Goal: Information Seeking & Learning: Check status

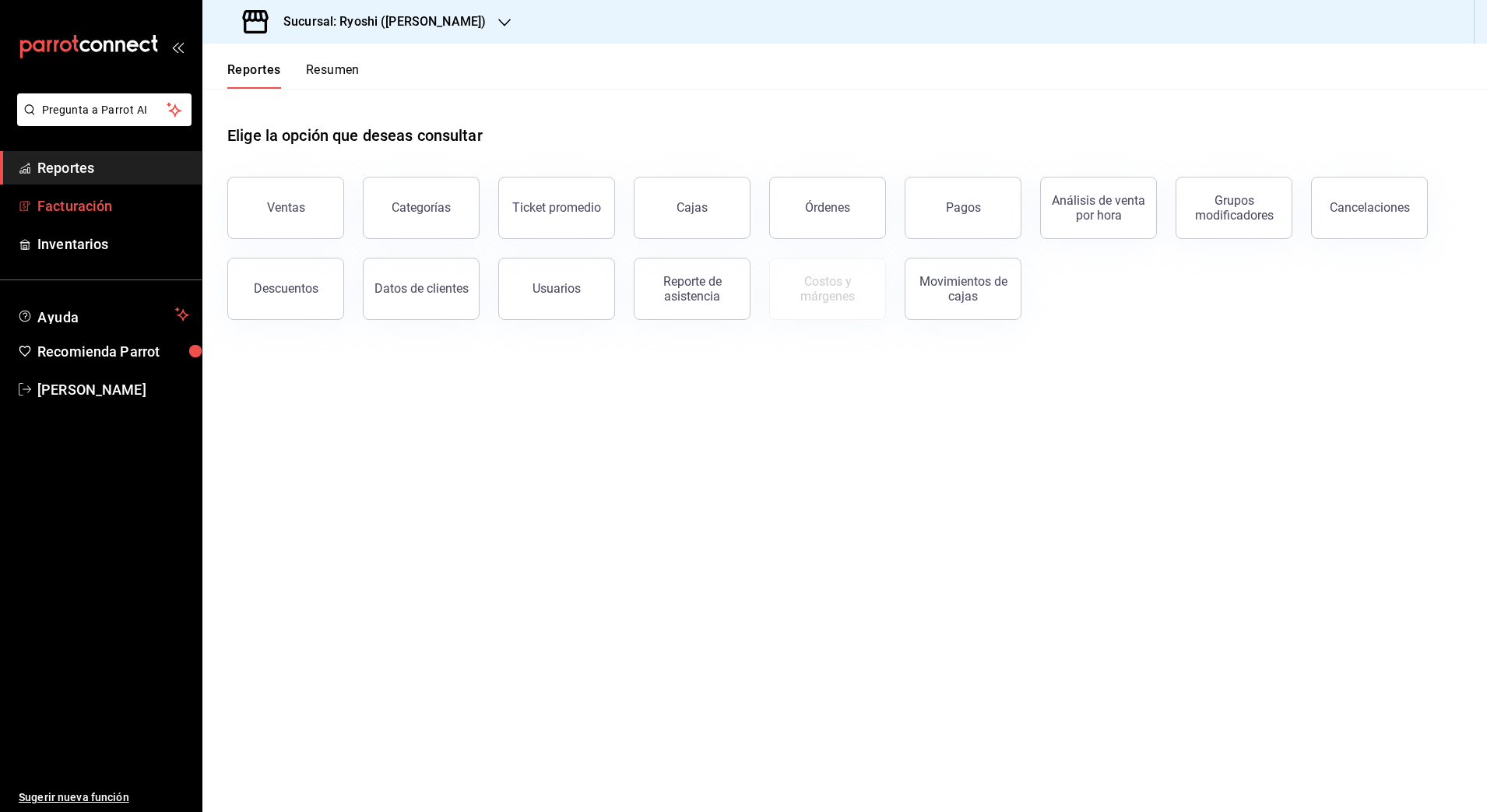
click at [123, 207] on span "Facturación" at bounding box center [113, 206] width 152 height 21
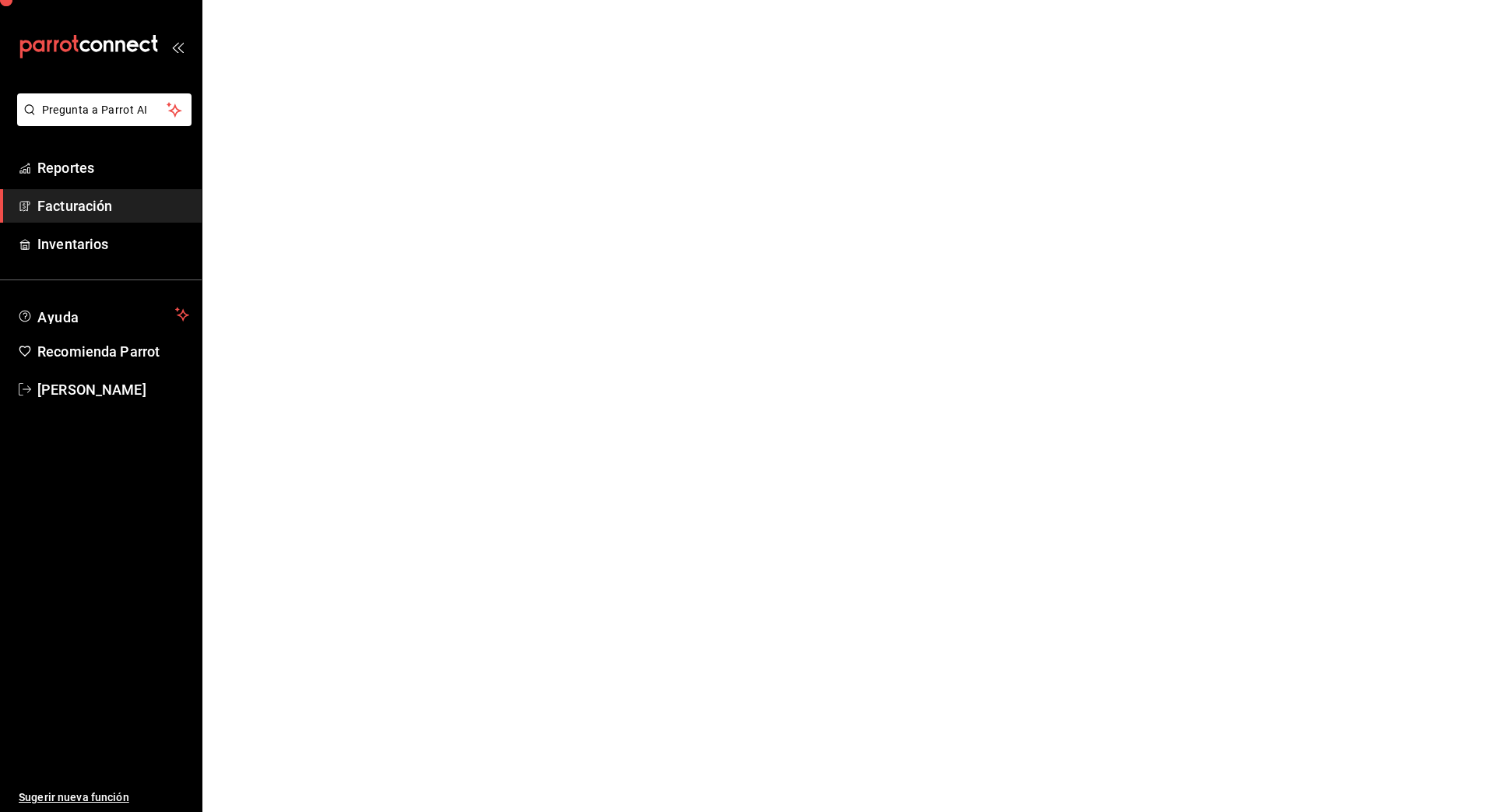
click at [123, 207] on span "Facturación" at bounding box center [113, 206] width 152 height 21
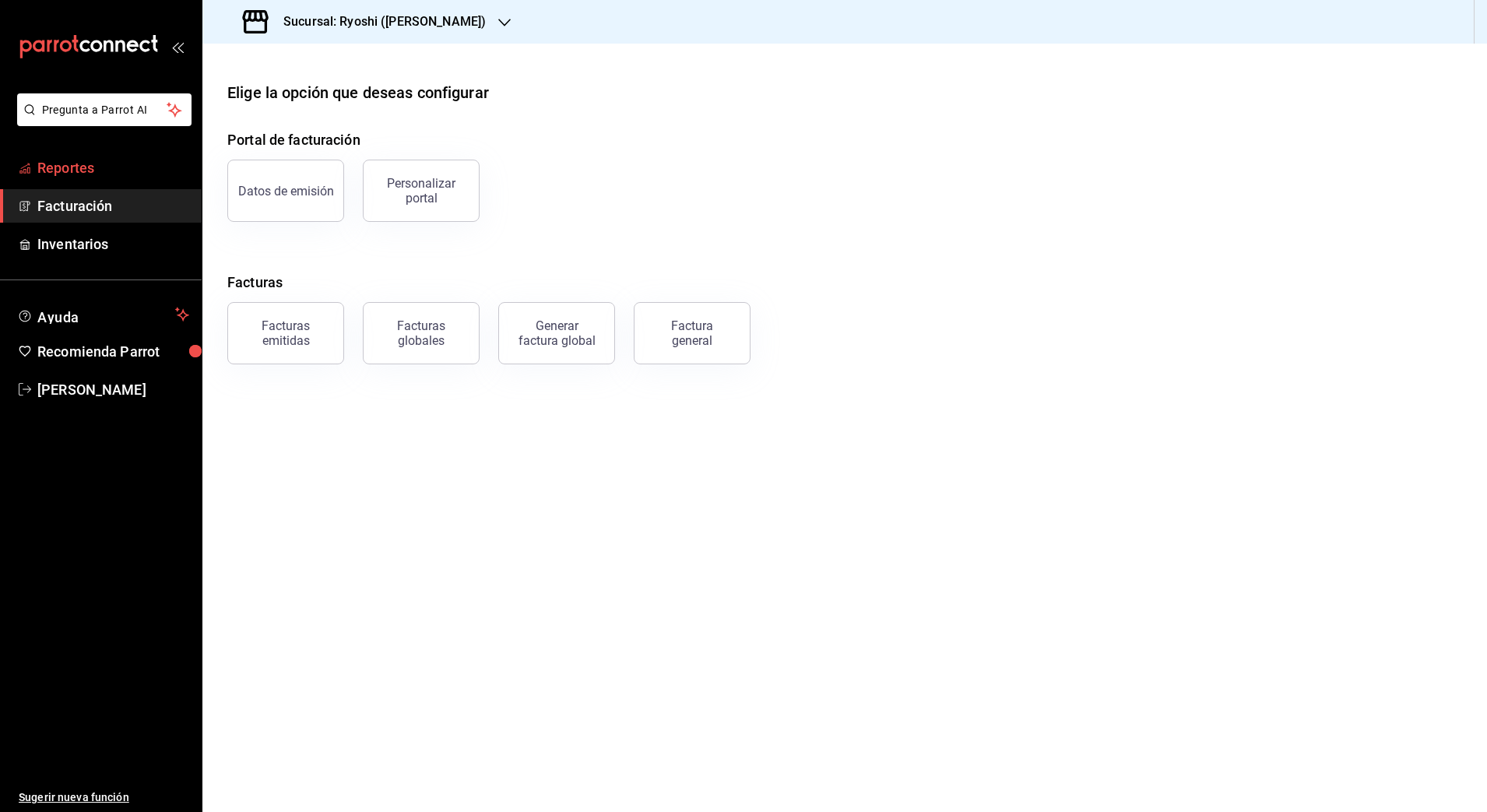
click at [95, 171] on span "Reportes" at bounding box center [113, 168] width 152 height 21
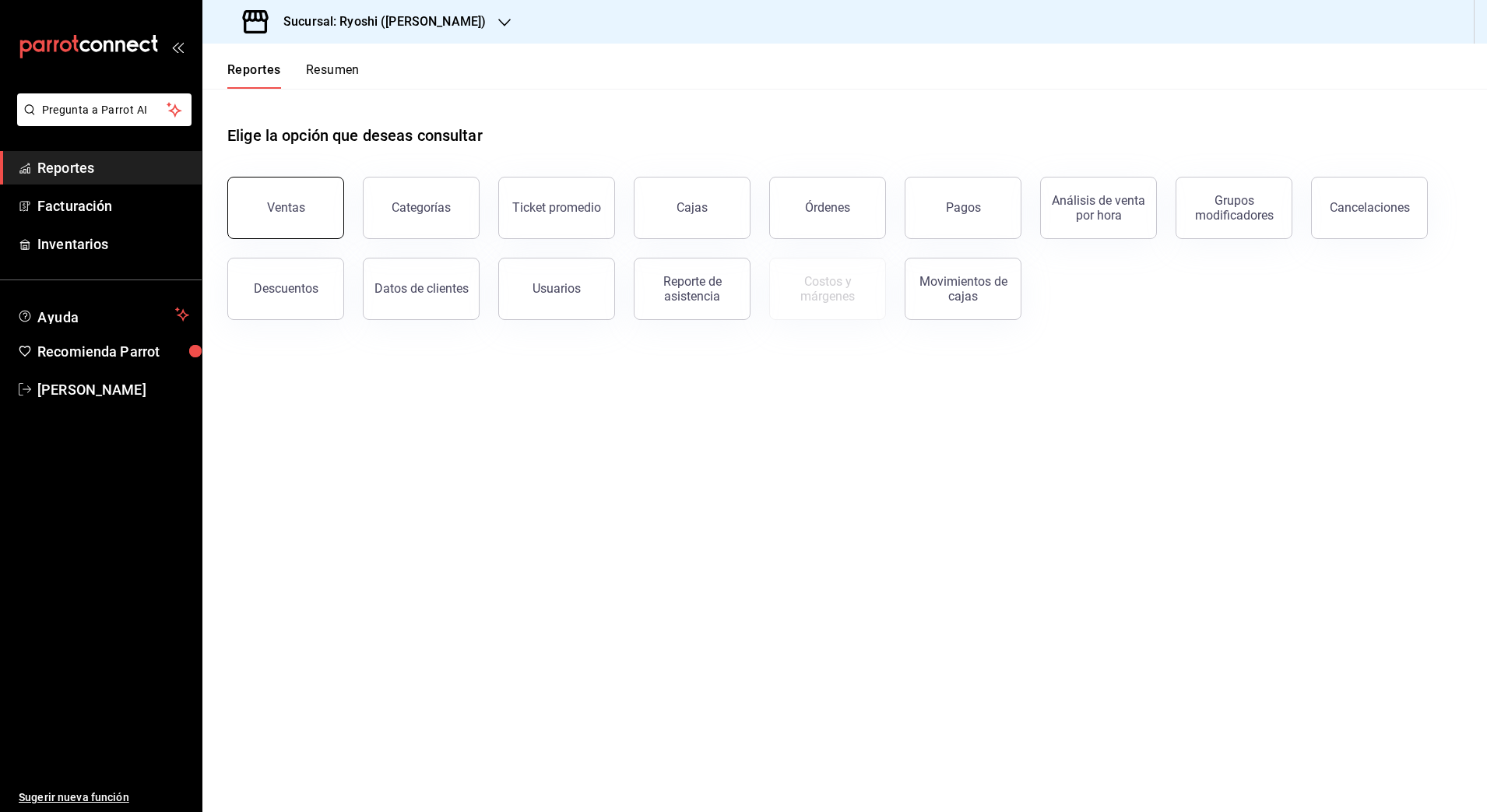
click at [275, 201] on div "Ventas" at bounding box center [286, 208] width 38 height 15
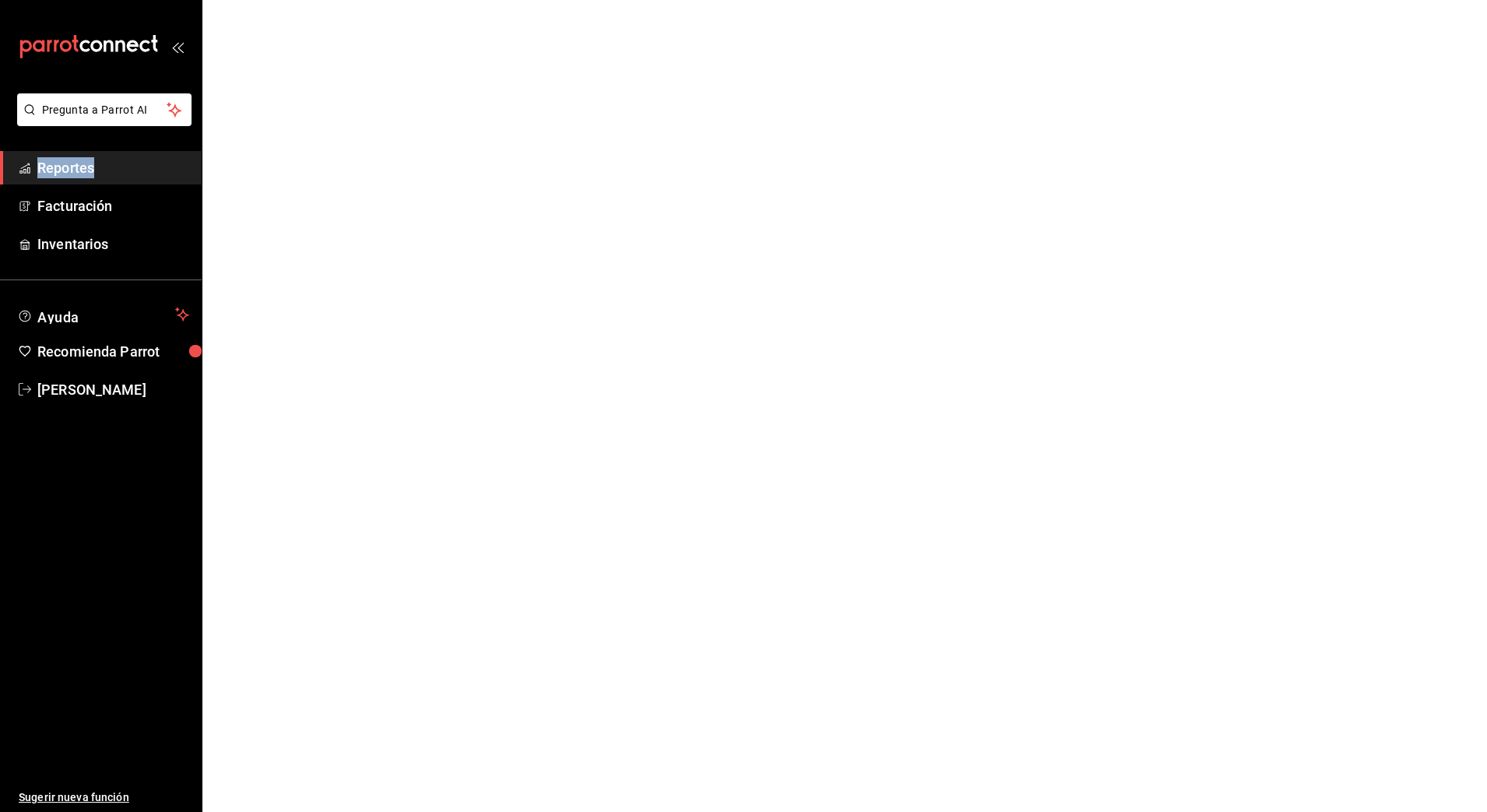
click at [275, 0] on html "Pregunta a Parrot AI Reportes Facturación Inventarios Ayuda Recomienda Parrot N…" at bounding box center [744, 0] width 1487 height 0
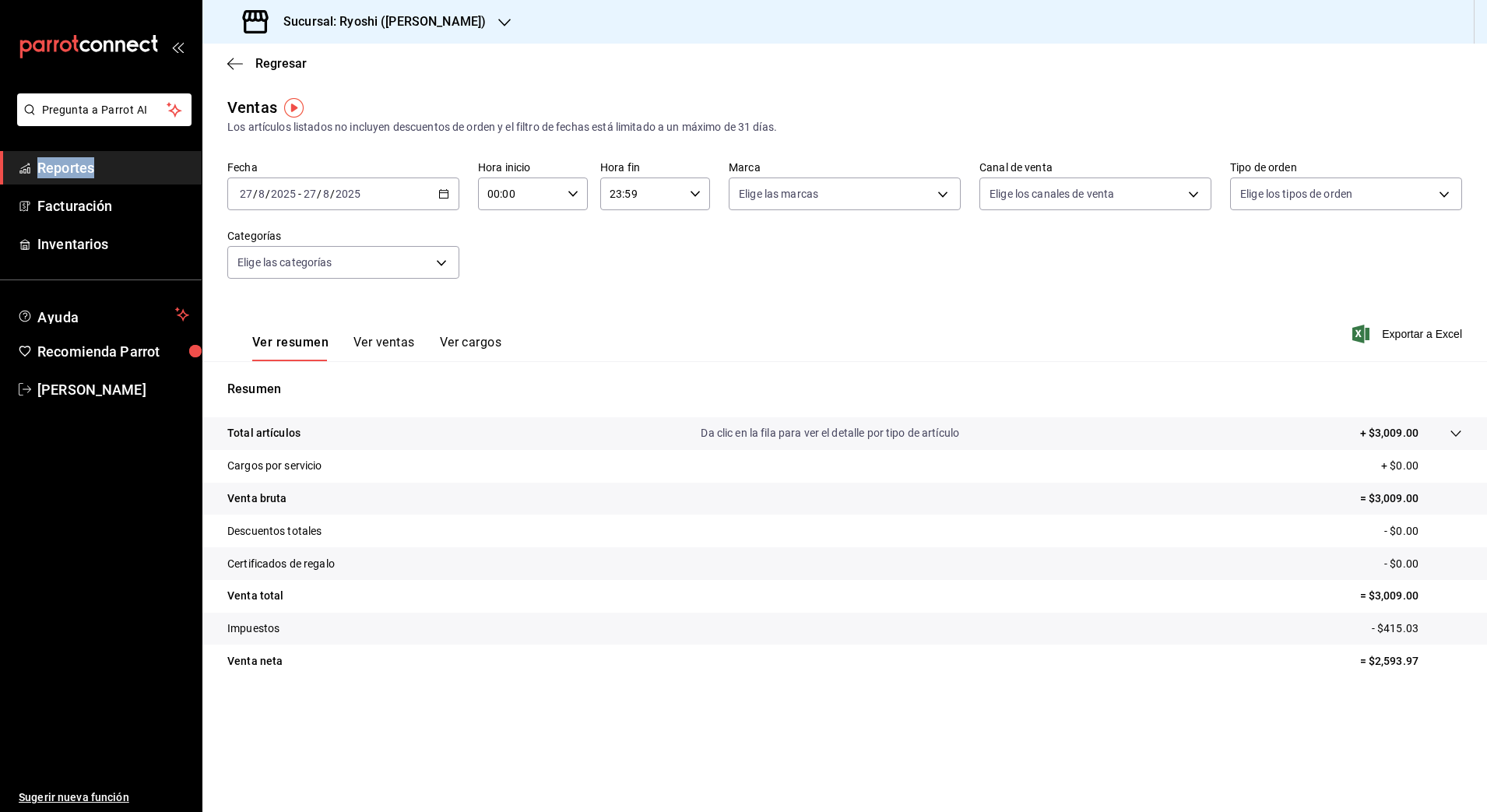
drag, startPoint x: 275, startPoint y: 201, endPoint x: 444, endPoint y: 197, distance: 169.0
click at [444, 197] on icon "button" at bounding box center [444, 194] width 11 height 11
click at [262, 272] on span "Ayer" at bounding box center [301, 276] width 121 height 17
click at [566, 194] on div "00:00 Hora inicio" at bounding box center [533, 193] width 109 height 32
click at [498, 236] on span "00" at bounding box center [505, 233] width 31 height 12
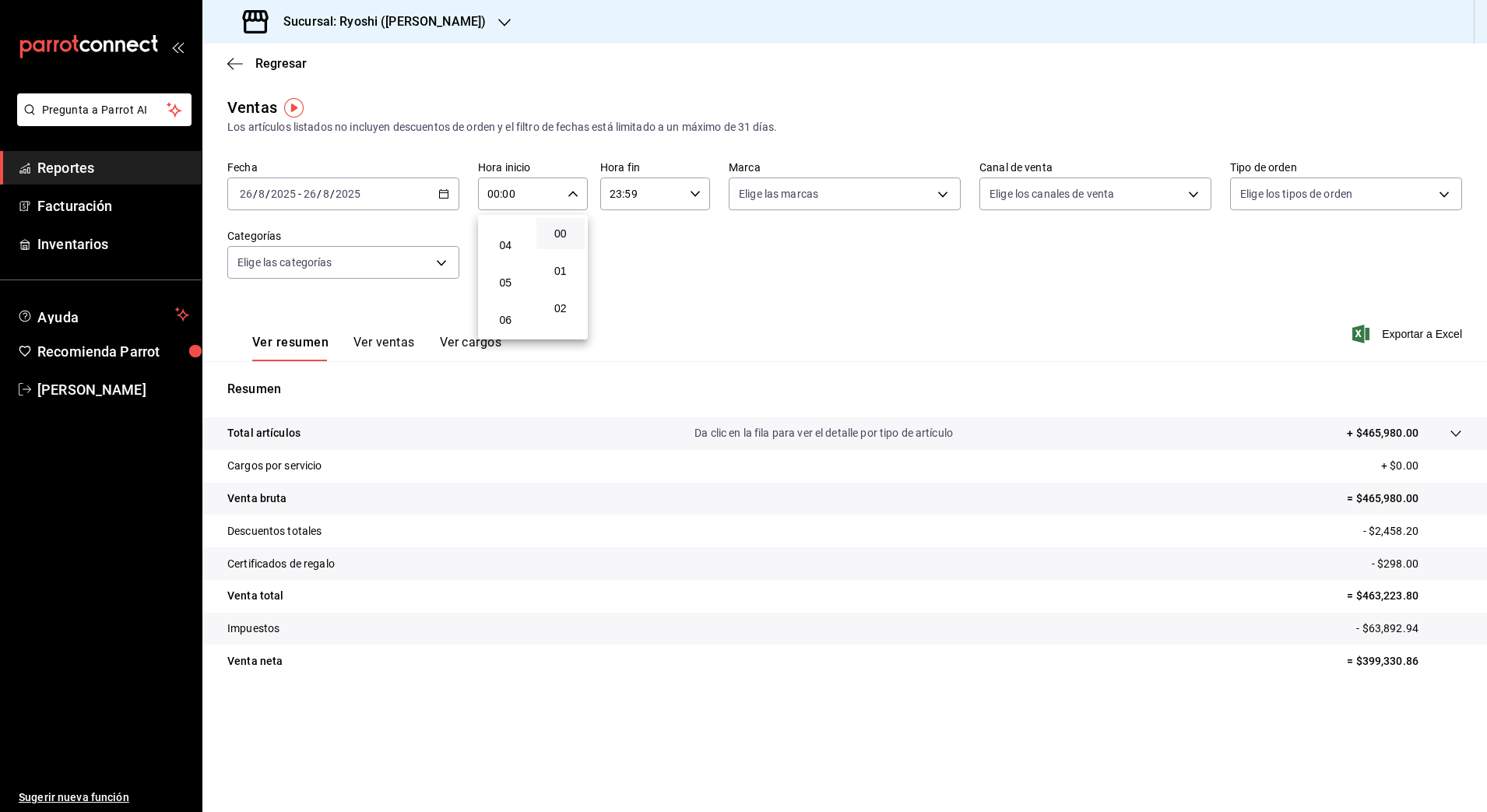
scroll to position [195, 0]
click at [503, 235] on button "05" at bounding box center [505, 226] width 49 height 32
type input "05:00"
click at [695, 193] on div at bounding box center [744, 406] width 1487 height 812
click at [695, 193] on icon "button" at bounding box center [695, 194] width 11 height 11
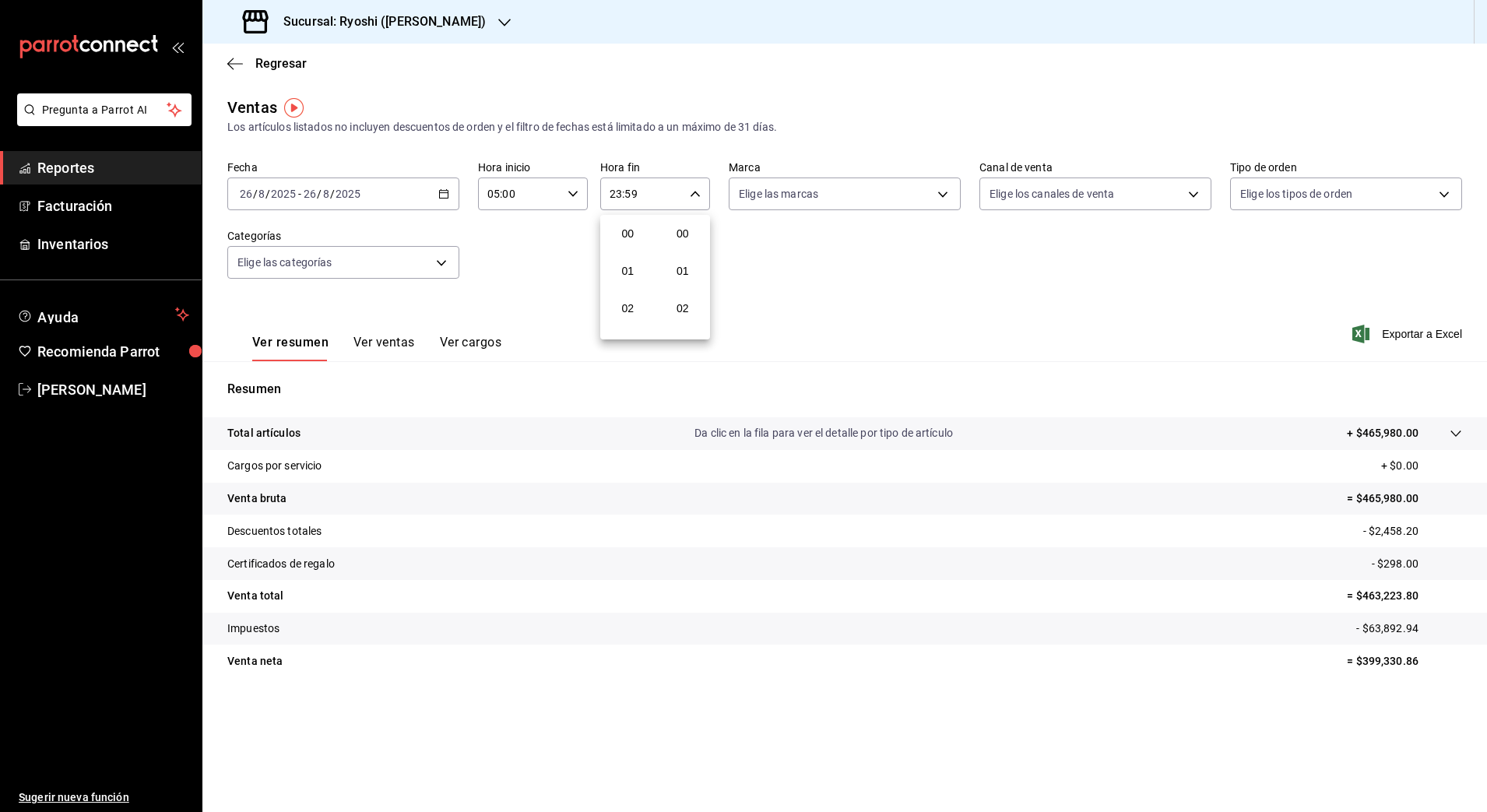
scroll to position [2117, 0]
click at [629, 248] on span "21" at bounding box center [628, 246] width 31 height 12
type input "21:59"
click at [689, 323] on span "59" at bounding box center [683, 320] width 31 height 12
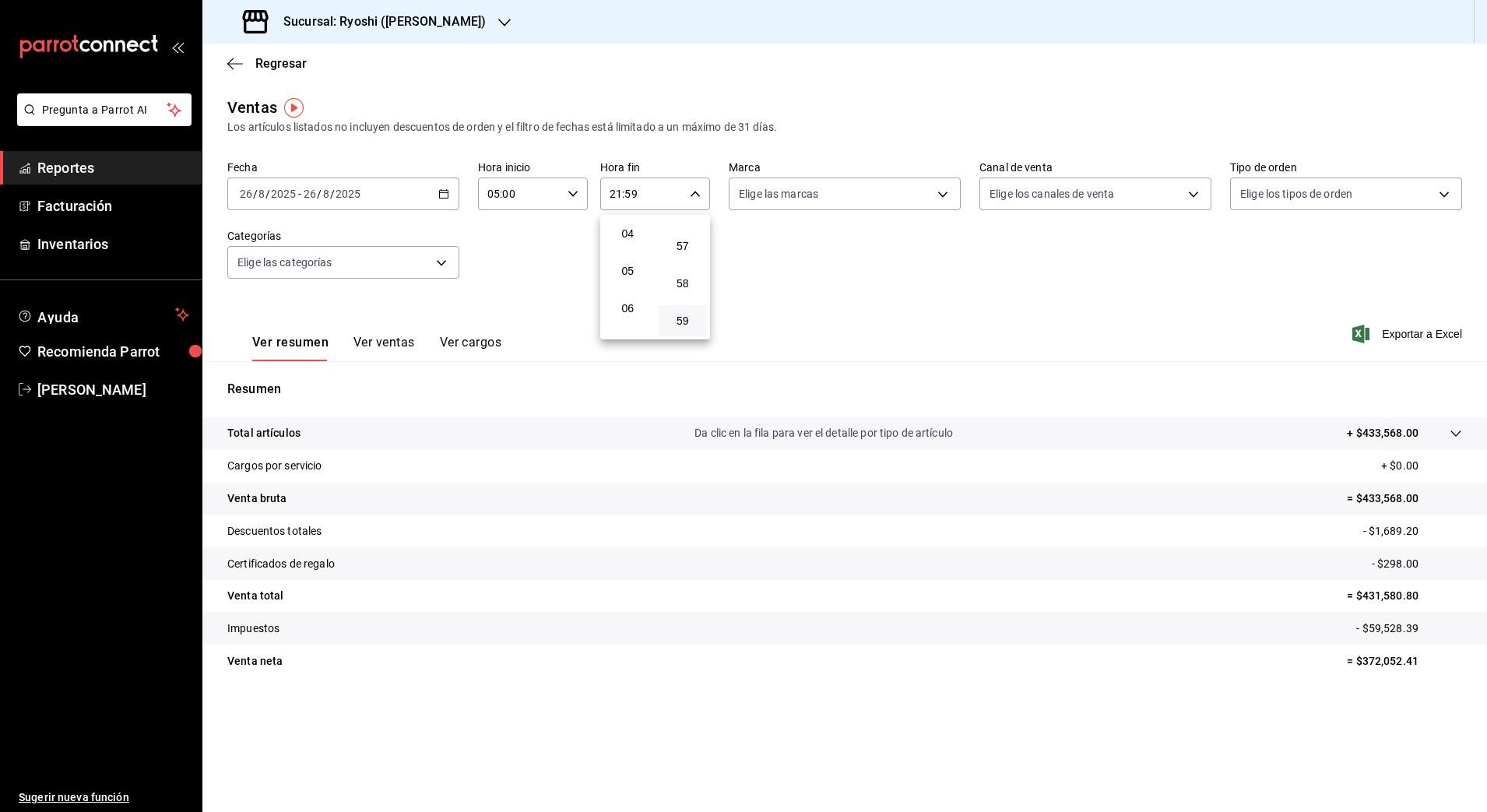
click at [535, 265] on div at bounding box center [744, 406] width 1487 height 812
click at [447, 197] on \(Stroke\) "button" at bounding box center [444, 194] width 9 height 8
click at [311, 195] on input "26" at bounding box center [310, 193] width 14 height 12
click at [290, 275] on span "Ayer" at bounding box center [301, 276] width 121 height 17
click at [241, 193] on input "26" at bounding box center [246, 193] width 14 height 12
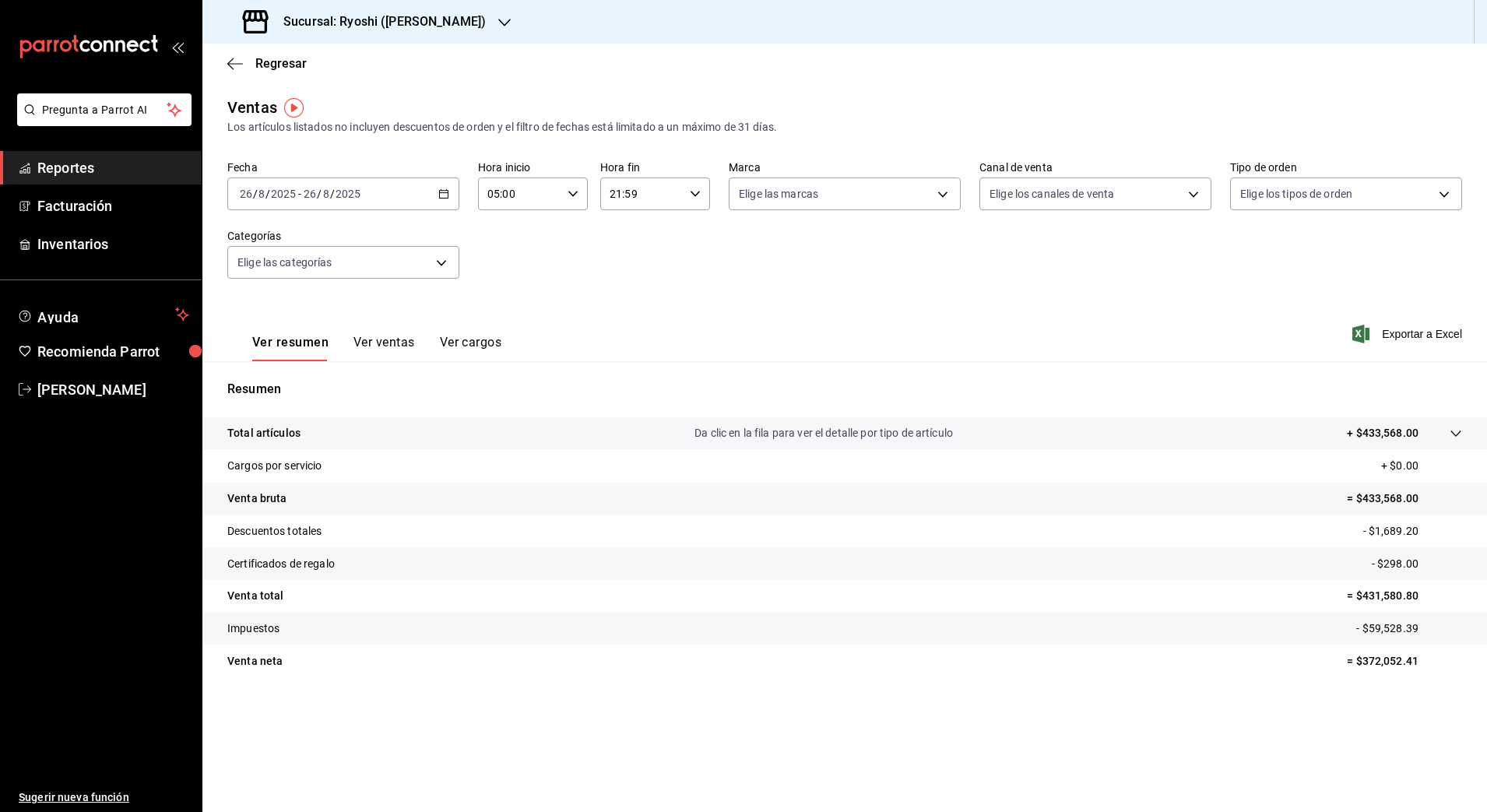
click at [241, 193] on input "26" at bounding box center [246, 193] width 14 height 12
click at [530, 300] on div "Ver resumen Ver ventas Ver cargos Exportar a Excel" at bounding box center [845, 329] width 1285 height 64
click at [1391, 622] on p "- $59,528.39" at bounding box center [1409, 628] width 106 height 17
click at [1417, 628] on p "- $59,528.39" at bounding box center [1409, 628] width 106 height 17
drag, startPoint x: 1417, startPoint y: 628, endPoint x: 1368, endPoint y: 639, distance: 50.2
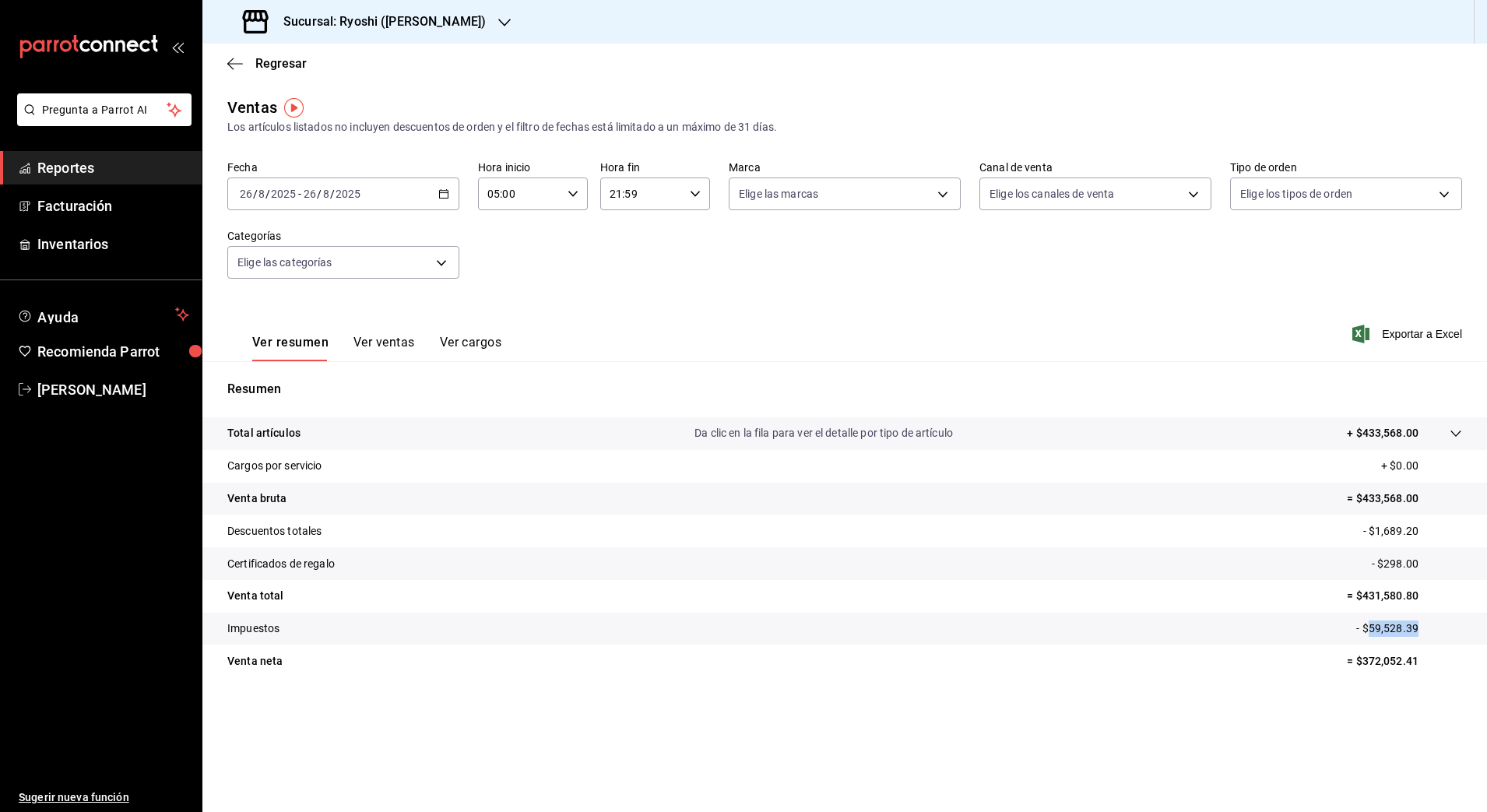
click at [1368, 639] on tr "Impuestos - $59,528.39" at bounding box center [845, 628] width 1285 height 32
copy p "59,528.39"
click at [1098, 717] on div "Ventas Los artículos listados no incluyen descuentos de orden y el filtro de fe…" at bounding box center [845, 408] width 1285 height 625
click at [450, 197] on div "2025-08-26 26 / 8 / 2025 - 2025-08-26 26 / 8 / 2025" at bounding box center [343, 193] width 232 height 32
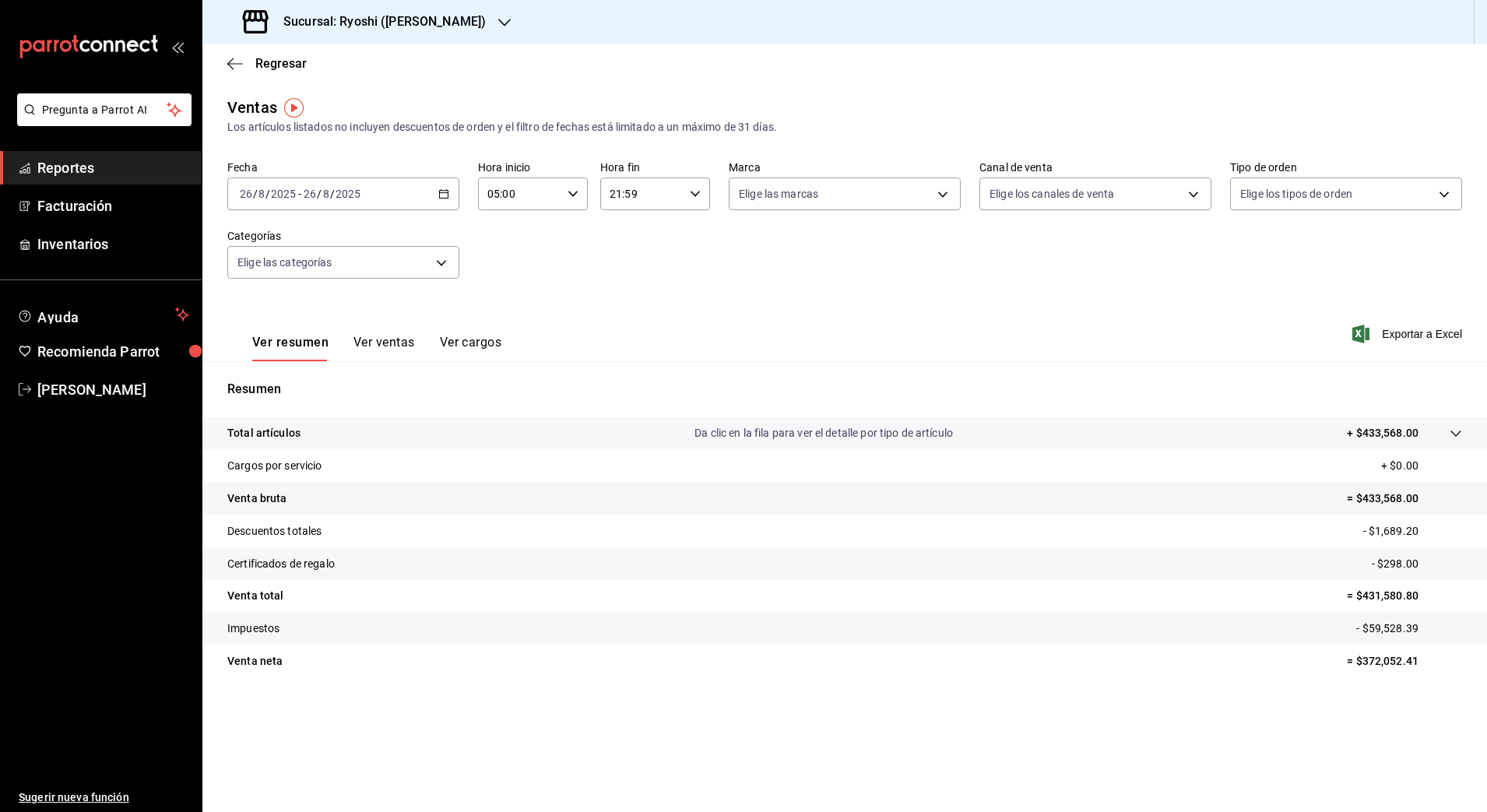
click at [241, 192] on input "26" at bounding box center [246, 193] width 14 height 12
click at [447, 196] on icon "button" at bounding box center [444, 194] width 11 height 11
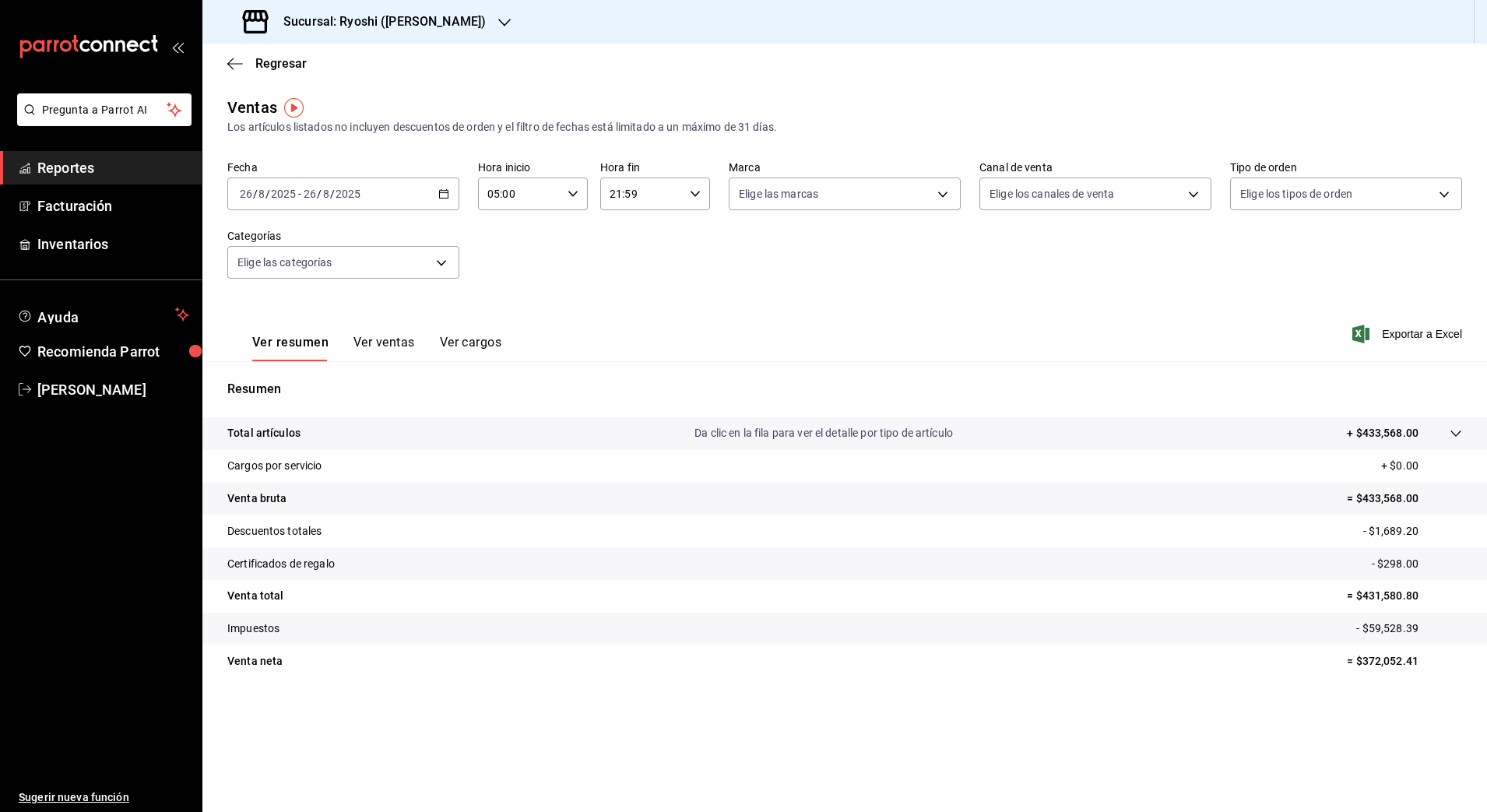
click at [447, 196] on icon "button" at bounding box center [444, 194] width 11 height 11
click at [298, 313] on span "Semana actual" at bounding box center [301, 311] width 121 height 17
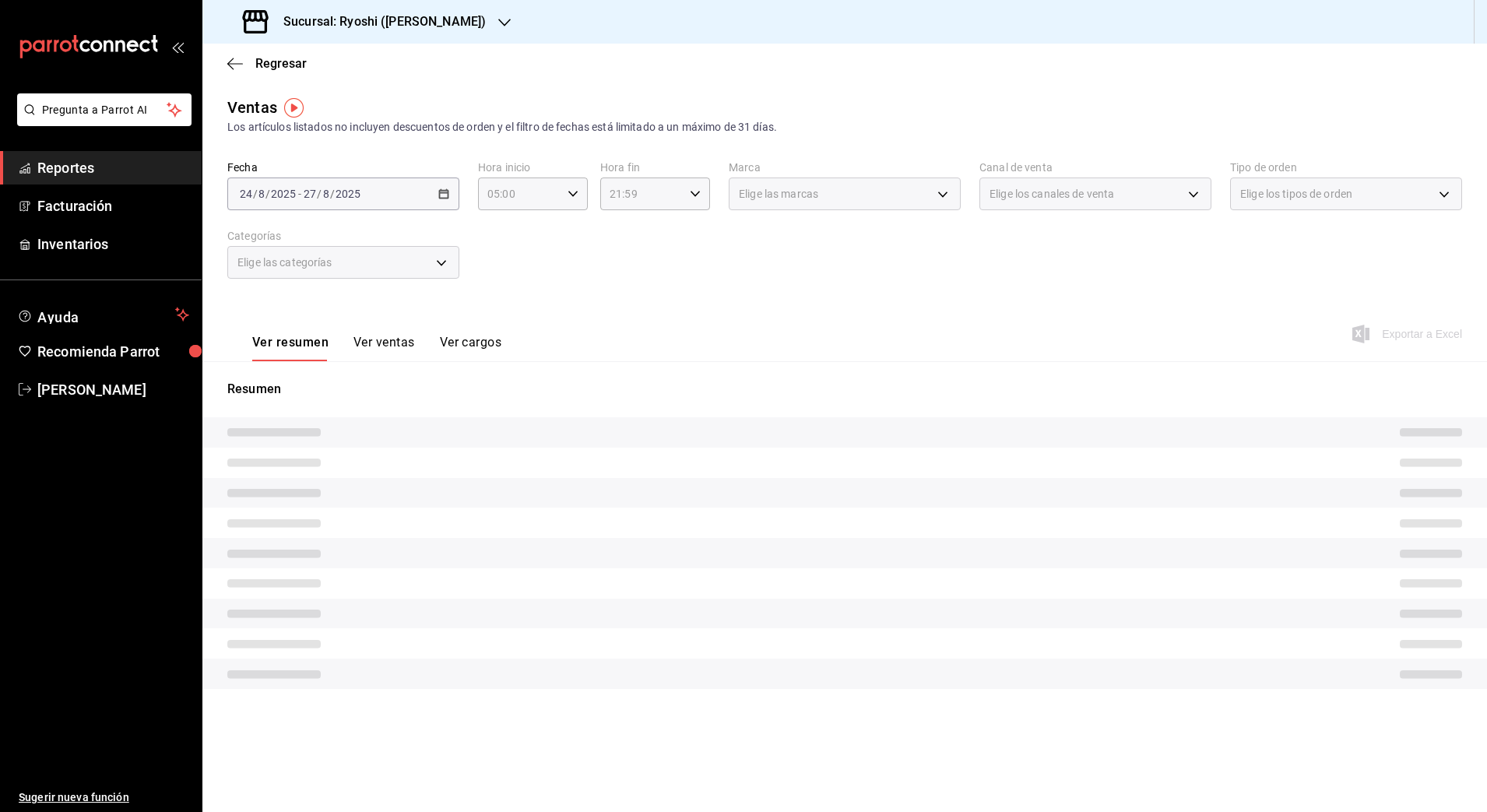
click at [450, 199] on div "2025-08-24 24 / 8 / 2025 - 2025-08-27 27 / 8 / 2025" at bounding box center [343, 193] width 232 height 32
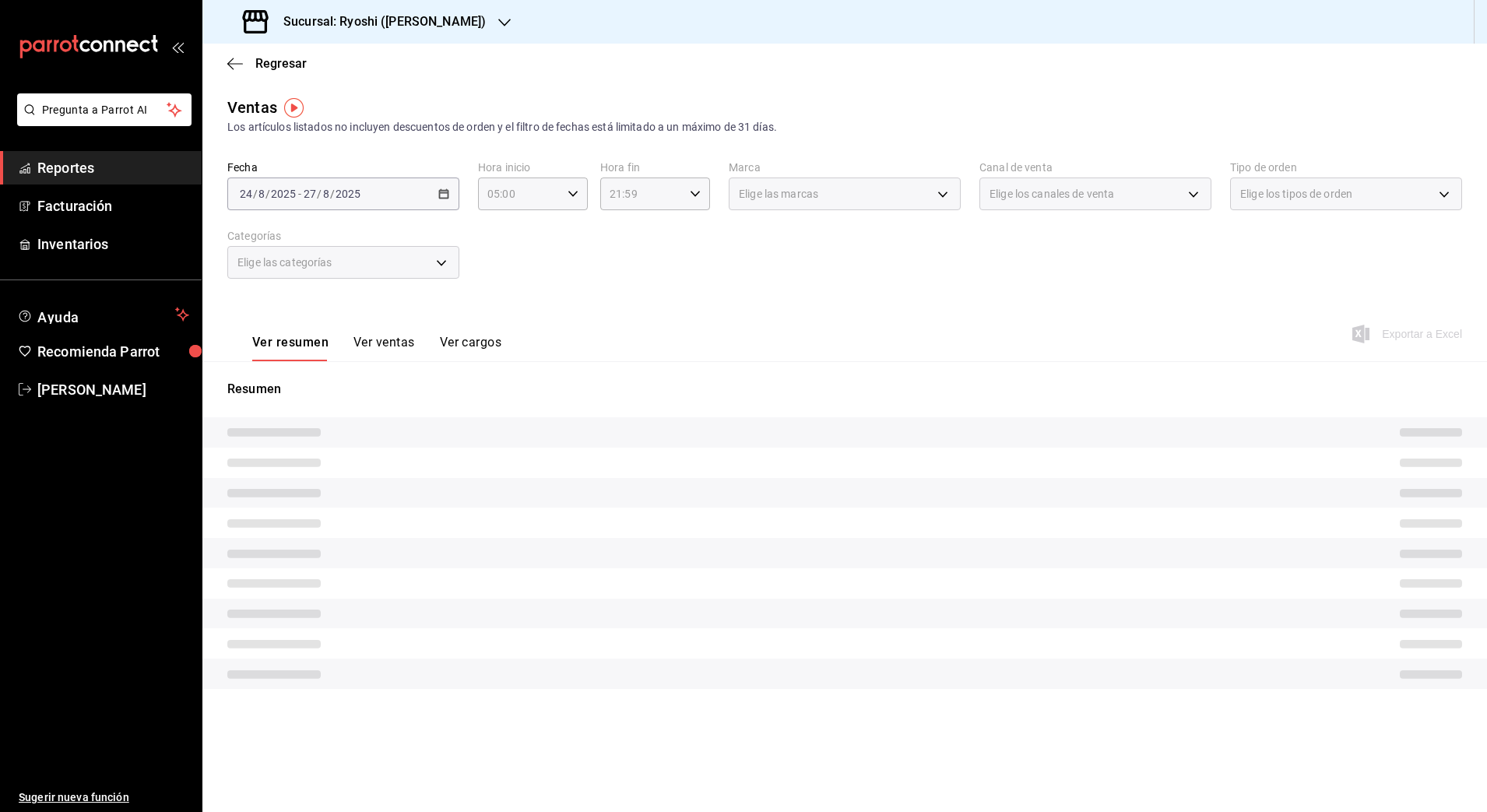
click at [450, 199] on div "2025-08-24 24 / 8 / 2025 - 2025-08-27 27 / 8 / 2025" at bounding box center [343, 193] width 232 height 32
drag, startPoint x: 450, startPoint y: 199, endPoint x: 337, endPoint y: 209, distance: 113.4
click at [337, 209] on div "2025-08-24 24 / 8 / 2025 - 2025-08-27 27 / 8 / 2025" at bounding box center [343, 193] width 232 height 32
drag, startPoint x: 337, startPoint y: 209, endPoint x: 264, endPoint y: 202, distance: 73.3
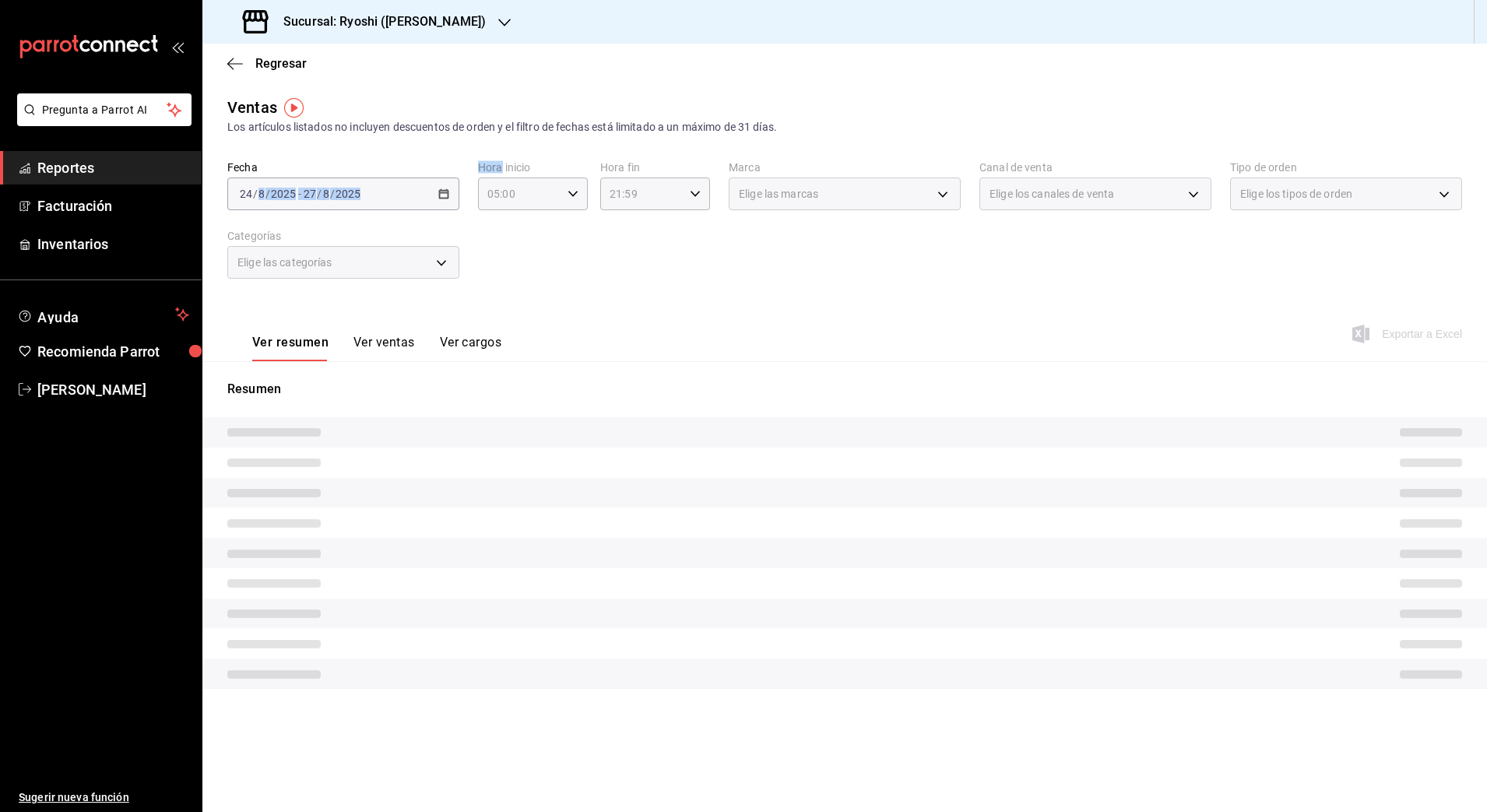
click at [264, 202] on div "2025-08-24 24 / 8 / 2025 - 2025-08-27 27 / 8 / 2025" at bounding box center [343, 193] width 232 height 32
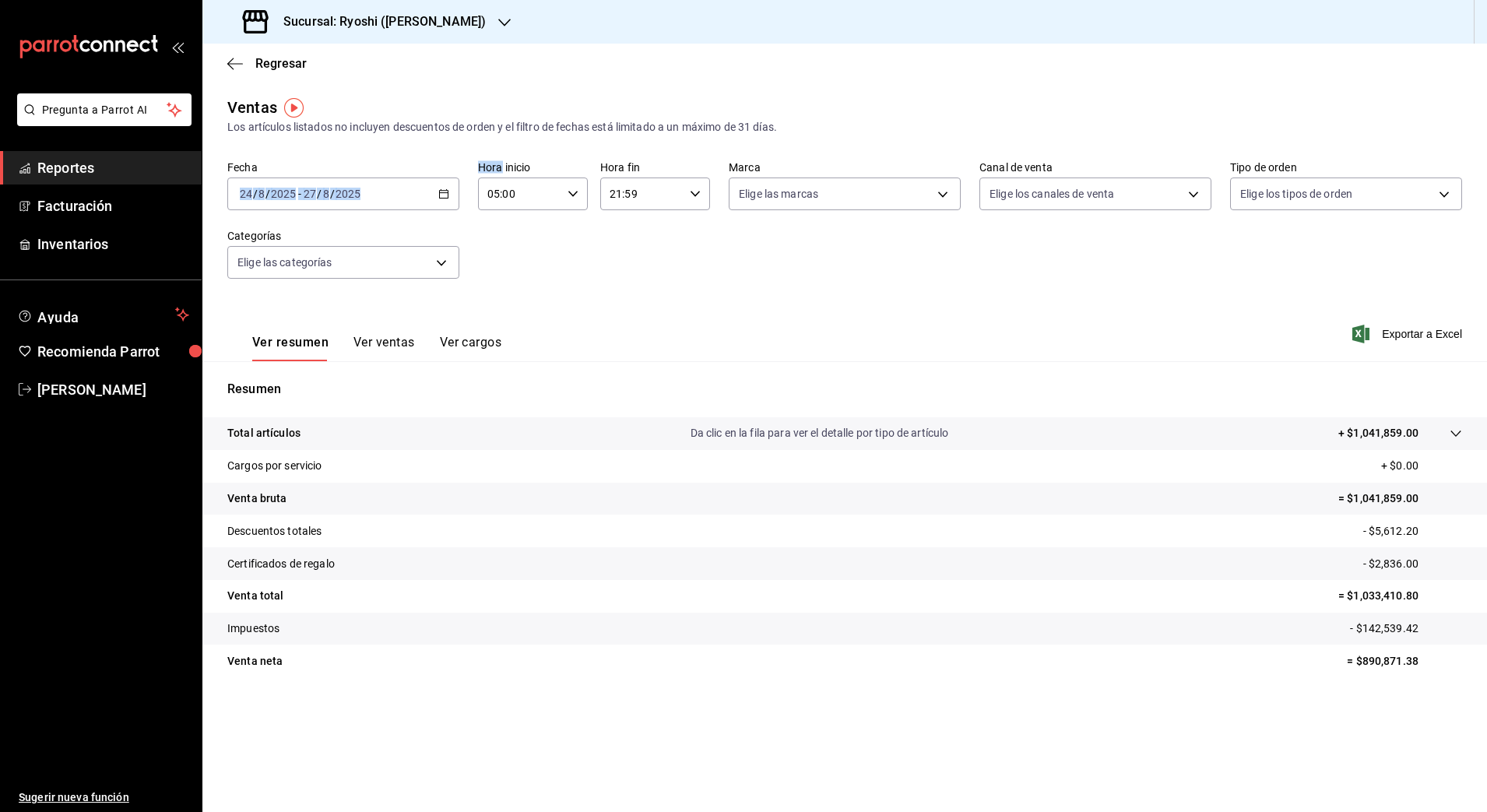
click at [264, 202] on div "2025-08-24 24 / 8 / 2025 - 2025-08-27 27 / 8 / 2025" at bounding box center [343, 193] width 232 height 32
drag, startPoint x: 264, startPoint y: 202, endPoint x: 446, endPoint y: 191, distance: 182.3
click at [446, 191] on div "2025-08-24 24 / 8 / 2025 - 2025-08-27 27 / 8 / 2025" at bounding box center [343, 193] width 232 height 32
click at [446, 191] on icon "button" at bounding box center [444, 194] width 11 height 11
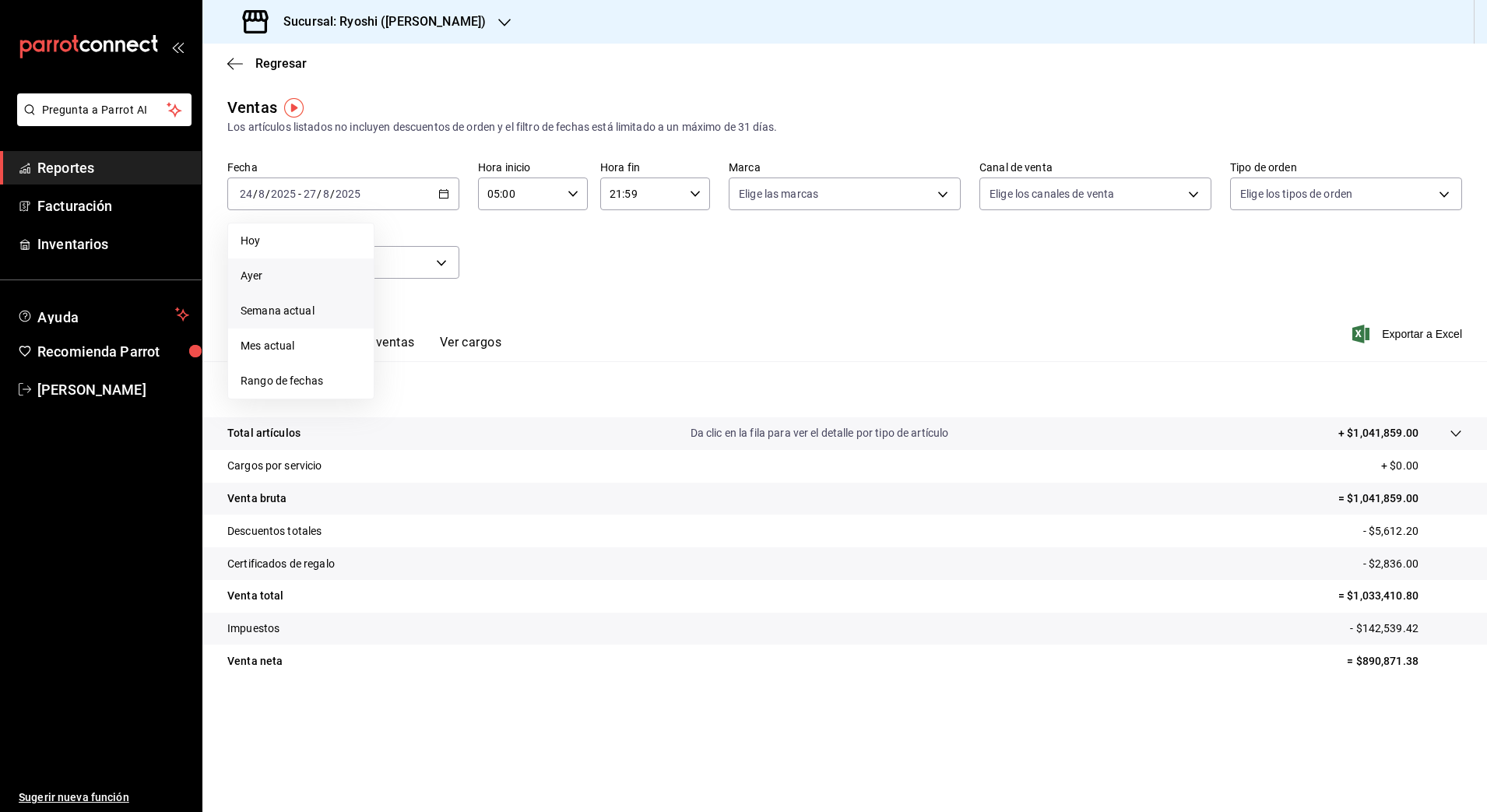
click at [284, 271] on span "Ayer" at bounding box center [301, 276] width 121 height 17
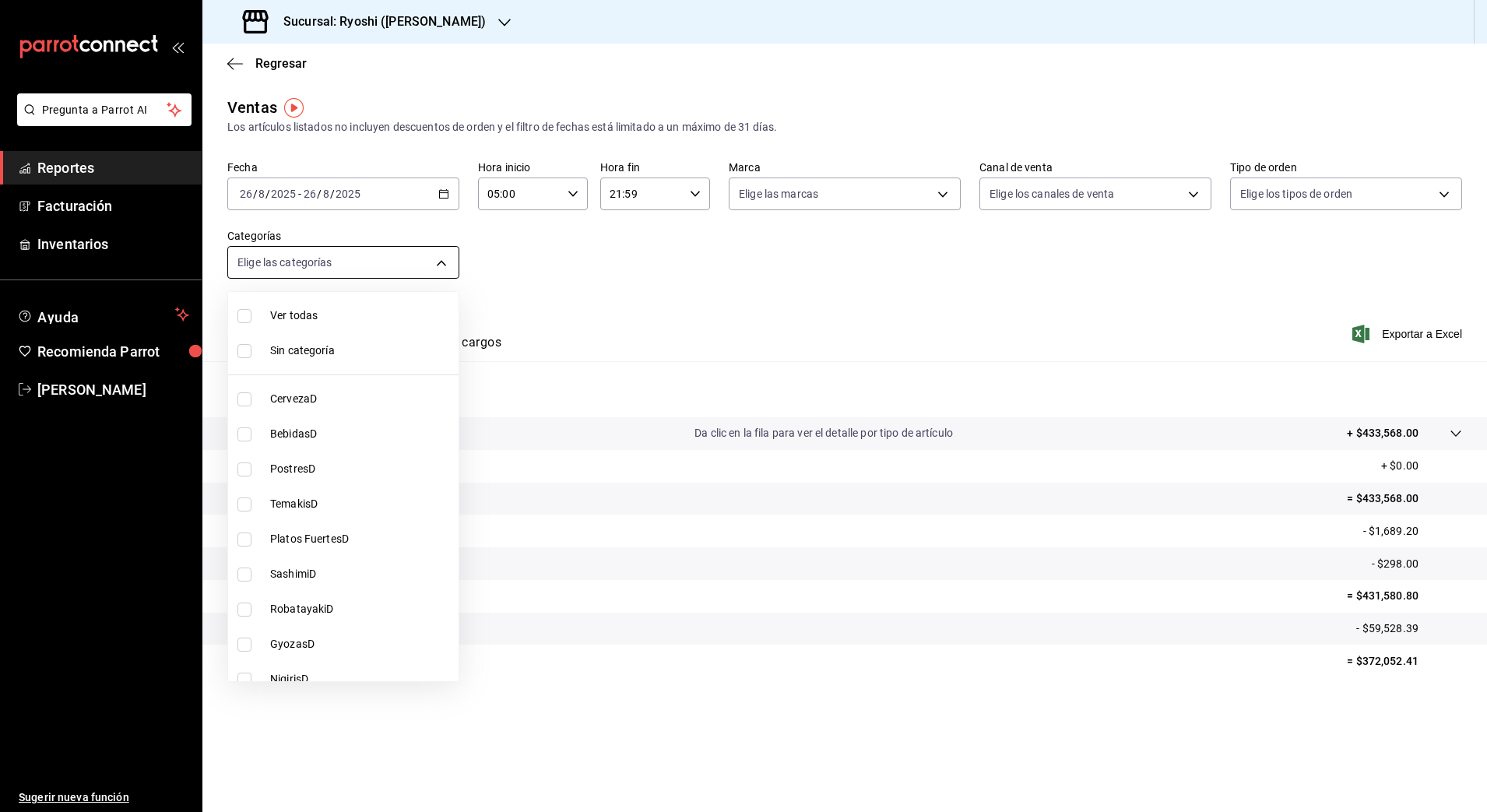
click at [432, 251] on body "Pregunta a Parrot AI Reportes Facturación Inventarios Ayuda Recomienda Parrot N…" at bounding box center [744, 406] width 1487 height 812
click at [289, 187] on div at bounding box center [744, 406] width 1487 height 812
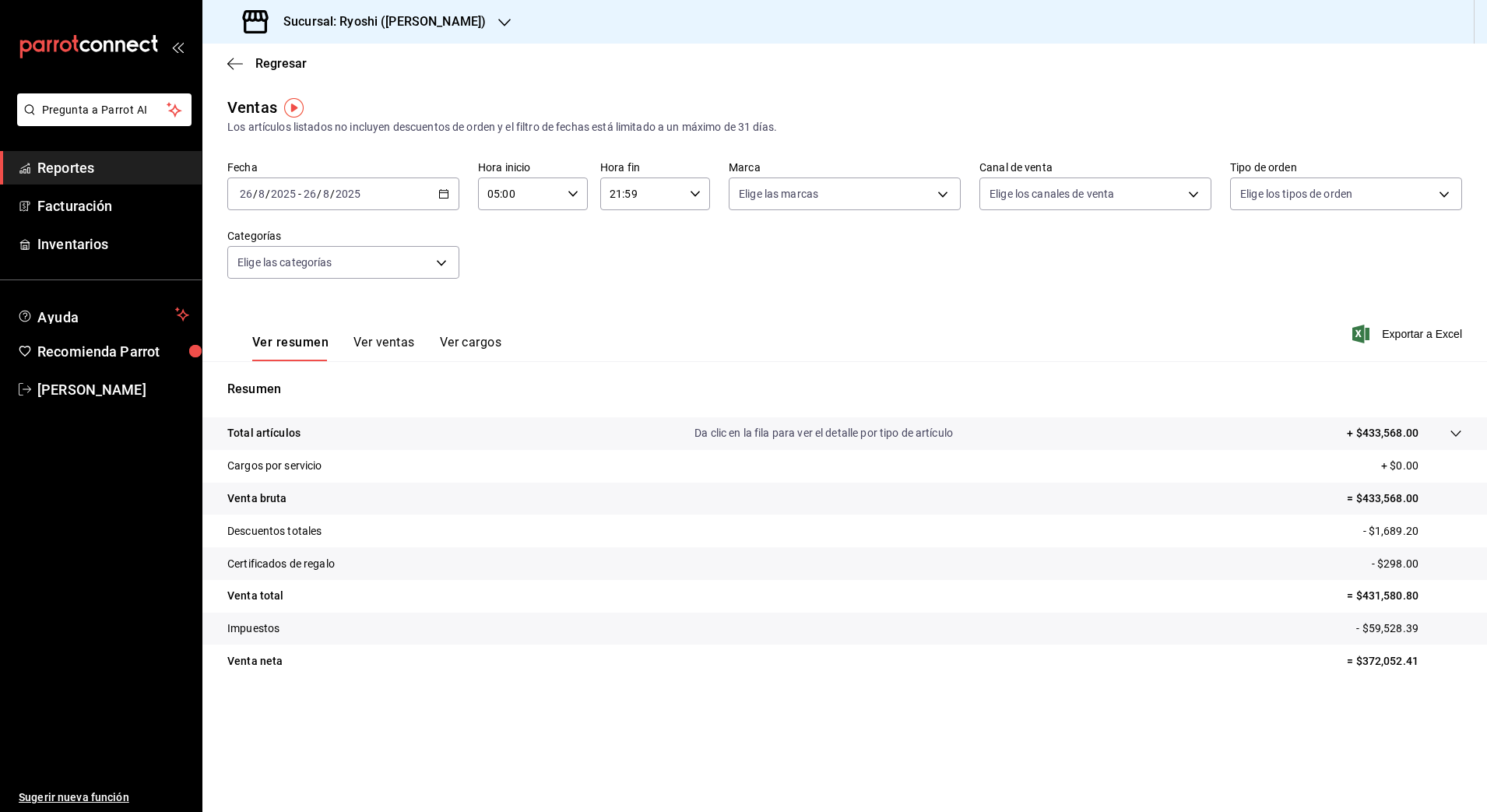
click at [289, 187] on div at bounding box center [744, 406] width 1487 height 812
click at [289, 187] on div "2025-08-26 26 / 8 / 2025 - 2025-08-26 26 / 8 / 2025" at bounding box center [343, 193] width 232 height 32
click at [449, 192] on \(Stroke\) "button" at bounding box center [444, 194] width 9 height 8
click at [409, 197] on div "2025-08-26 26 / 8 / 2025 - 2025-08-26 26 / 8 / 2025" at bounding box center [343, 193] width 232 height 32
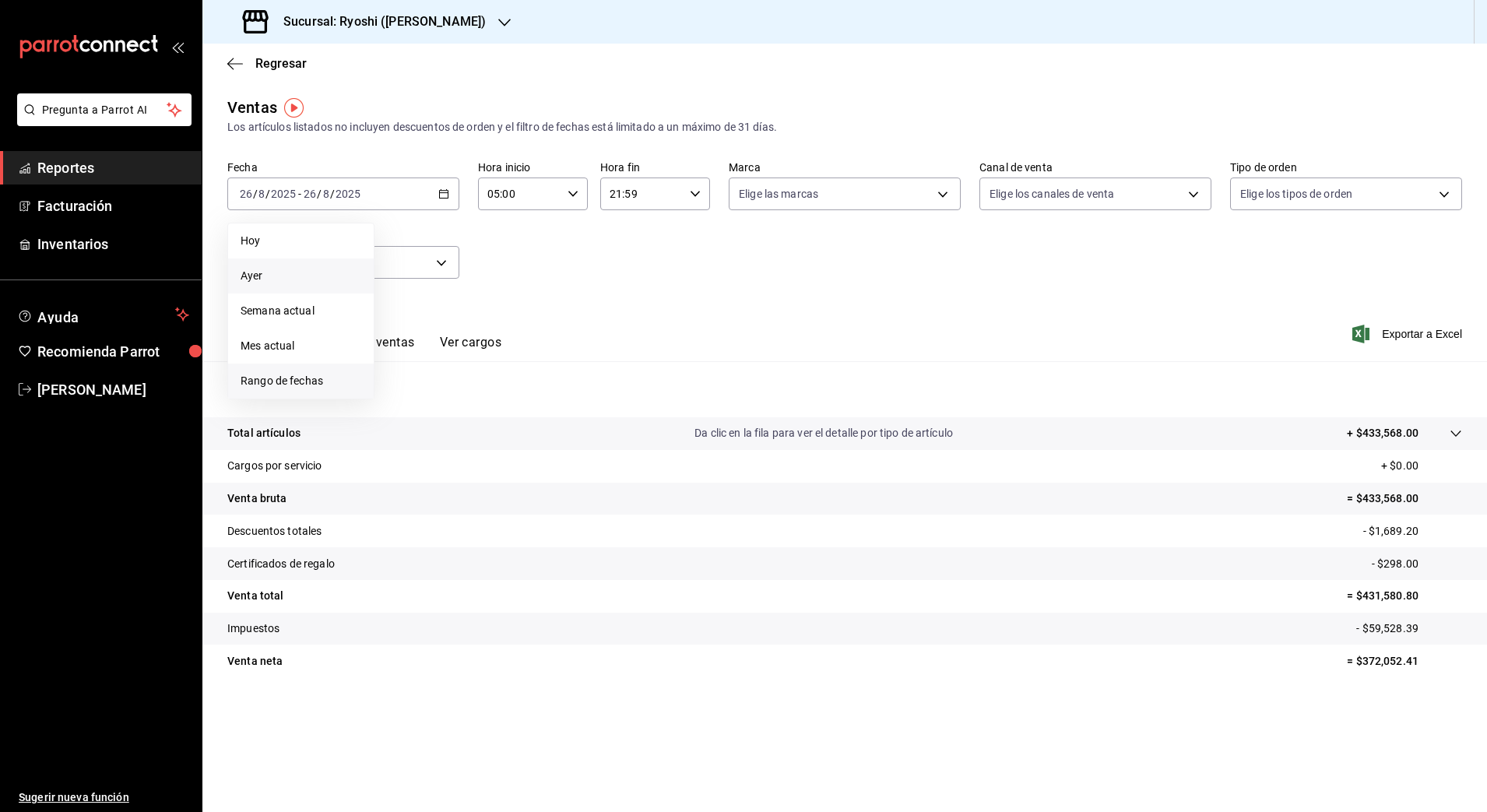
click at [324, 391] on li "Rango de fechas" at bounding box center [300, 381] width 146 height 35
drag, startPoint x: 435, startPoint y: 431, endPoint x: 458, endPoint y: 435, distance: 23.3
click at [458, 435] on div "28 29 30 31 1 2 3 4 5 6 7 8 9 10 11 12 13 14 15 16 17 18 19 20 21 22 23 24 25 2…" at bounding box center [489, 366] width 193 height 165
click at [458, 435] on abbr "27" at bounding box center [462, 435] width 10 height 11
click at [431, 438] on abbr "26" at bounding box center [434, 435] width 10 height 11
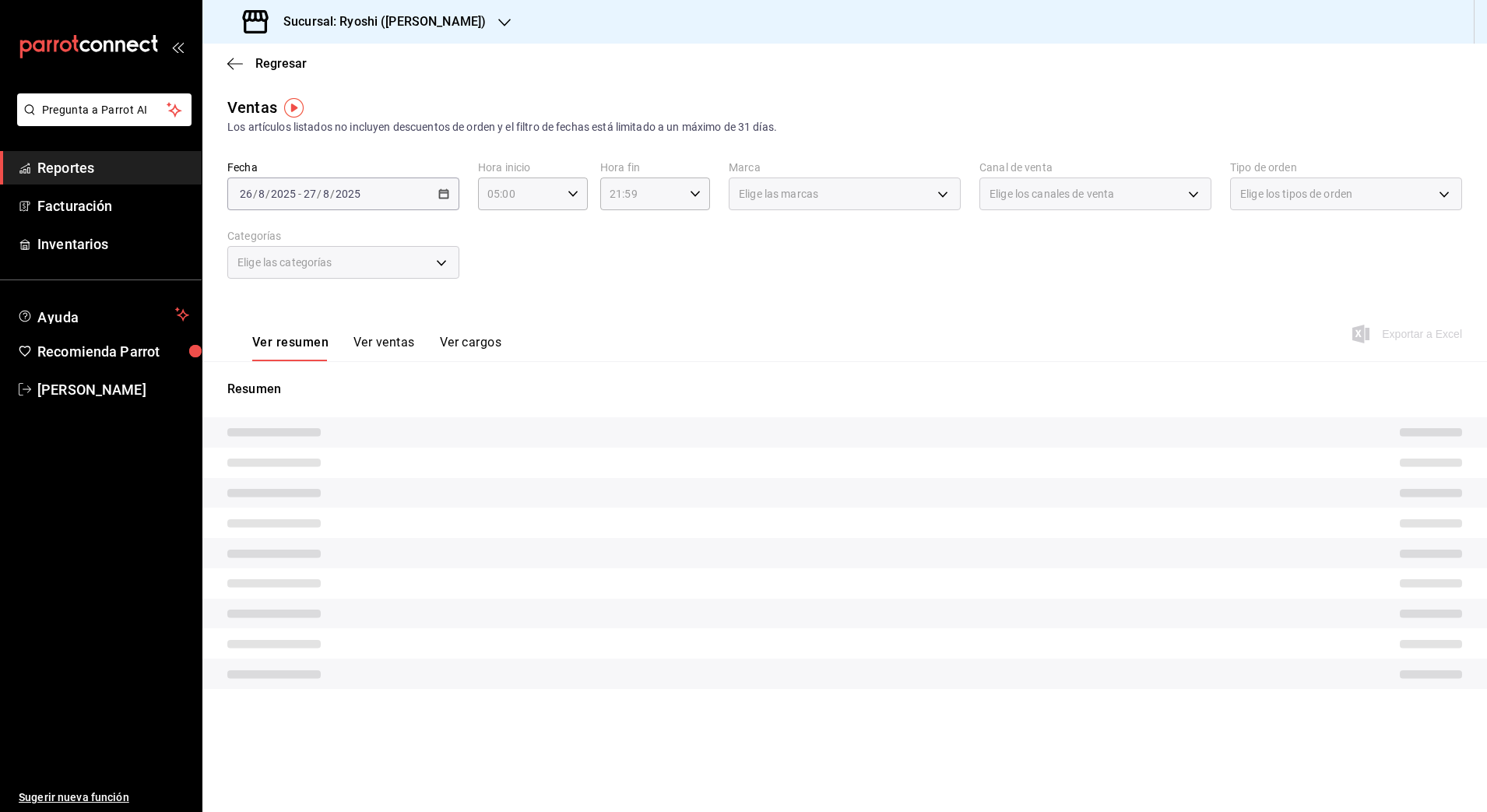
click at [431, 438] on tr at bounding box center [845, 432] width 1285 height 31
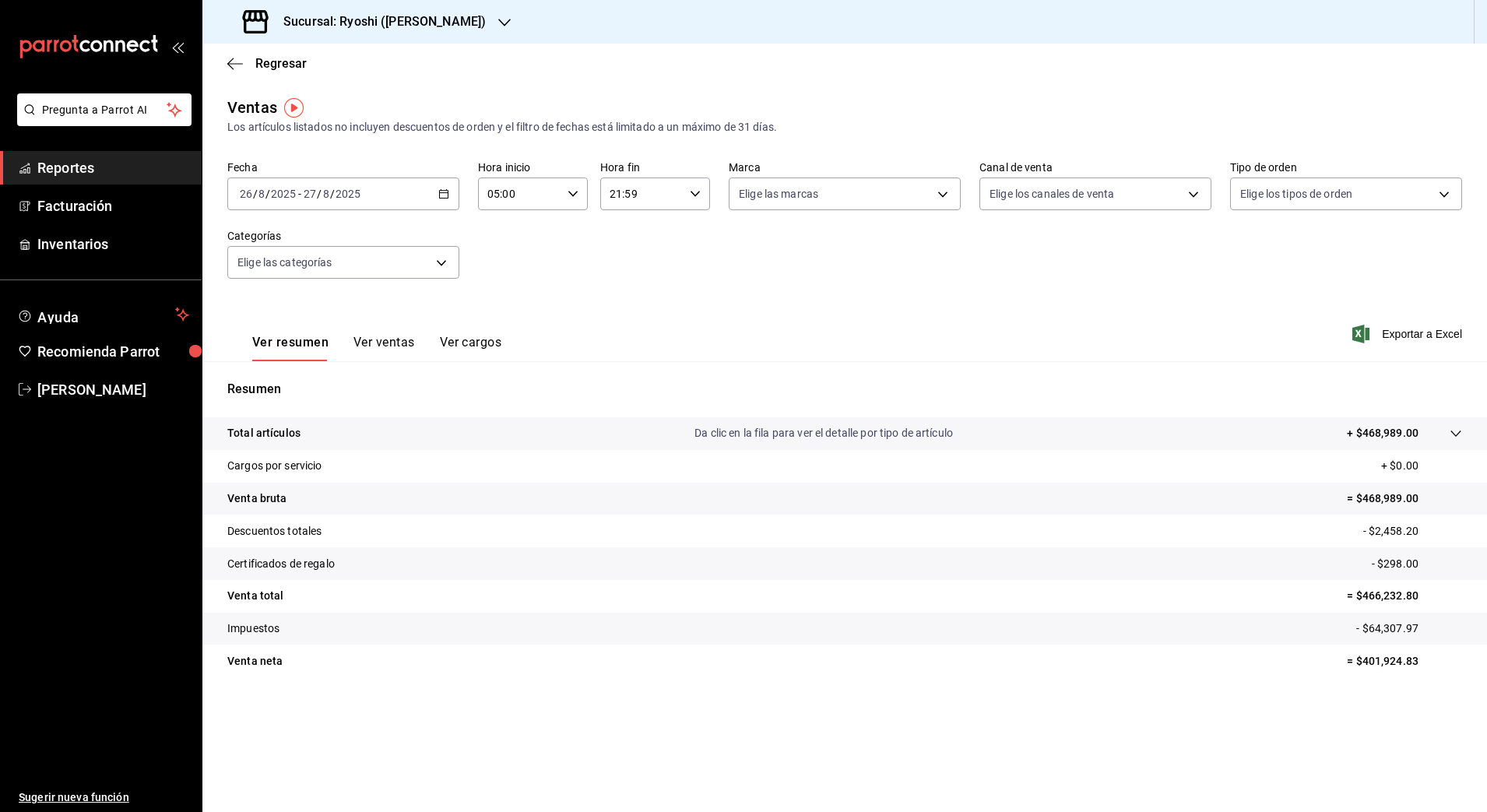
click at [542, 309] on div "Ver resumen Ver ventas Ver cargos Exportar a Excel" at bounding box center [845, 329] width 1285 height 64
click at [1373, 628] on p "- $64,307.97" at bounding box center [1409, 628] width 106 height 17
drag, startPoint x: 1373, startPoint y: 628, endPoint x: 1412, endPoint y: 624, distance: 39.2
click at [1412, 624] on p "- $64,307.97" at bounding box center [1409, 628] width 106 height 17
drag, startPoint x: 1412, startPoint y: 624, endPoint x: 1371, endPoint y: 632, distance: 41.8
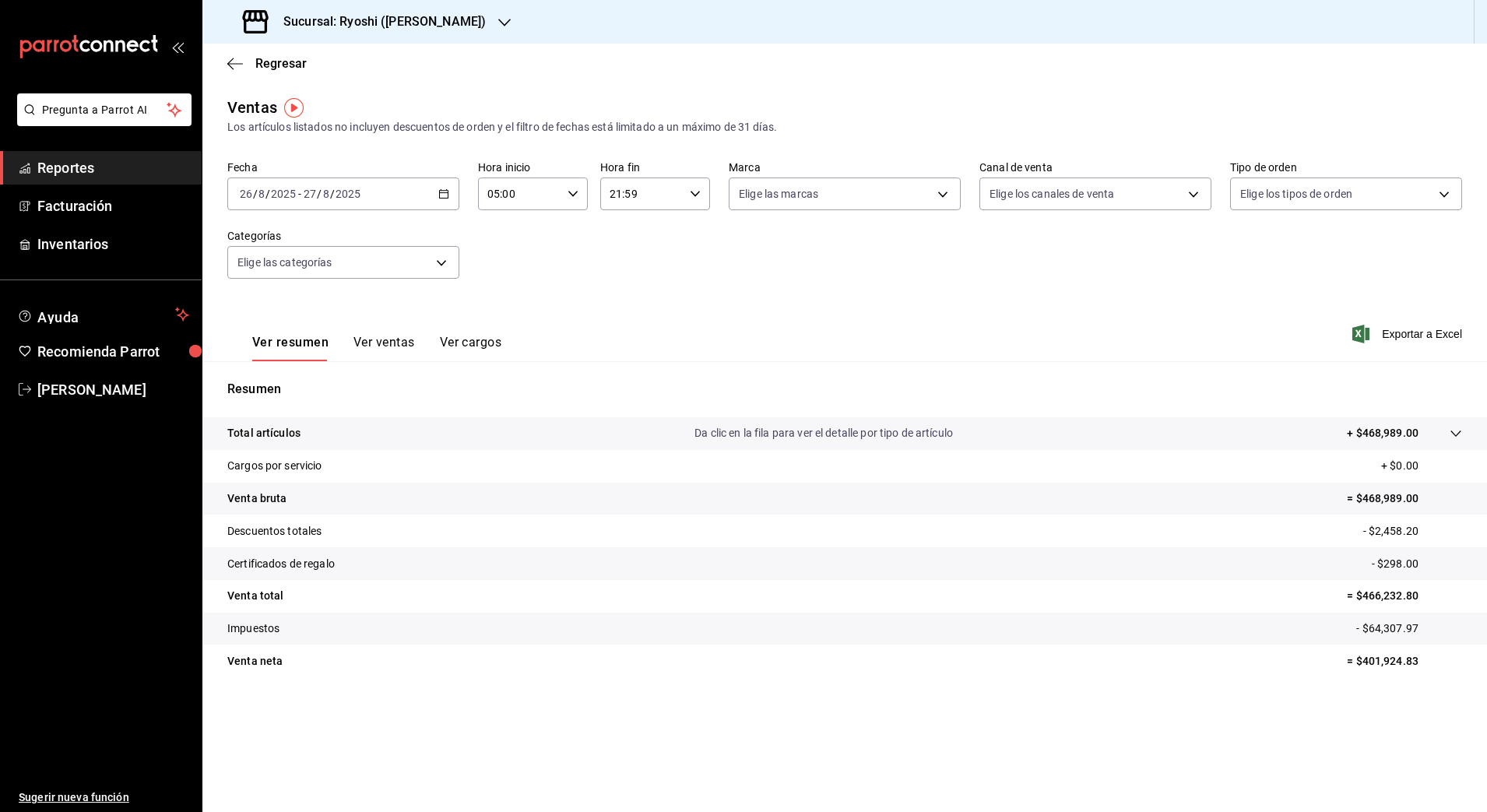
click at [1371, 632] on p "- $64,307.97" at bounding box center [1409, 628] width 106 height 17
drag, startPoint x: 1371, startPoint y: 626, endPoint x: 1417, endPoint y: 631, distance: 46.3
click at [1417, 631] on p "- $64,307.97" at bounding box center [1409, 628] width 106 height 17
copy p "64,307.97"
click at [320, 183] on div "2025-08-26 26 / 8 / 2025 - 2025-08-27 27 / 8 / 2025" at bounding box center [343, 193] width 232 height 32
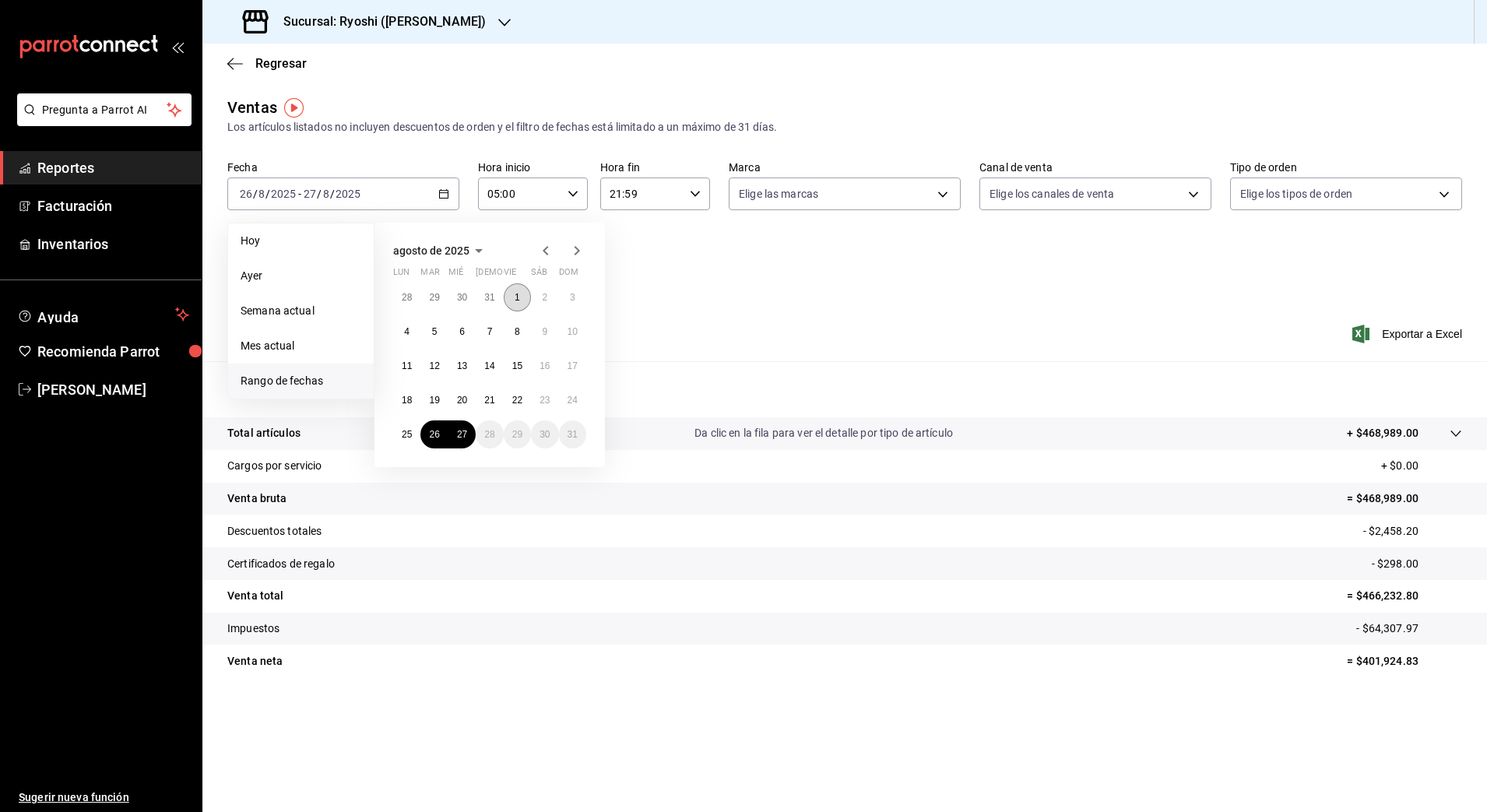
click at [519, 295] on abbr "1" at bounding box center [517, 298] width 6 height 11
click at [460, 432] on abbr "27" at bounding box center [462, 435] width 10 height 11
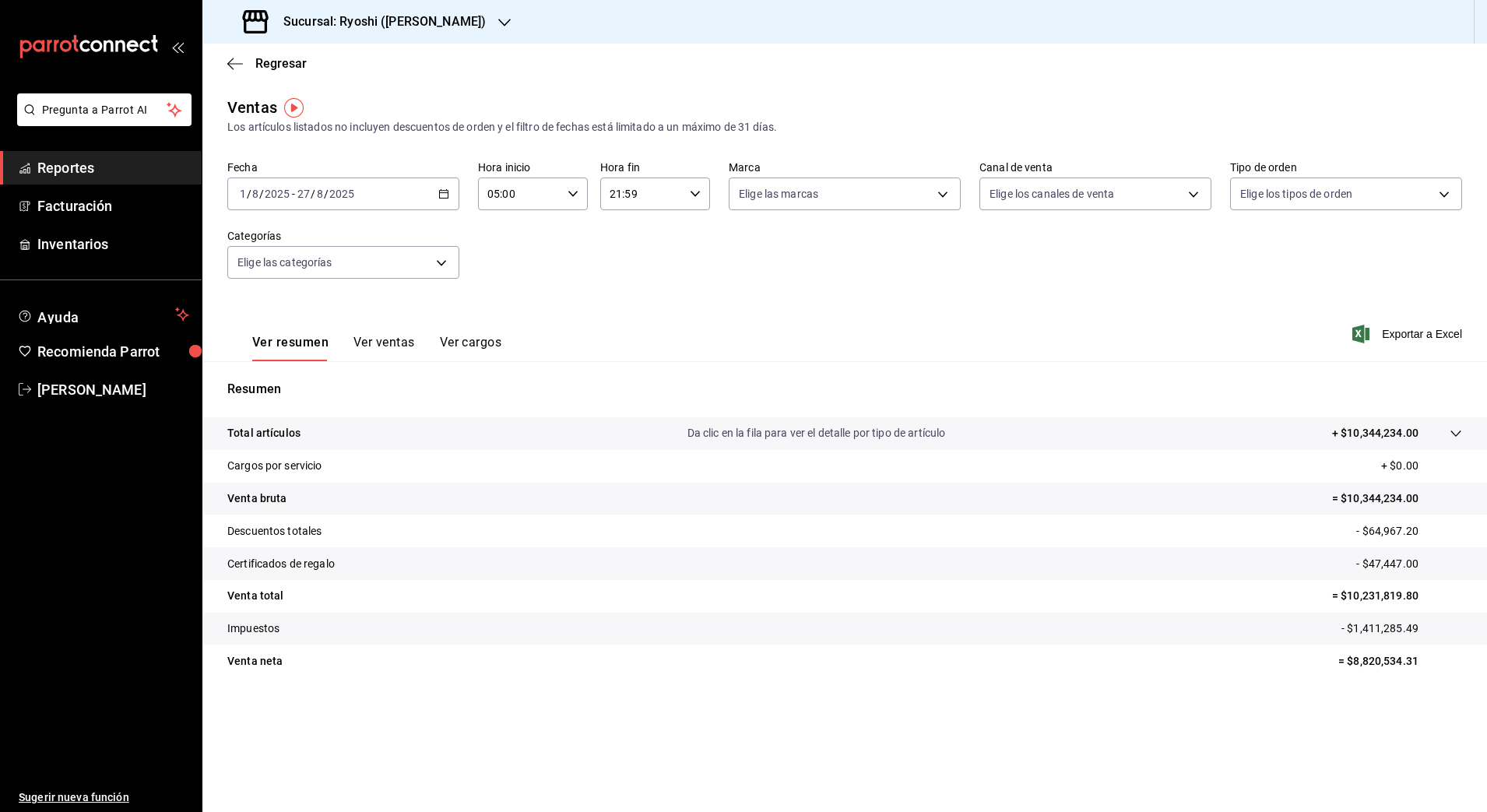
click at [1359, 631] on p "- $1,411,285.49" at bounding box center [1402, 628] width 121 height 17
click at [1356, 630] on p "- $1,411,285.49" at bounding box center [1402, 628] width 121 height 17
copy p "1,411,285.49"
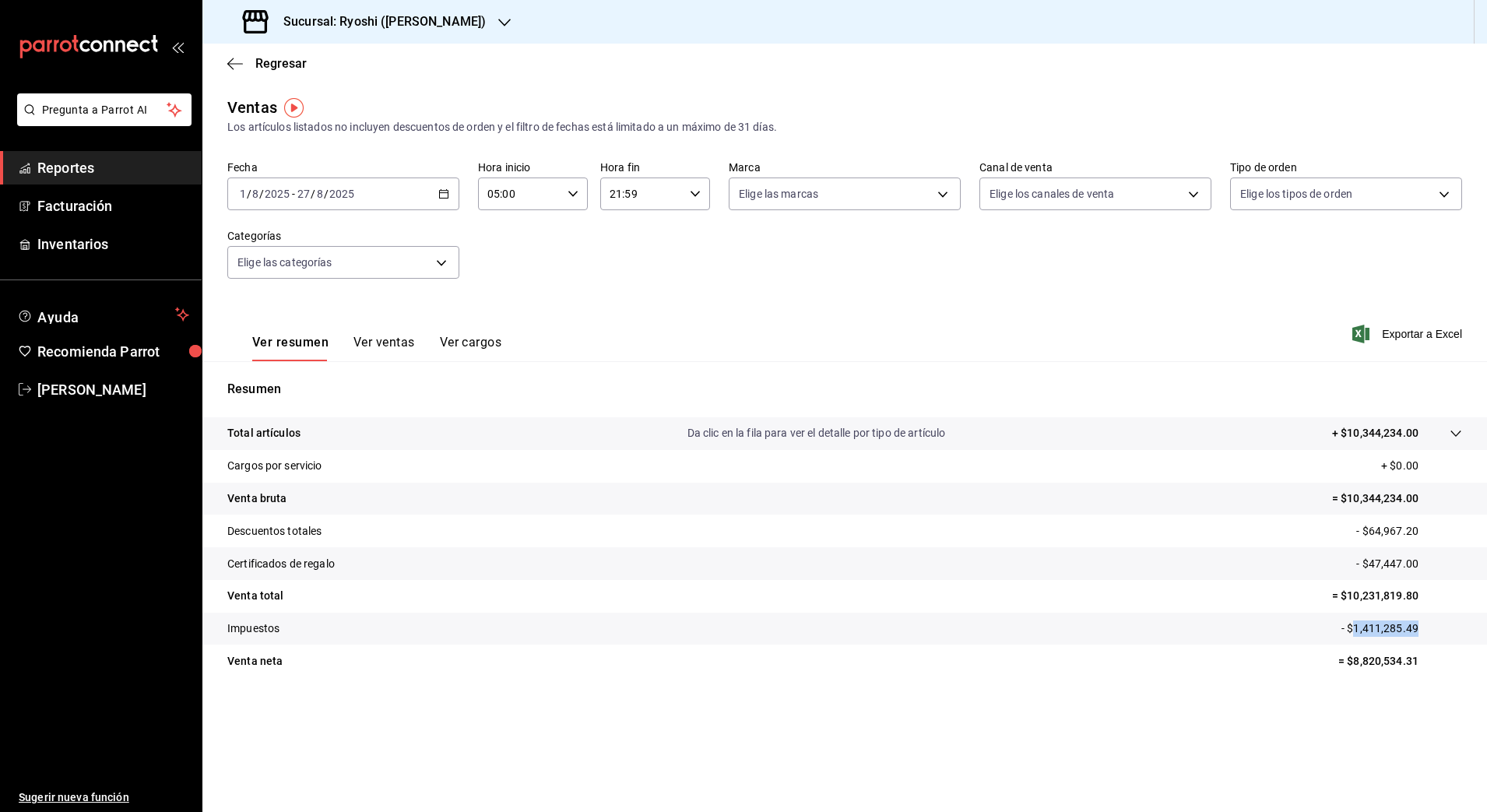
click at [441, 193] on icon "button" at bounding box center [444, 194] width 11 height 11
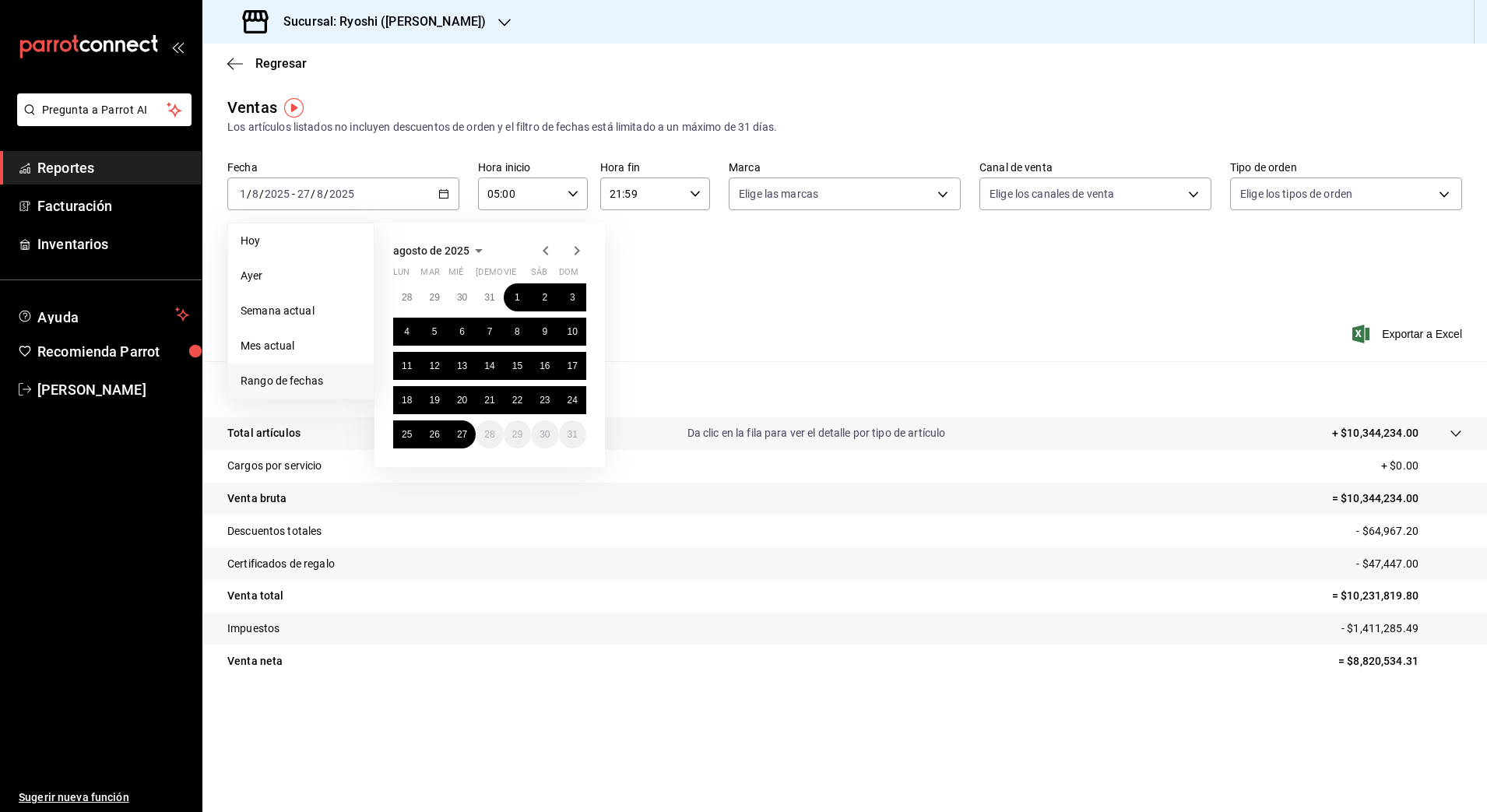
click at [337, 380] on span "Rango de fechas" at bounding box center [301, 381] width 121 height 17
click at [429, 429] on abbr "26" at bounding box center [434, 435] width 10 height 11
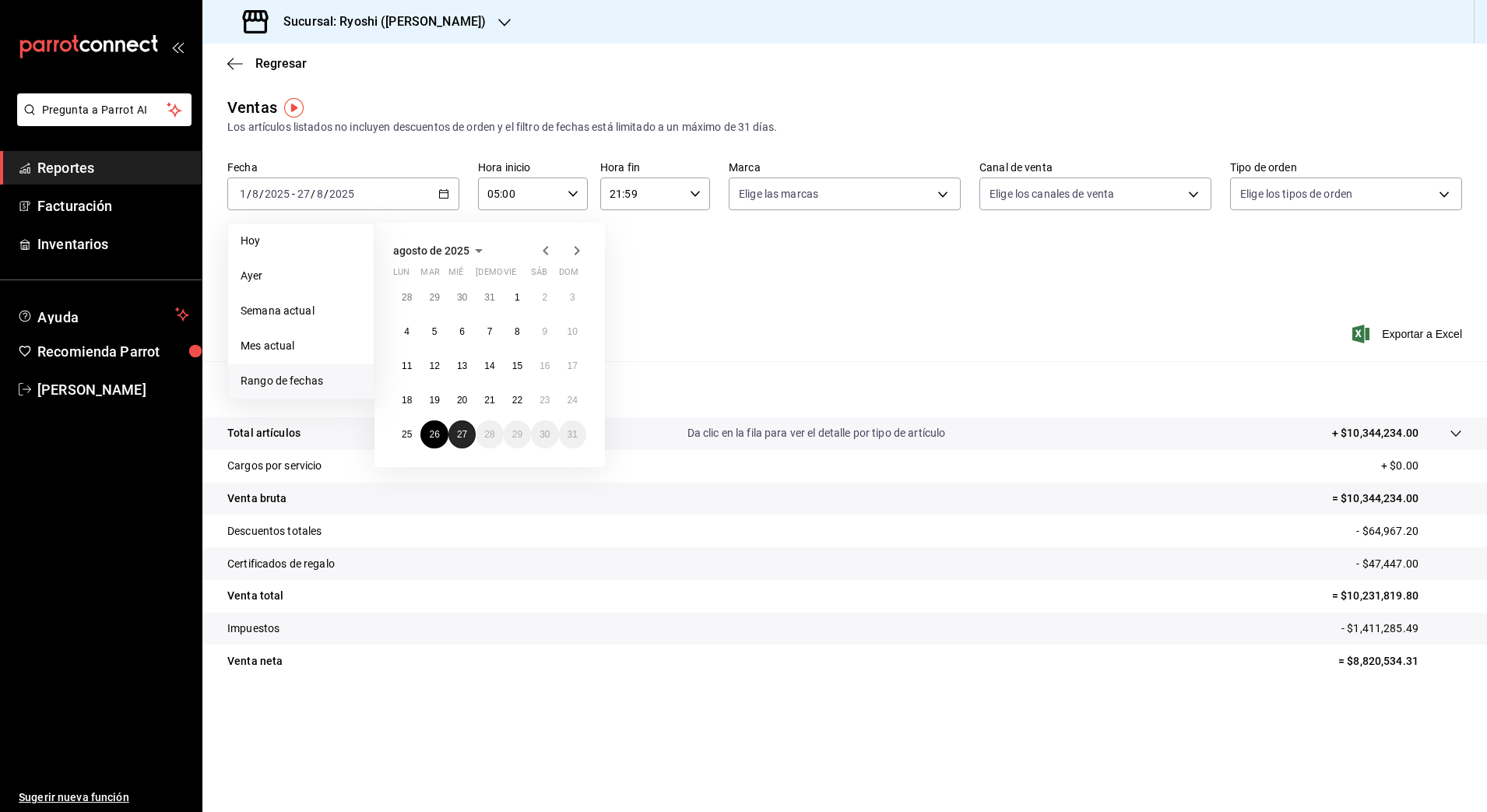
click at [459, 437] on abbr "27" at bounding box center [462, 435] width 10 height 11
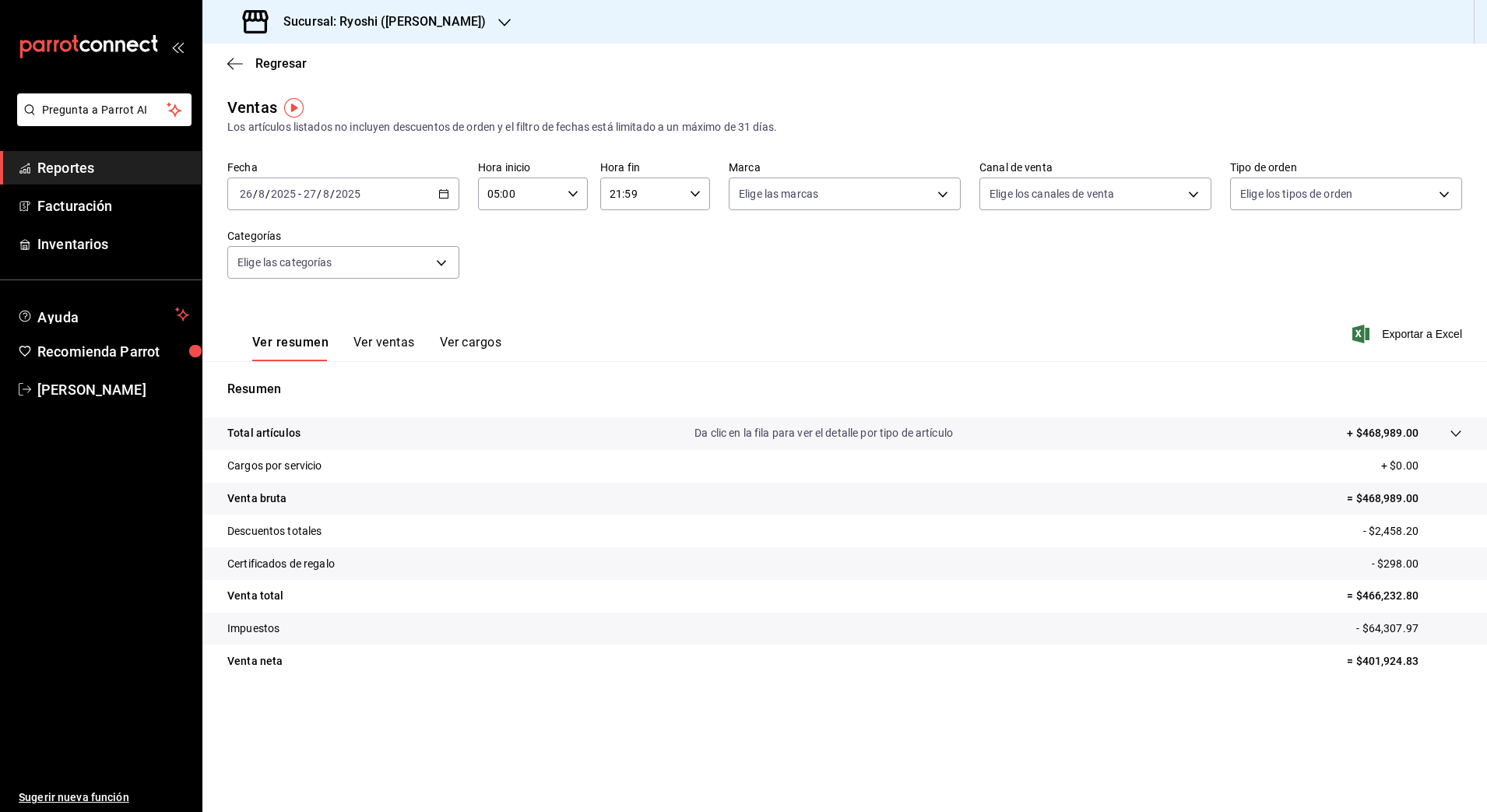
click at [1372, 625] on p "- $64,307.97" at bounding box center [1409, 628] width 106 height 17
drag, startPoint x: 1372, startPoint y: 625, endPoint x: 1421, endPoint y: 630, distance: 49.3
click at [1421, 630] on p "- $64,307.97" at bounding box center [1409, 628] width 106 height 17
copy p "64,307.97"
click at [1421, 630] on p "- $64,307.97" at bounding box center [1409, 628] width 106 height 17
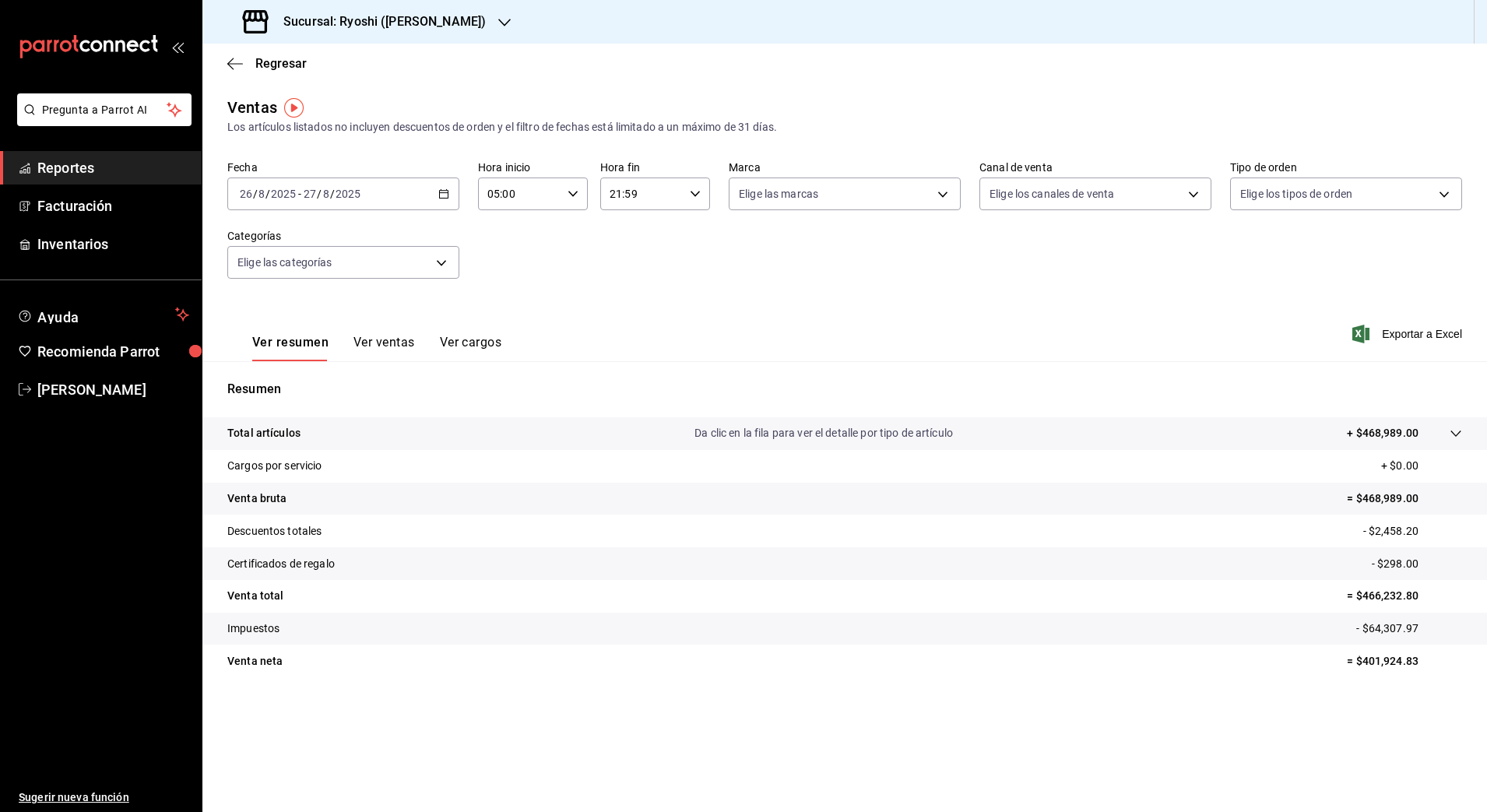
click at [1375, 532] on p "- $2,458.20" at bounding box center [1413, 531] width 99 height 17
copy p "2,458.20"
click at [1387, 560] on p "- $298.00" at bounding box center [1417, 565] width 90 height 17
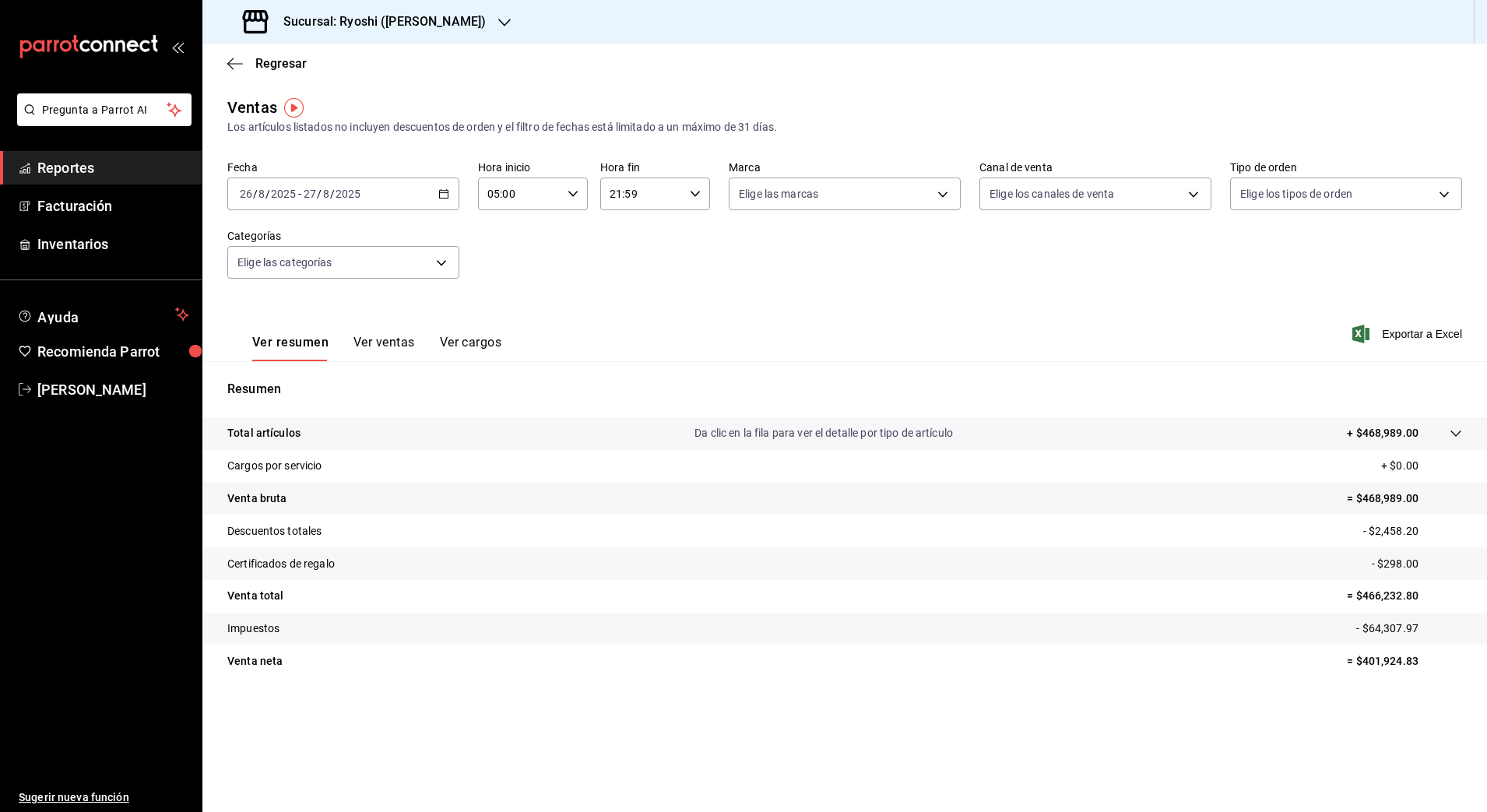
click at [1387, 560] on p "- $298.00" at bounding box center [1417, 565] width 90 height 17
copy p "298.00"
click at [443, 27] on div "Sucursal: Ryoshi (Polanco)" at bounding box center [366, 21] width 302 height 44
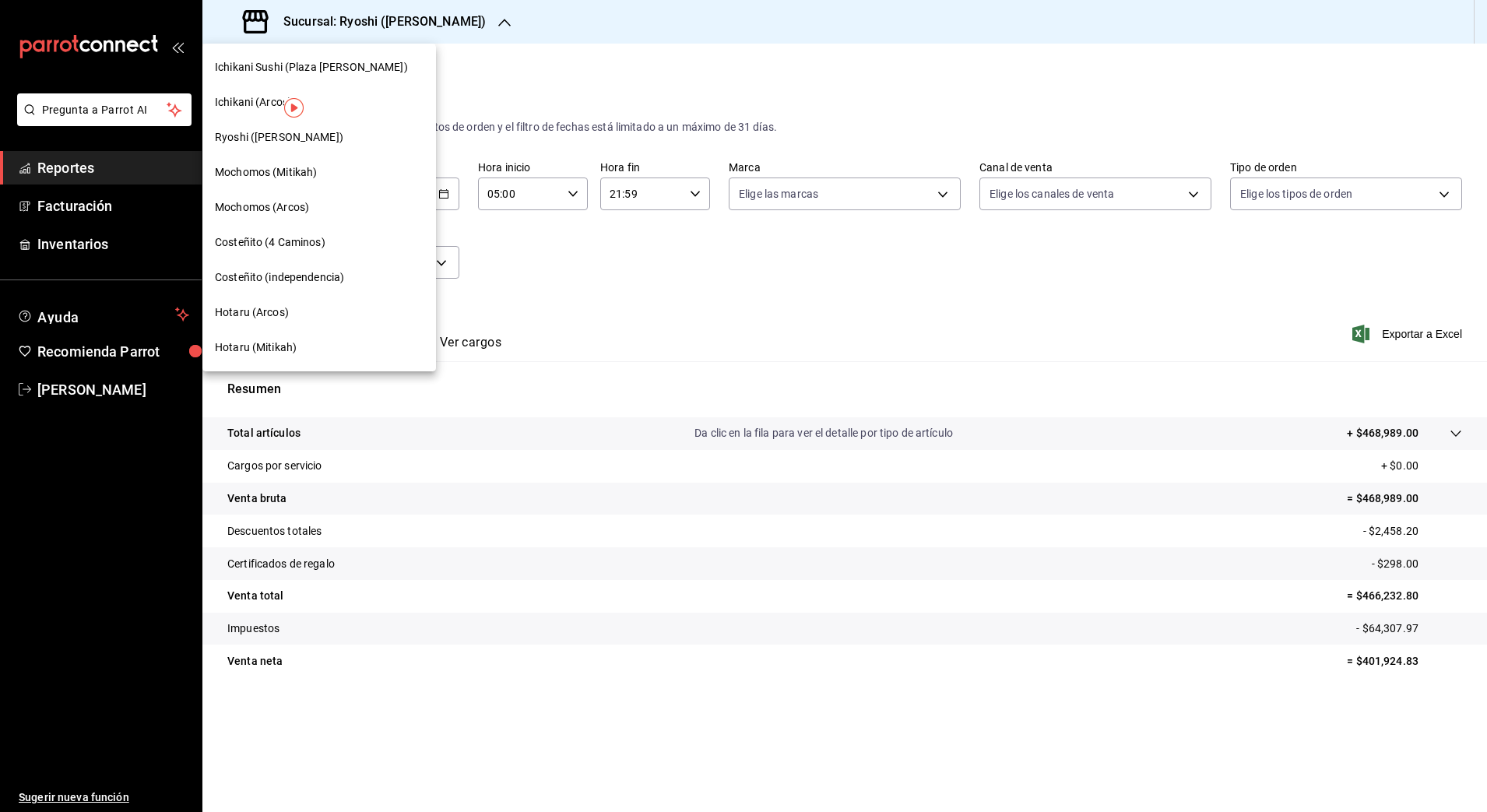
click at [304, 354] on div "Hotaru (Mitikah)" at bounding box center [319, 348] width 209 height 17
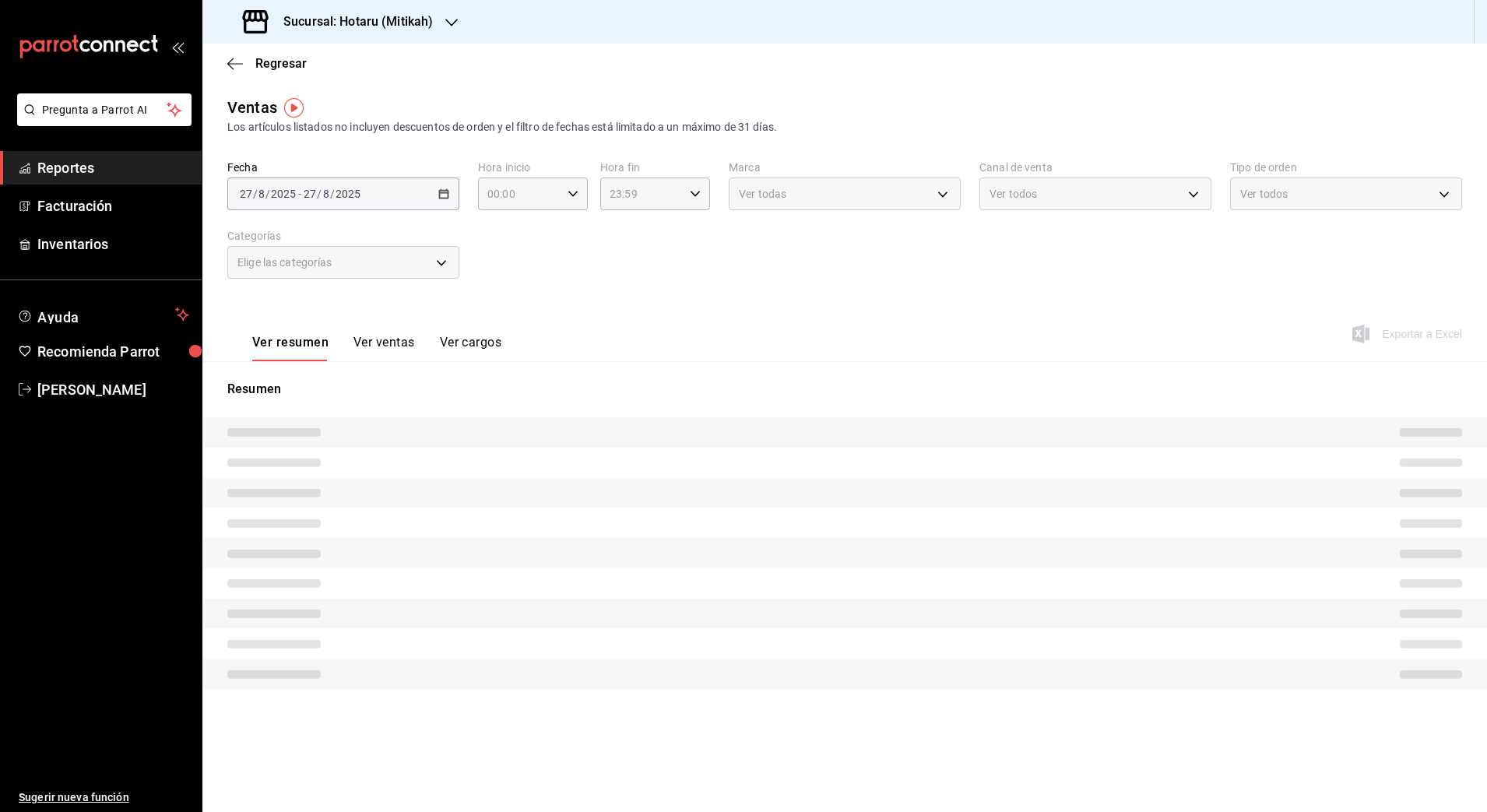
type input "05:00"
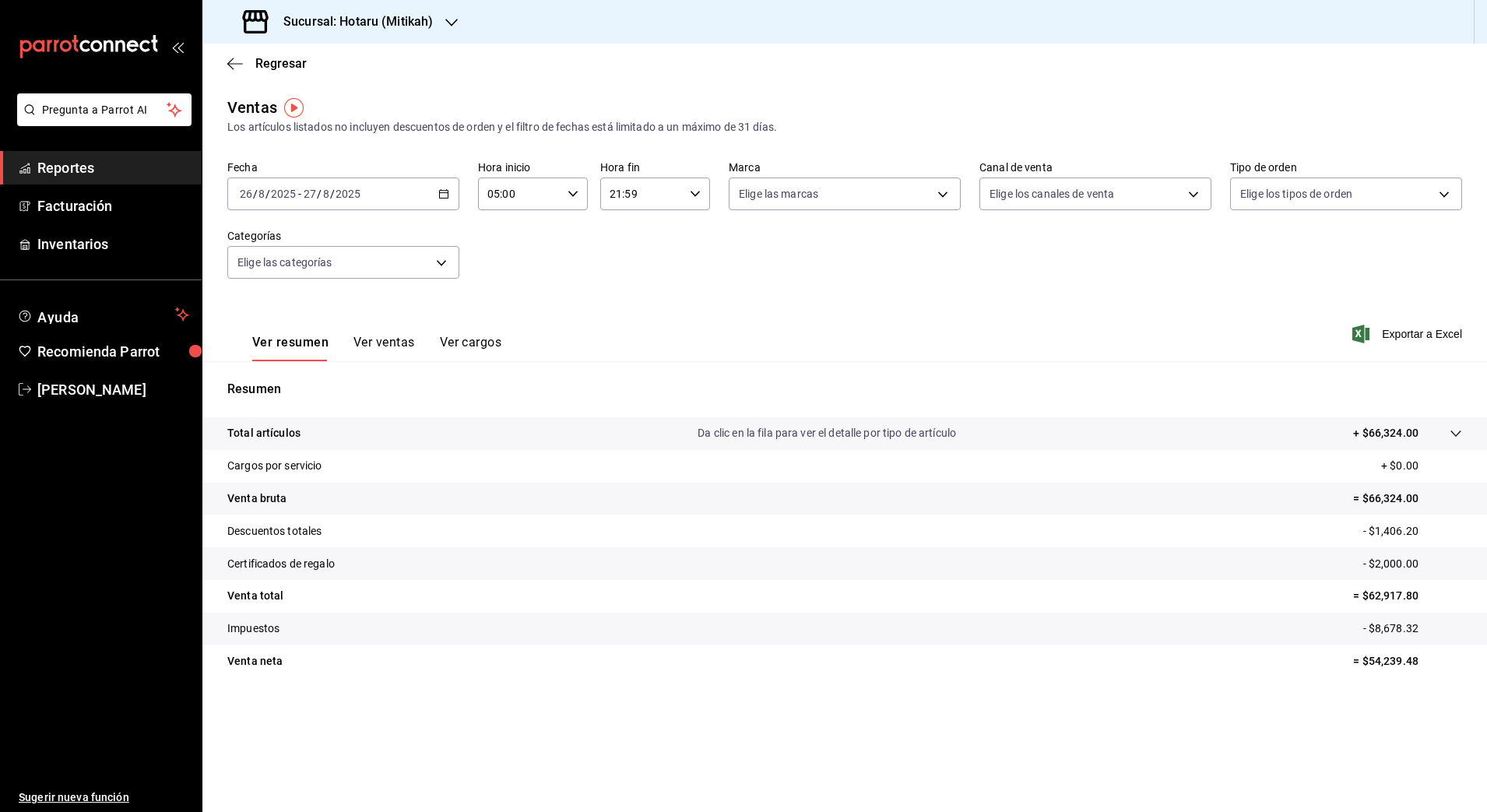
click at [1378, 531] on p "- $1,406.20" at bounding box center [1413, 531] width 99 height 17
drag, startPoint x: 1378, startPoint y: 531, endPoint x: 1419, endPoint y: 535, distance: 41.2
click at [1419, 535] on p "- $1,406.20" at bounding box center [1413, 531] width 99 height 17
copy p "1,406.20"
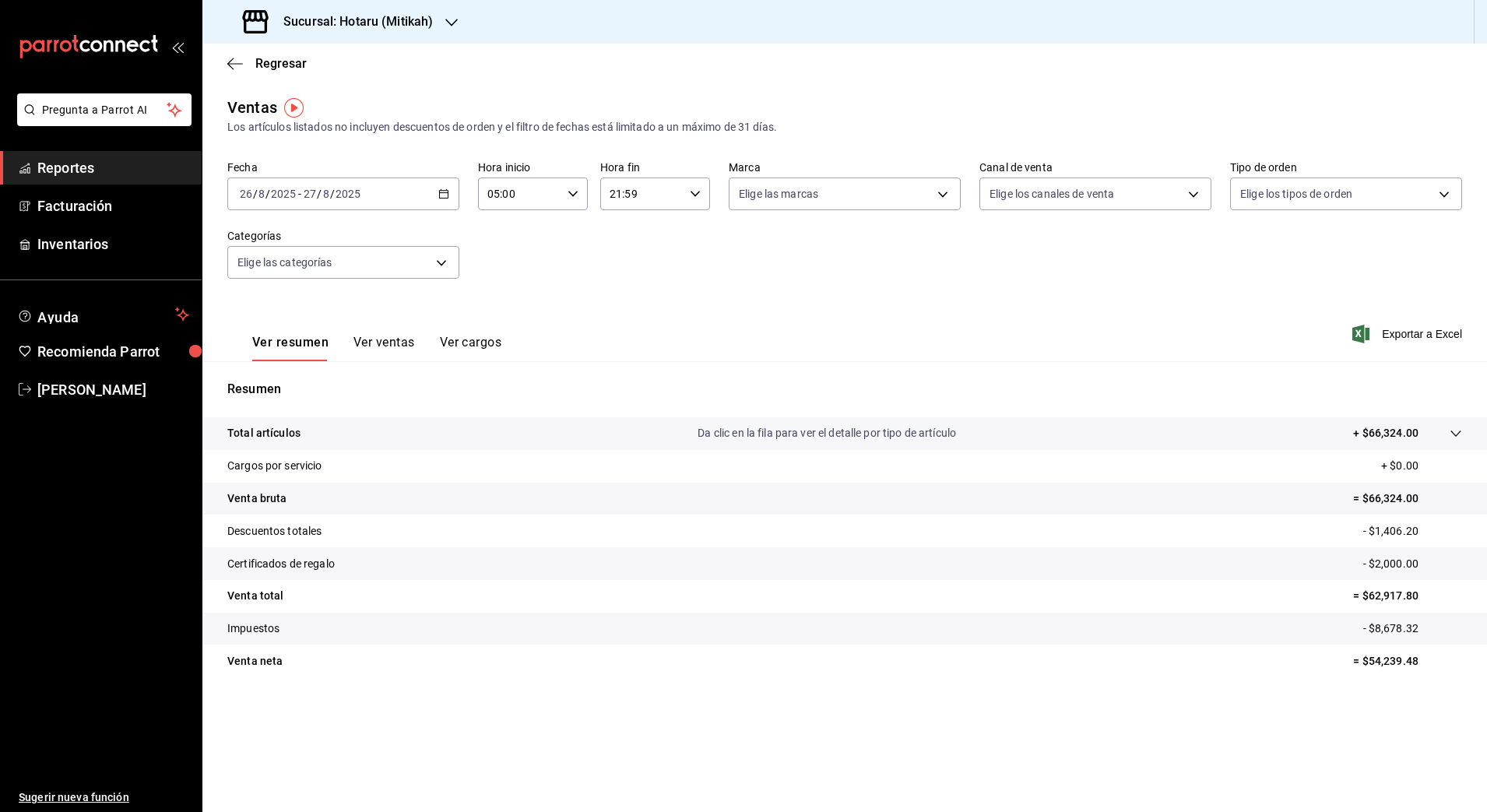
click at [1374, 631] on p "- $8,678.32" at bounding box center [1413, 628] width 99 height 17
drag, startPoint x: 1375, startPoint y: 631, endPoint x: 1388, endPoint y: 634, distance: 13.3
click at [1388, 634] on p "- $8,678.32" at bounding box center [1413, 628] width 99 height 17
copy p "8,678.32"
click at [451, 197] on div "2025-08-26 26 / 8 / 2025 - 2025-08-27 27 / 8 / 2025" at bounding box center [343, 193] width 232 height 32
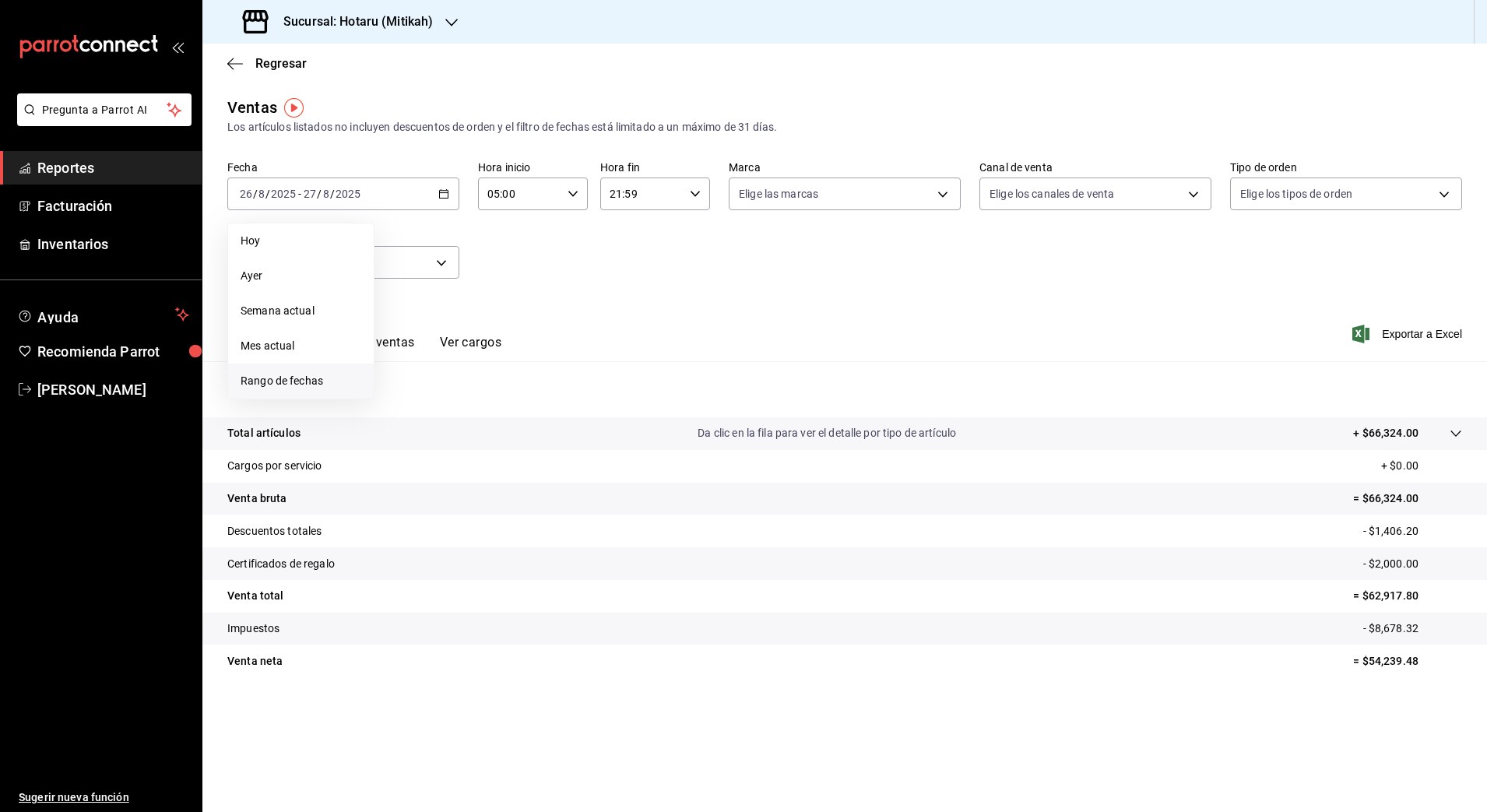
click at [309, 374] on span "Rango de fechas" at bounding box center [301, 381] width 121 height 17
click at [513, 294] on button "1" at bounding box center [516, 298] width 27 height 28
click at [470, 437] on button "27" at bounding box center [462, 435] width 27 height 28
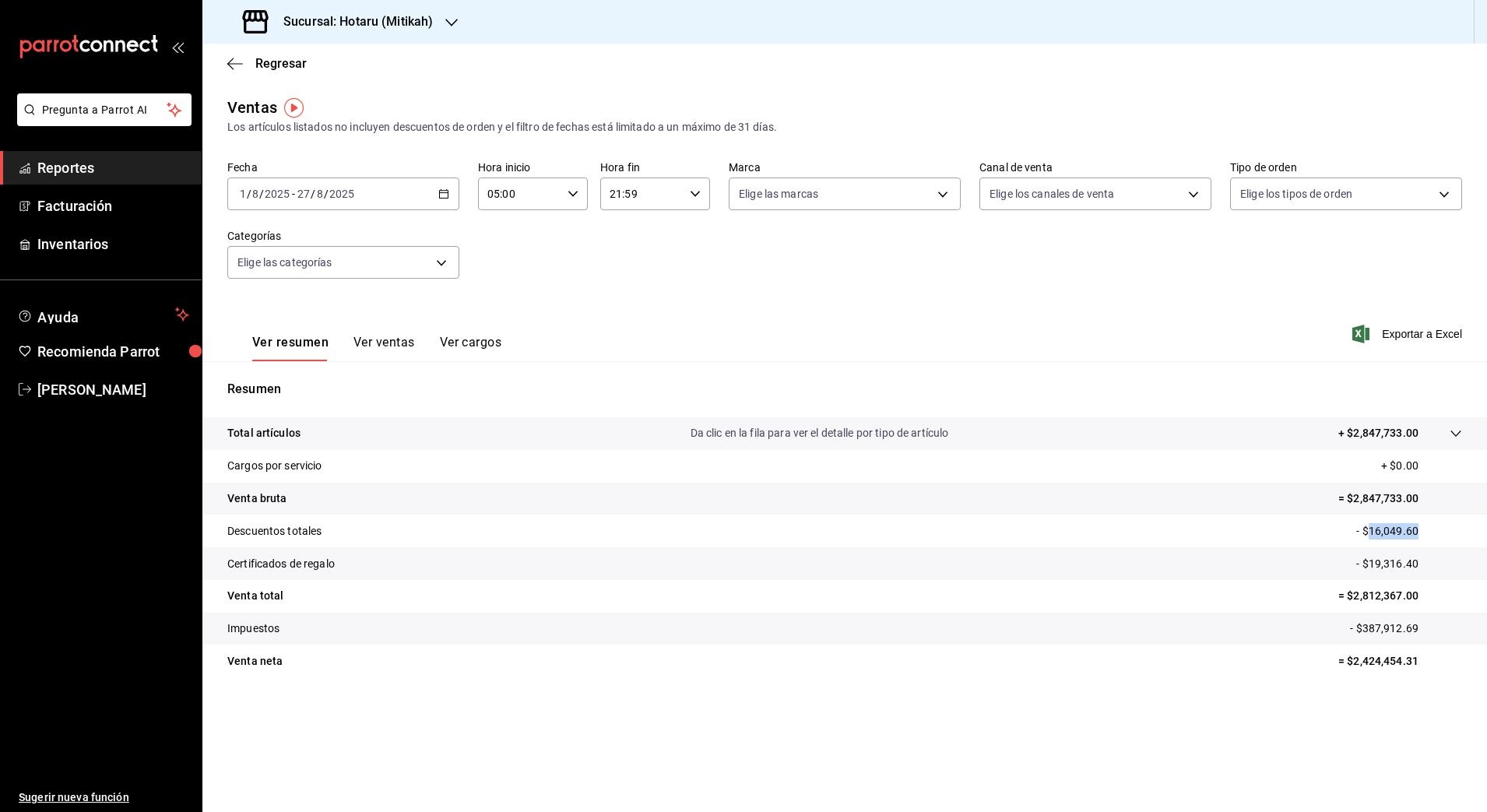
drag, startPoint x: 1368, startPoint y: 530, endPoint x: 1443, endPoint y: 527, distance: 75.1
click at [1443, 527] on p "- $16,049.60" at bounding box center [1409, 531] width 106 height 17
copy p "16,049.60"
drag, startPoint x: 1372, startPoint y: 565, endPoint x: 1442, endPoint y: 562, distance: 70.1
click at [1442, 562] on p "- $19,316.40" at bounding box center [1409, 565] width 106 height 17
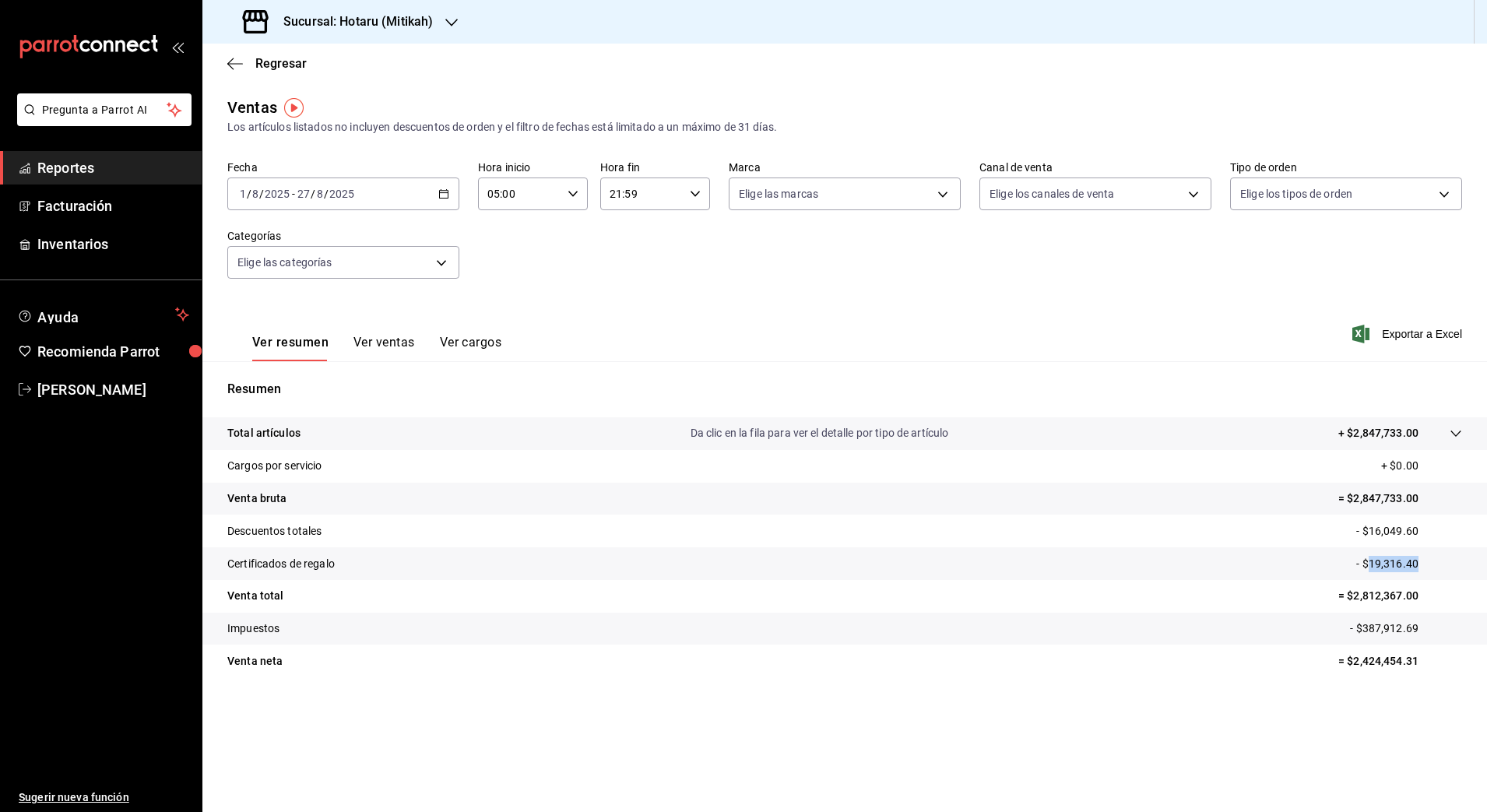
copy p "19,316.40"
drag, startPoint x: 1362, startPoint y: 628, endPoint x: 1416, endPoint y: 627, distance: 54.0
click at [1416, 627] on p "- $387,912.69" at bounding box center [1405, 628] width 112 height 17
drag, startPoint x: 1356, startPoint y: 430, endPoint x: 1427, endPoint y: 437, distance: 71.3
click at [1422, 435] on tr "Total artículos Da clic en la fila para ver el detalle por tipo de artículo + $…" at bounding box center [845, 433] width 1285 height 32
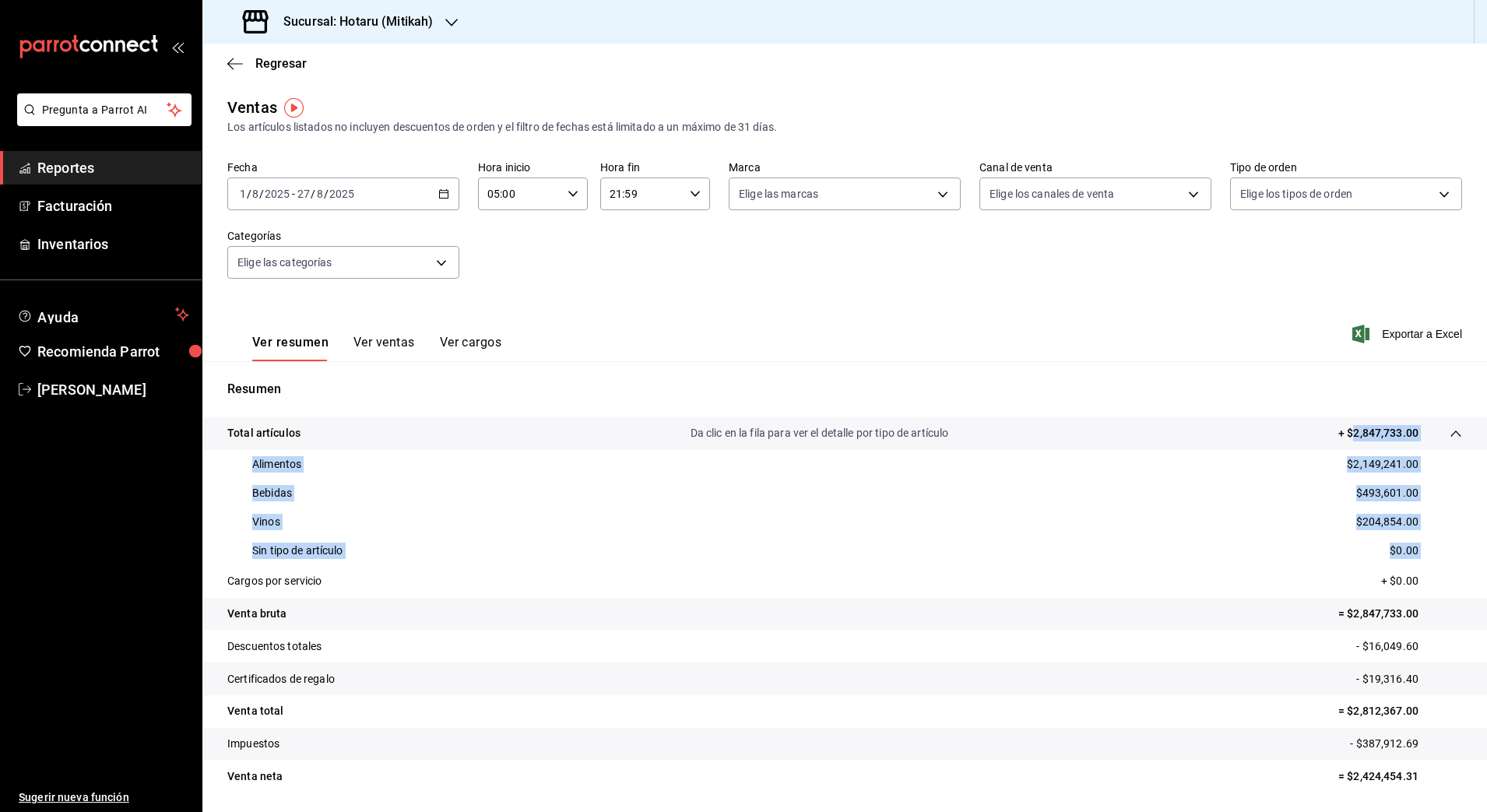
click at [1226, 543] on div "Sin tipo de artículo $0.00" at bounding box center [845, 551] width 1235 height 29
click at [1267, 615] on tr "Venta bruta = $2,847,733.00" at bounding box center [845, 614] width 1285 height 32
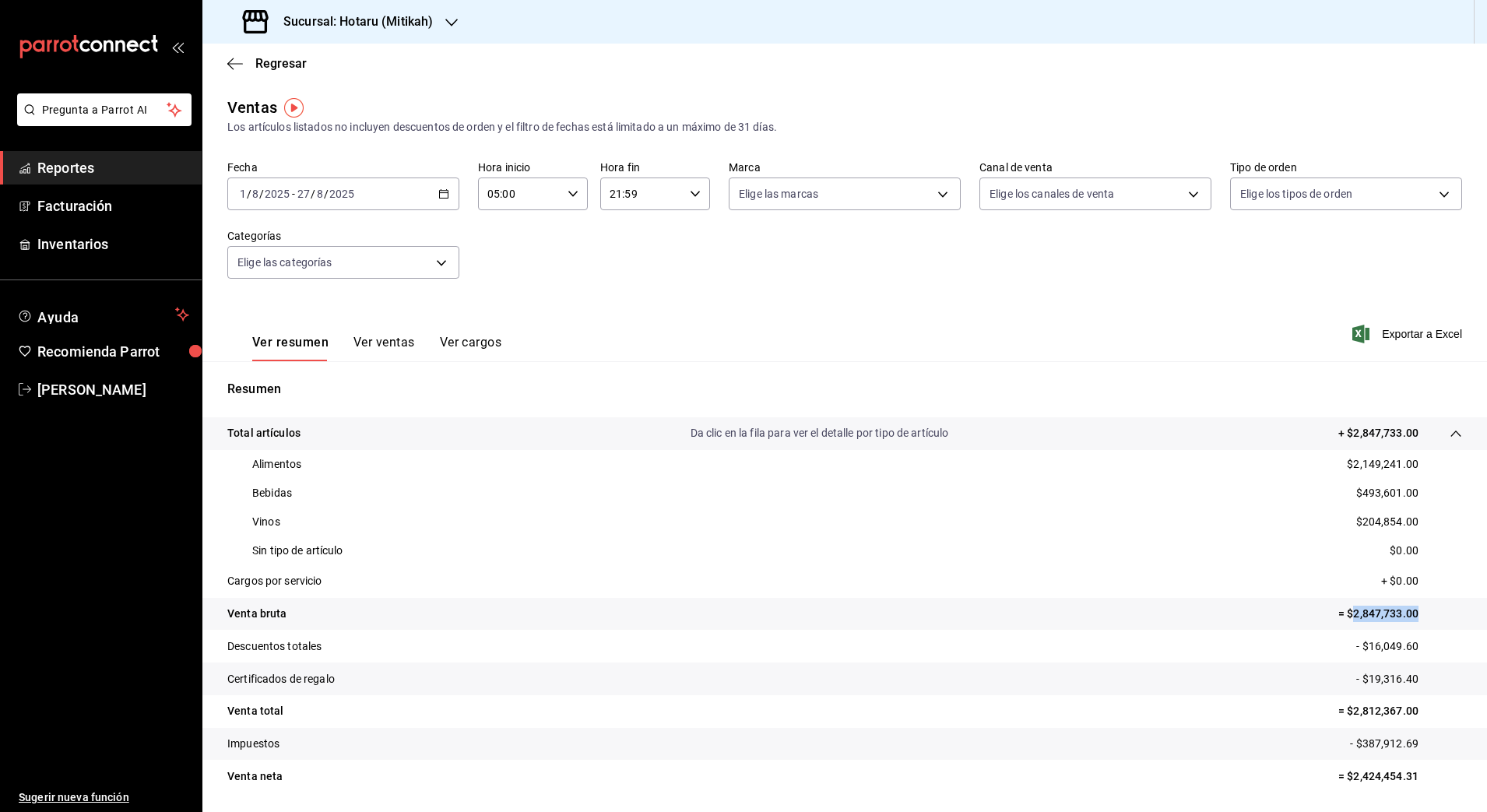
drag, startPoint x: 1338, startPoint y: 615, endPoint x: 1427, endPoint y: 611, distance: 89.1
click at [1427, 611] on p "= $2,847,733.00" at bounding box center [1401, 614] width 124 height 17
drag, startPoint x: 1339, startPoint y: 430, endPoint x: 1409, endPoint y: 434, distance: 70.1
click at [1409, 434] on tr "Total artículos Da clic en la fila para ver el detalle por tipo de artículo + $…" at bounding box center [845, 433] width 1285 height 32
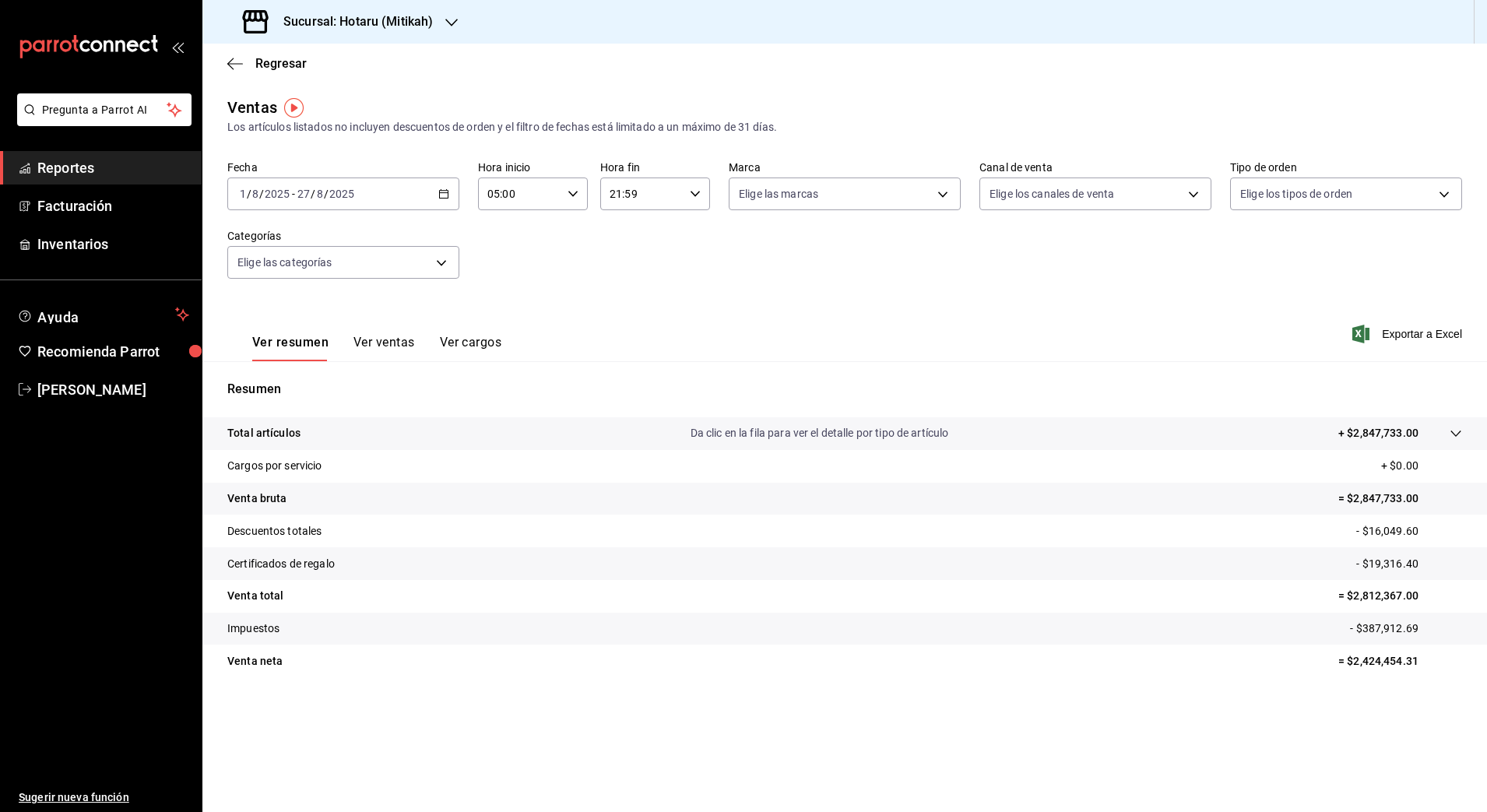
click at [691, 200] on div "21:59 Hora fin" at bounding box center [655, 193] width 109 height 32
click at [634, 289] on span "04" at bounding box center [628, 291] width 31 height 12
type input "04:59"
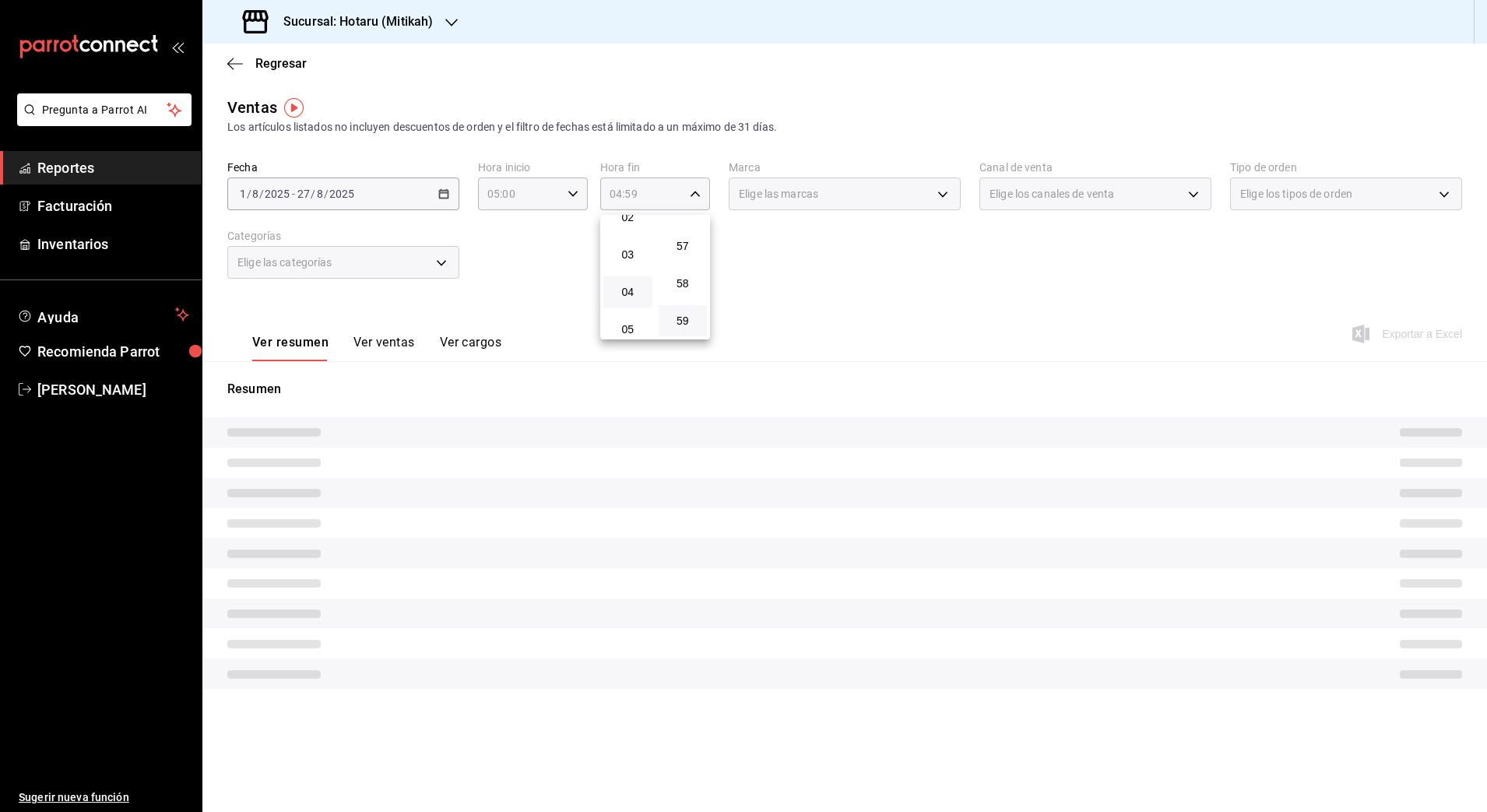
click at [938, 311] on div at bounding box center [744, 406] width 1487 height 812
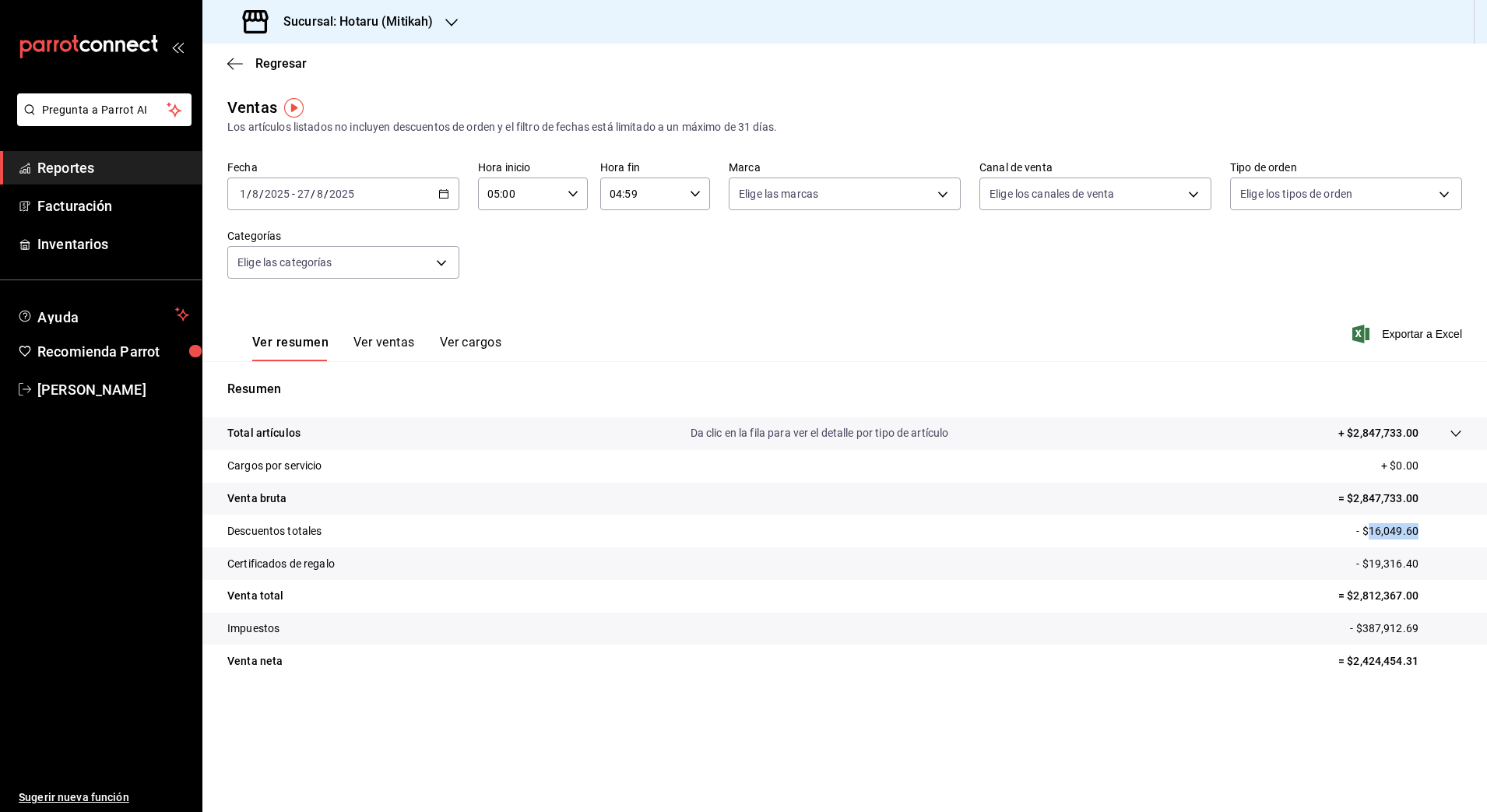
drag, startPoint x: 1369, startPoint y: 527, endPoint x: 1455, endPoint y: 530, distance: 86.1
click at [1455, 530] on p "- $16,049.60" at bounding box center [1409, 531] width 106 height 17
drag, startPoint x: 1371, startPoint y: 563, endPoint x: 1430, endPoint y: 561, distance: 59.0
click at [1430, 561] on p "- $19,316.40" at bounding box center [1409, 565] width 106 height 17
drag, startPoint x: 1354, startPoint y: 592, endPoint x: 1429, endPoint y: 598, distance: 75.2
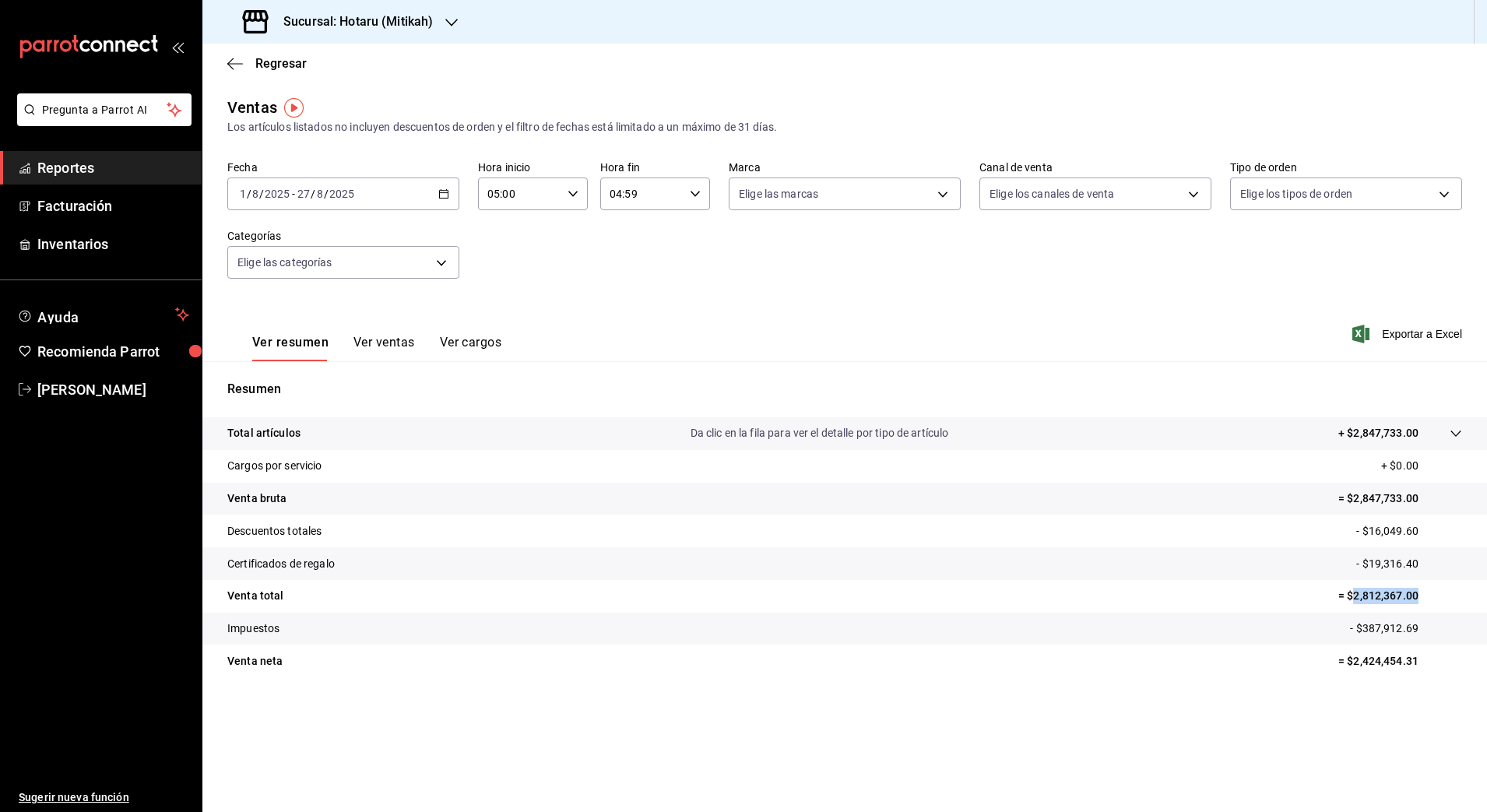
click at [1429, 598] on p "= $2,812,367.00" at bounding box center [1401, 596] width 124 height 17
drag, startPoint x: 1354, startPoint y: 663, endPoint x: 1435, endPoint y: 666, distance: 81.1
click at [1435, 666] on p "= $2,424,454.31" at bounding box center [1401, 662] width 124 height 17
drag, startPoint x: 1365, startPoint y: 623, endPoint x: 1447, endPoint y: 620, distance: 82.1
click at [1447, 620] on p "- $387,912.69" at bounding box center [1405, 628] width 112 height 17
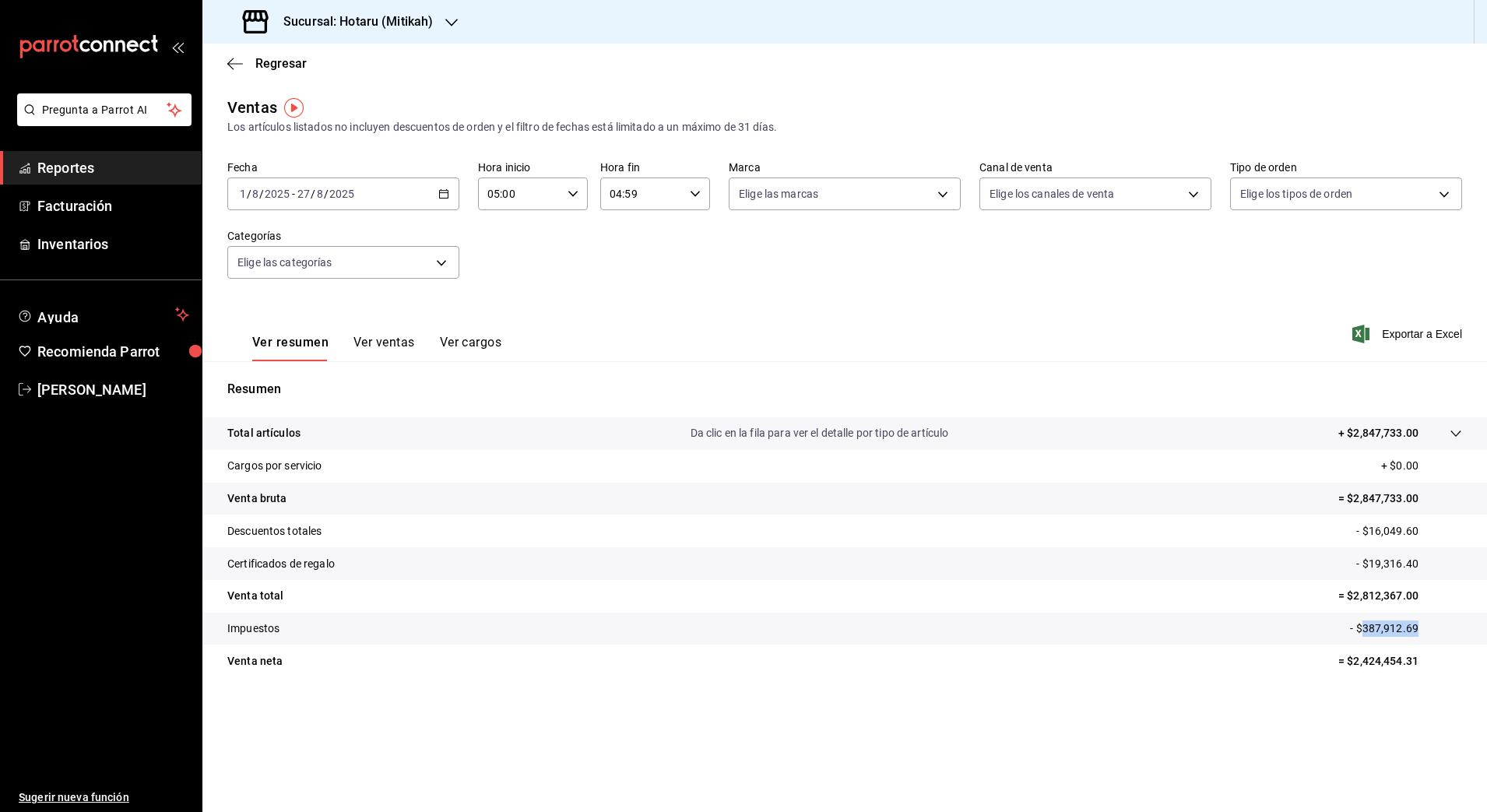
click at [441, 196] on icon "button" at bounding box center [444, 194] width 11 height 11
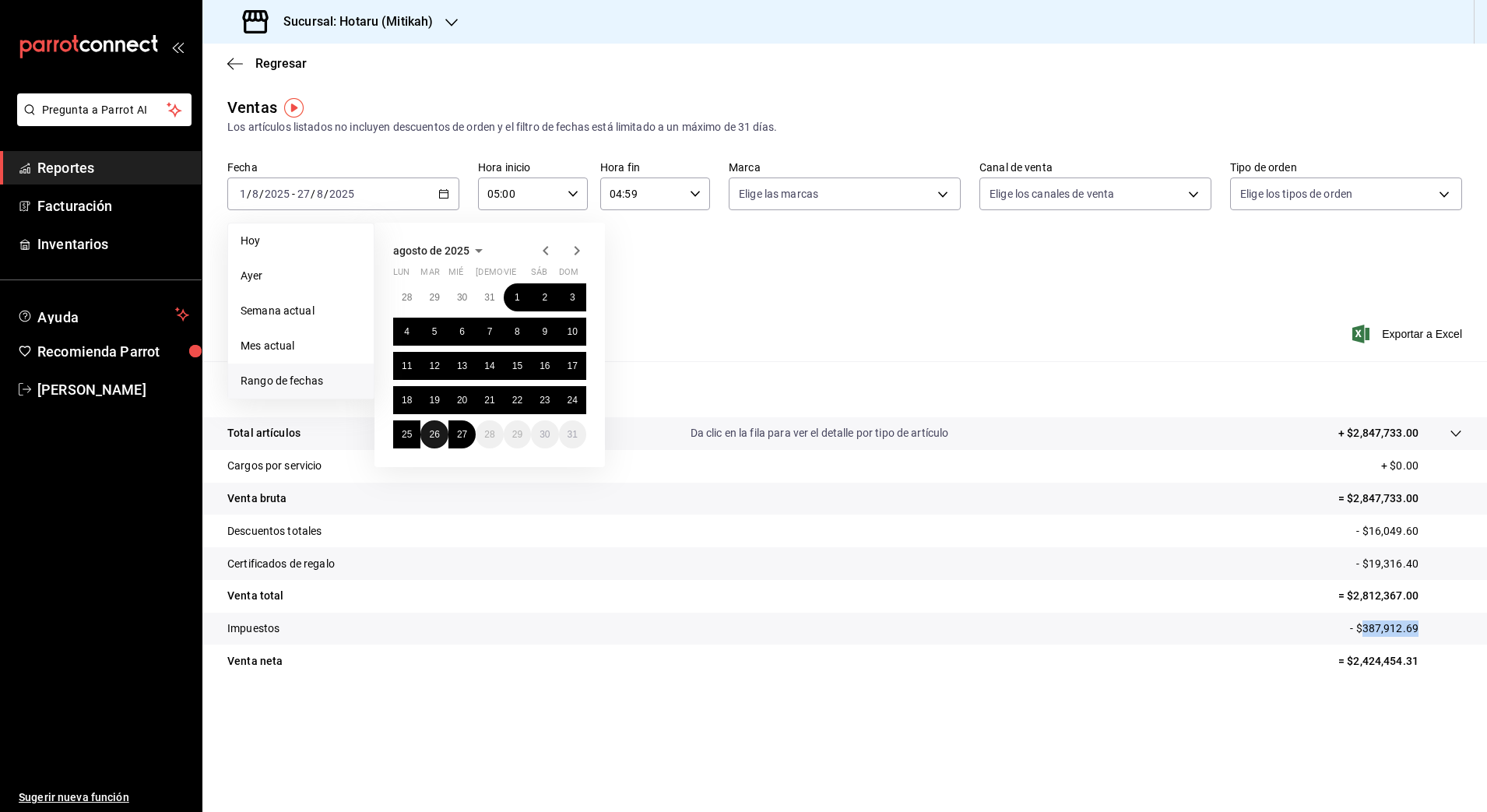
click at [438, 424] on button "26" at bounding box center [434, 435] width 27 height 28
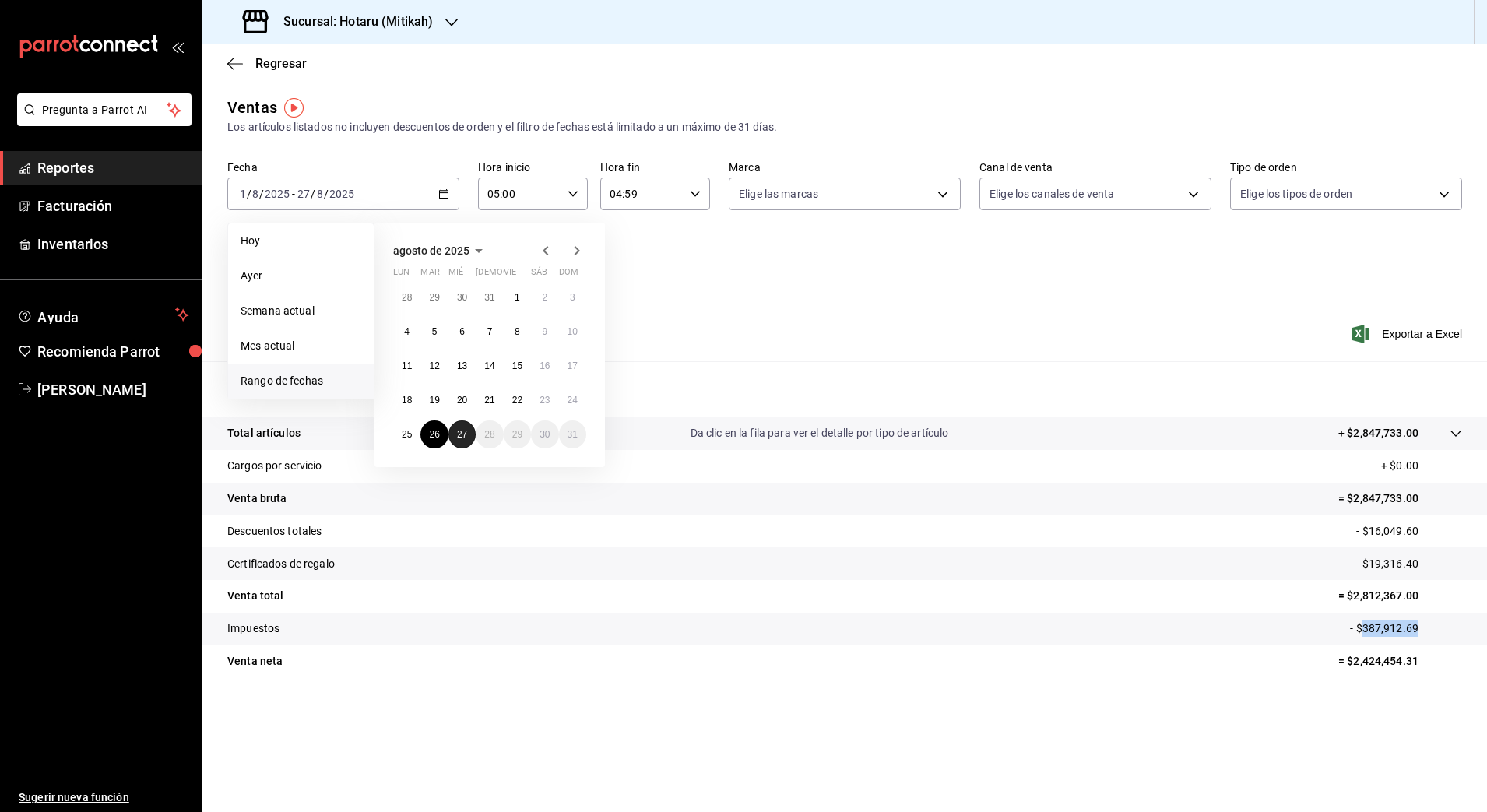
click at [471, 427] on button "27" at bounding box center [462, 435] width 27 height 28
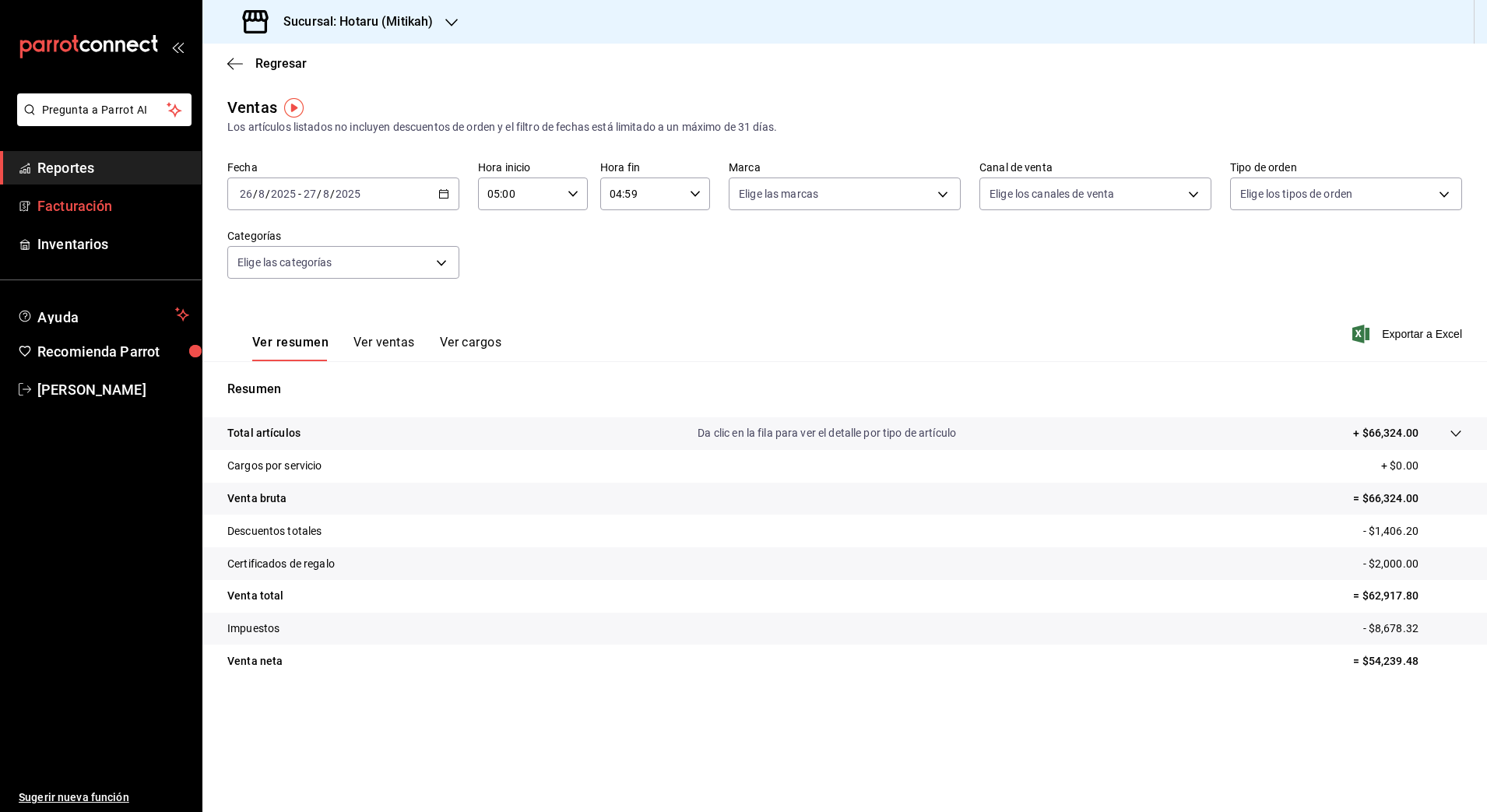
drag, startPoint x: 96, startPoint y: 168, endPoint x: 177, endPoint y: 216, distance: 94.2
click at [96, 168] on span "Reportes" at bounding box center [113, 168] width 152 height 21
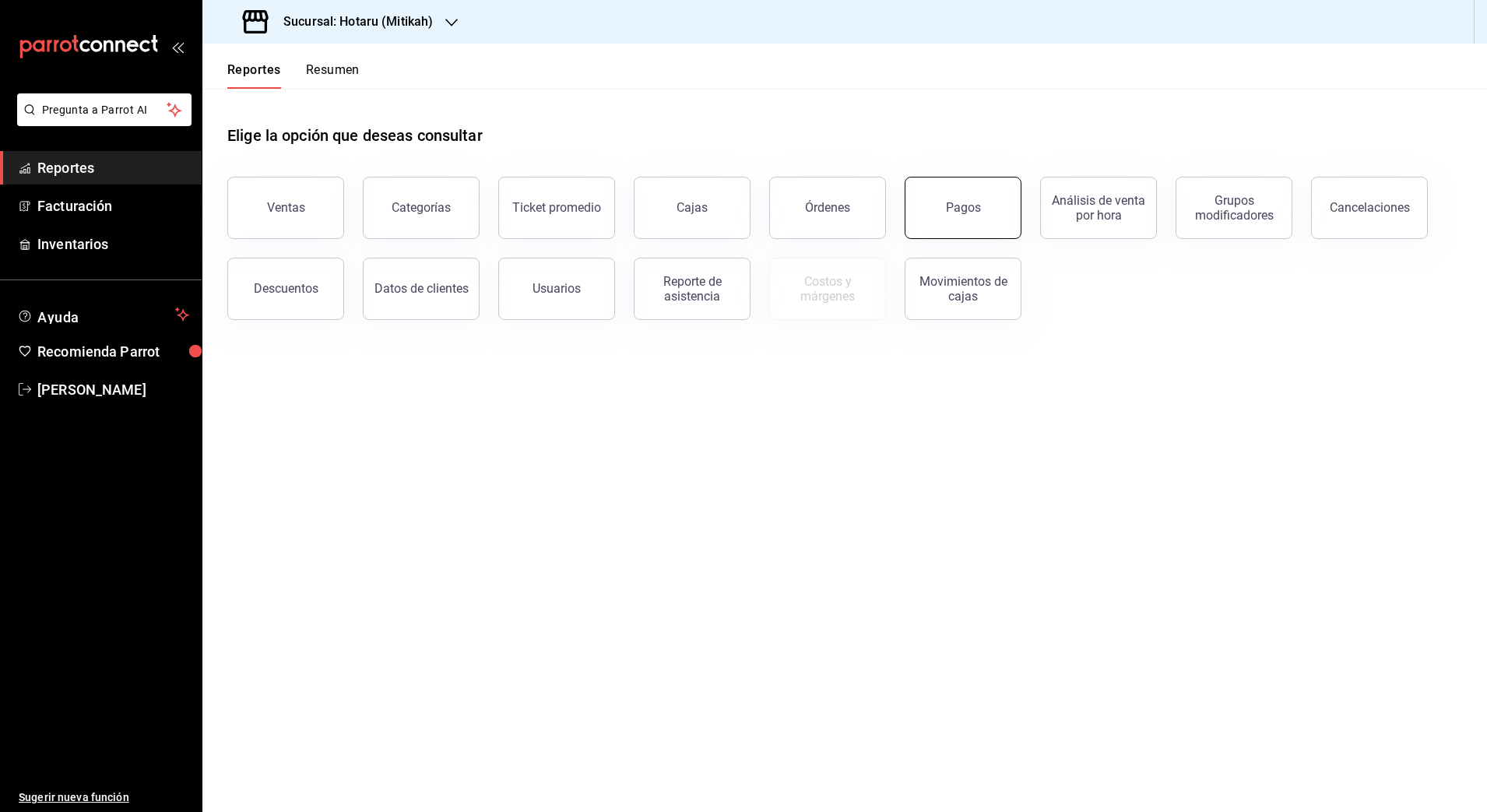
click at [968, 222] on button "Pagos" at bounding box center [963, 208] width 117 height 62
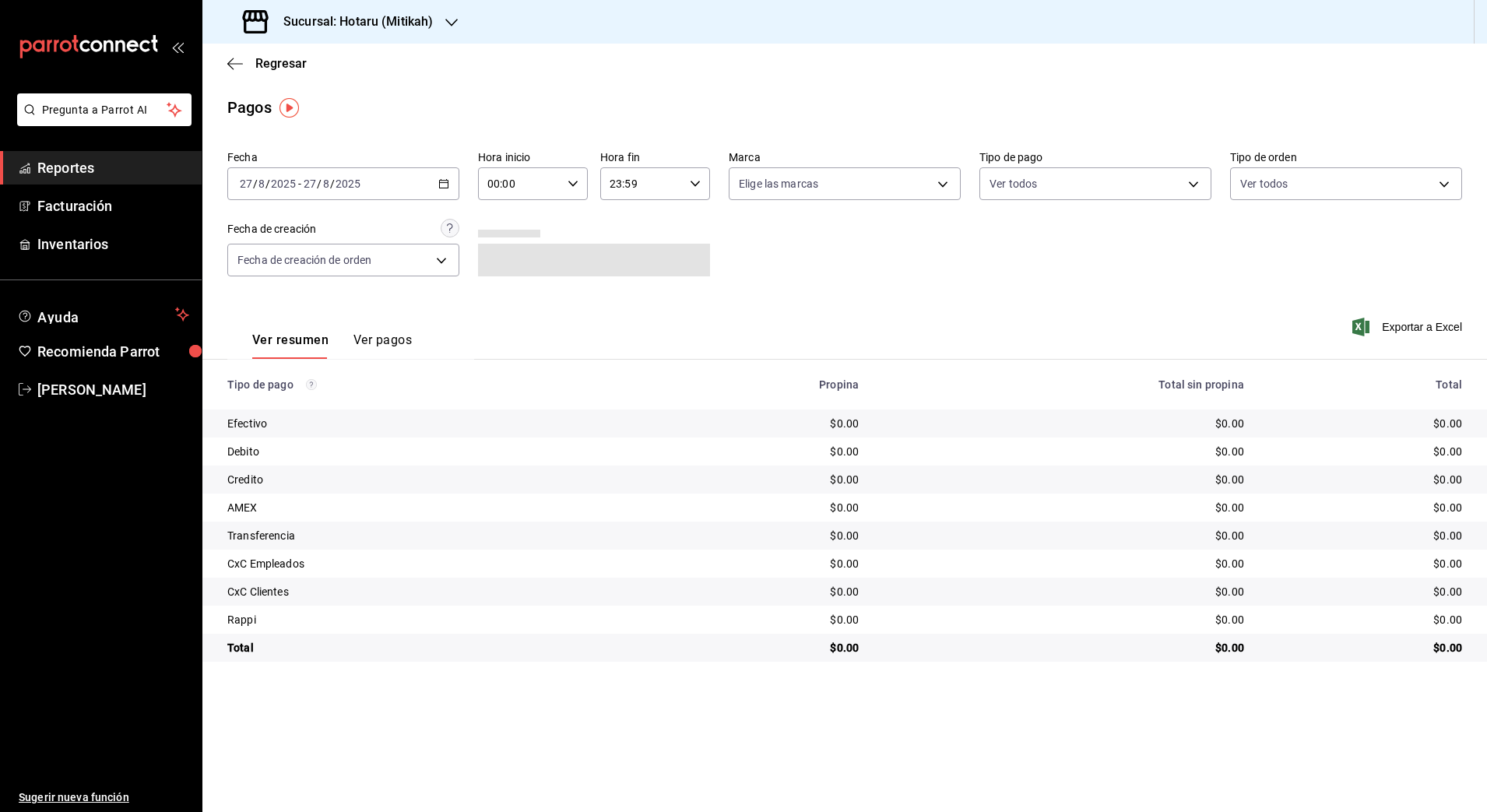
click at [439, 187] on \(Stroke\) "button" at bounding box center [444, 184] width 9 height 8
click at [278, 406] on span "Rango de fechas" at bounding box center [301, 406] width 121 height 17
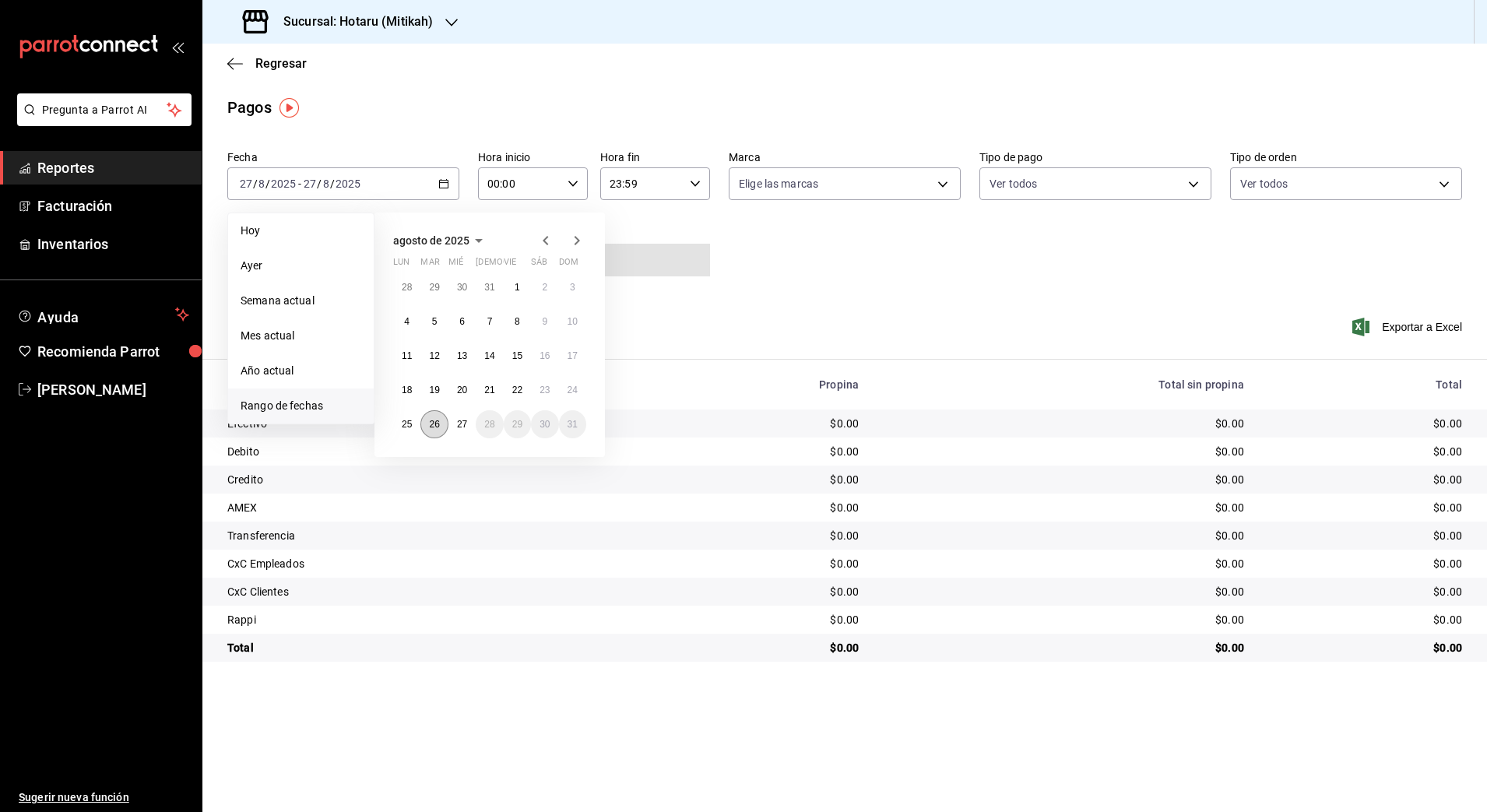
click at [440, 424] on button "26" at bounding box center [434, 425] width 27 height 28
click at [457, 429] on abbr "27" at bounding box center [462, 425] width 10 height 11
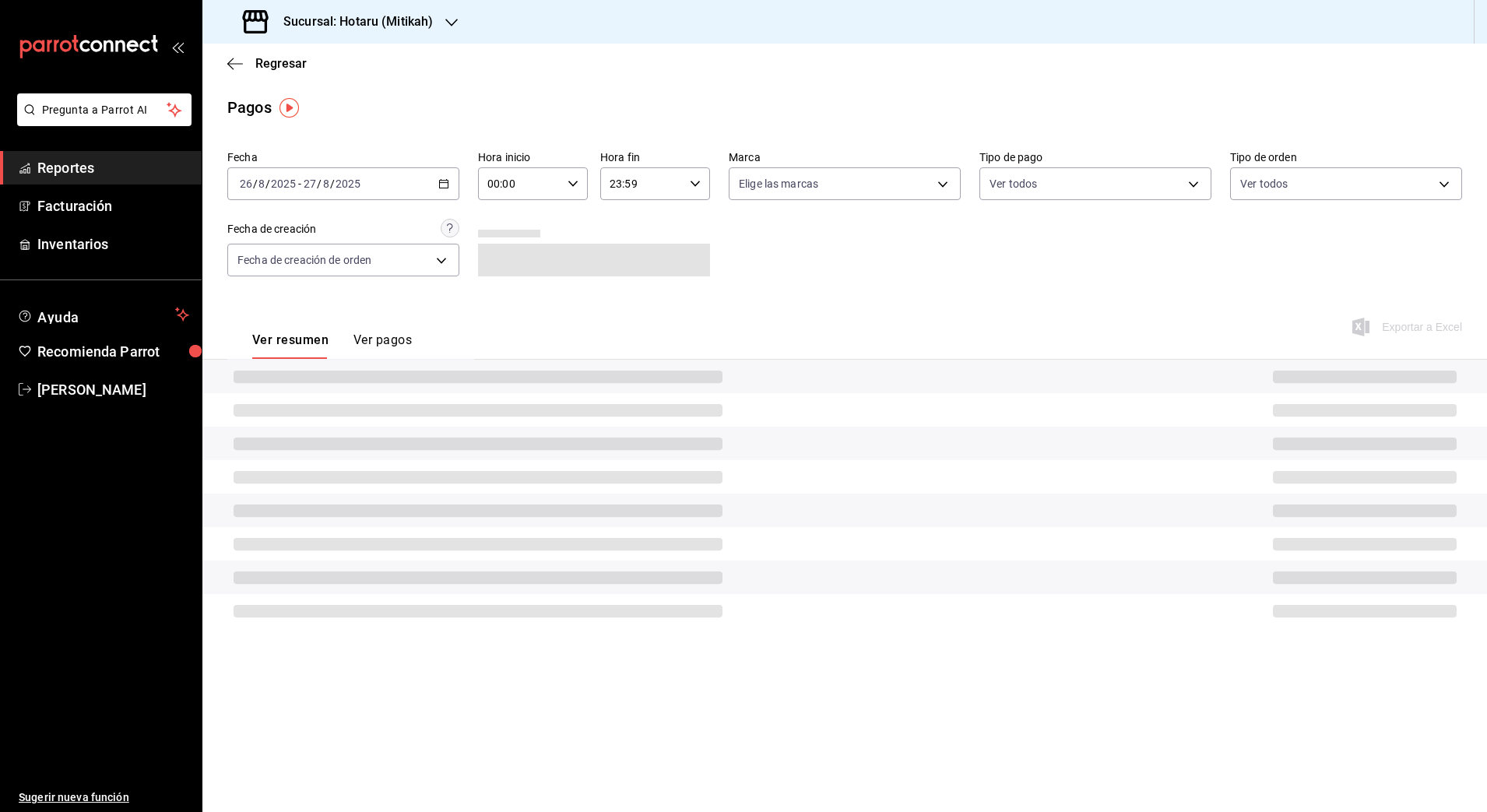
click at [569, 191] on div "00:00 Hora inicio" at bounding box center [533, 184] width 109 height 32
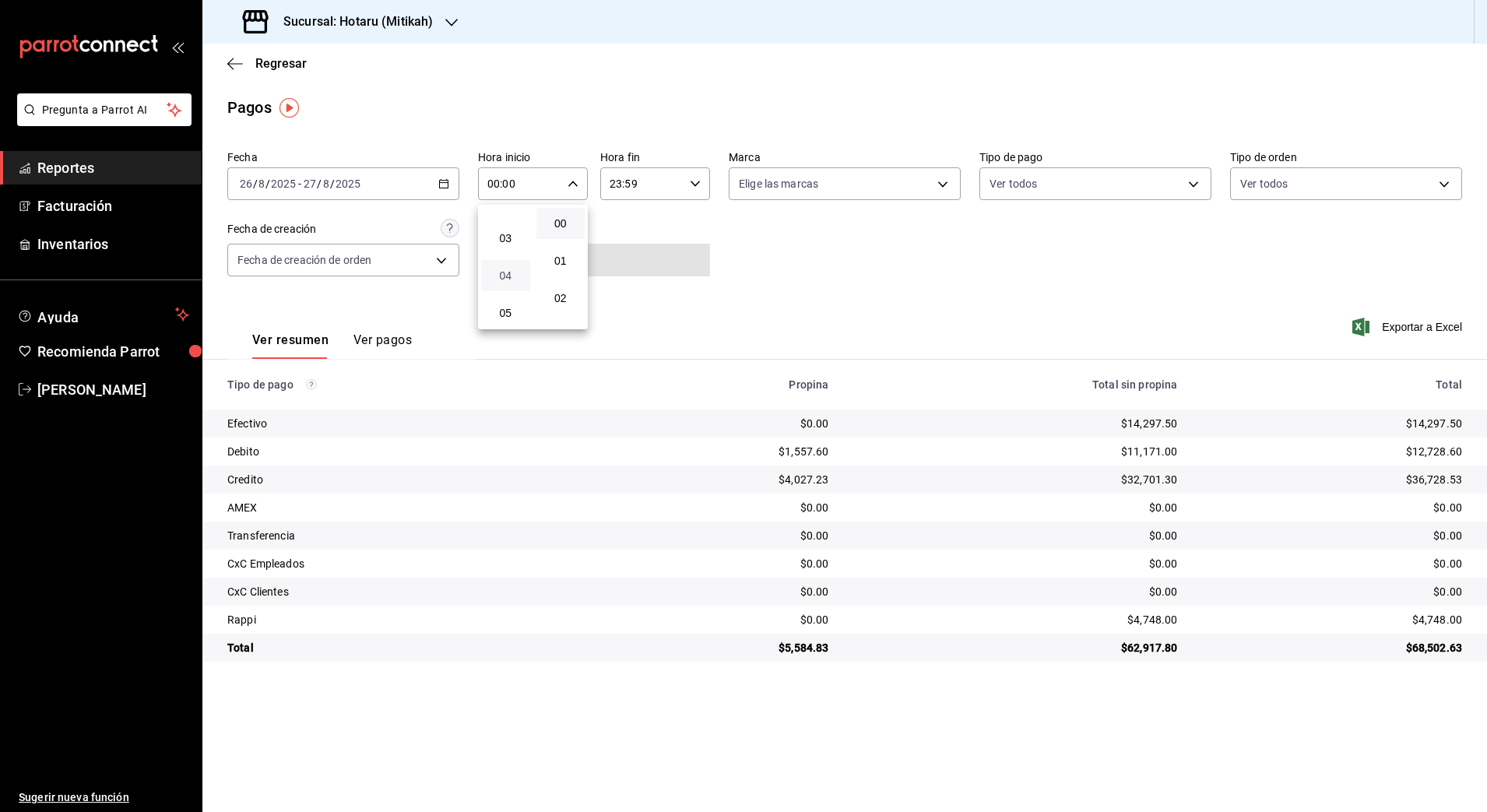
scroll to position [195, 0]
click at [497, 221] on span "05" at bounding box center [505, 215] width 31 height 12
type input "05:00"
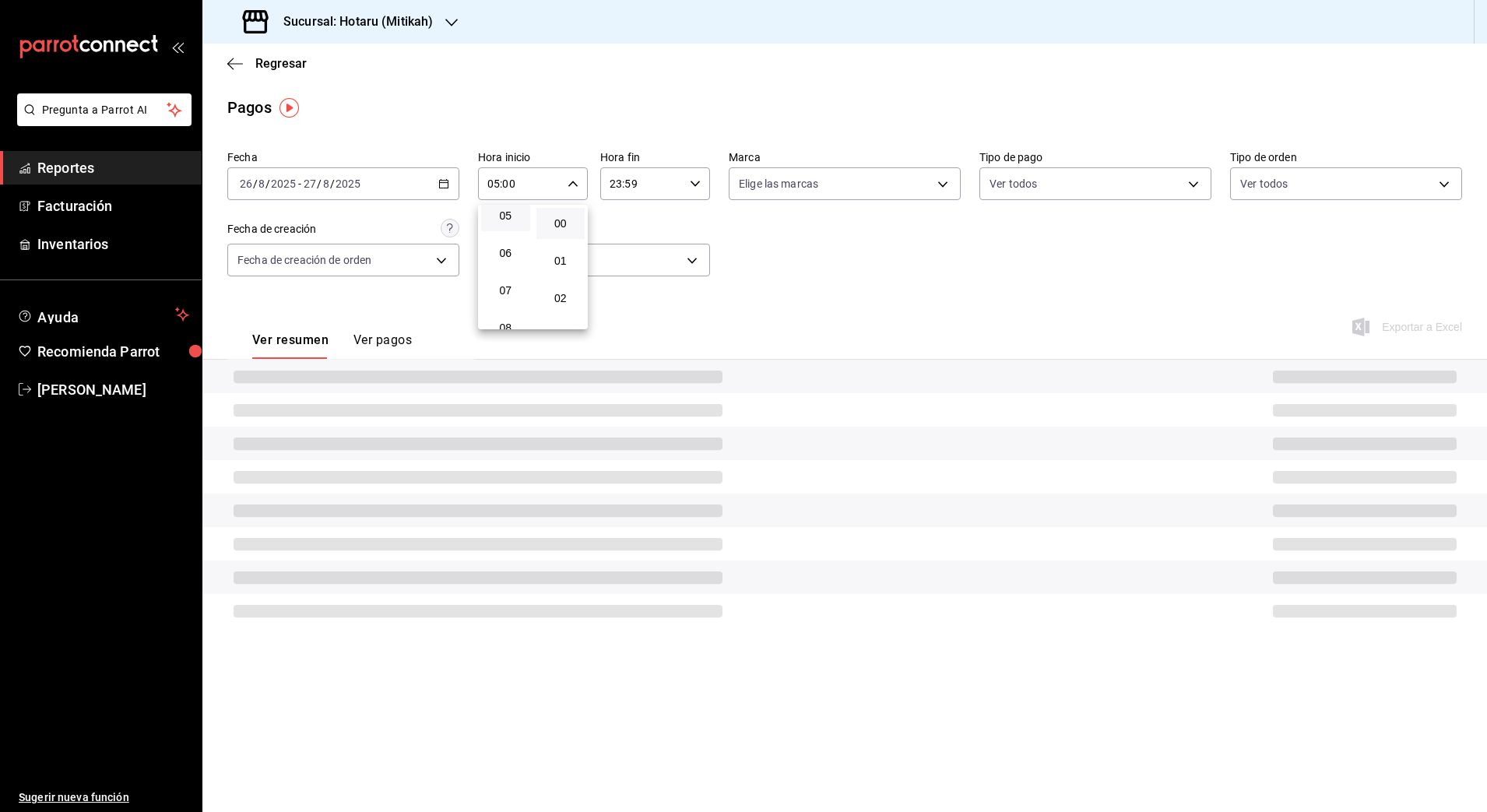
click at [694, 188] on div at bounding box center [744, 406] width 1487 height 812
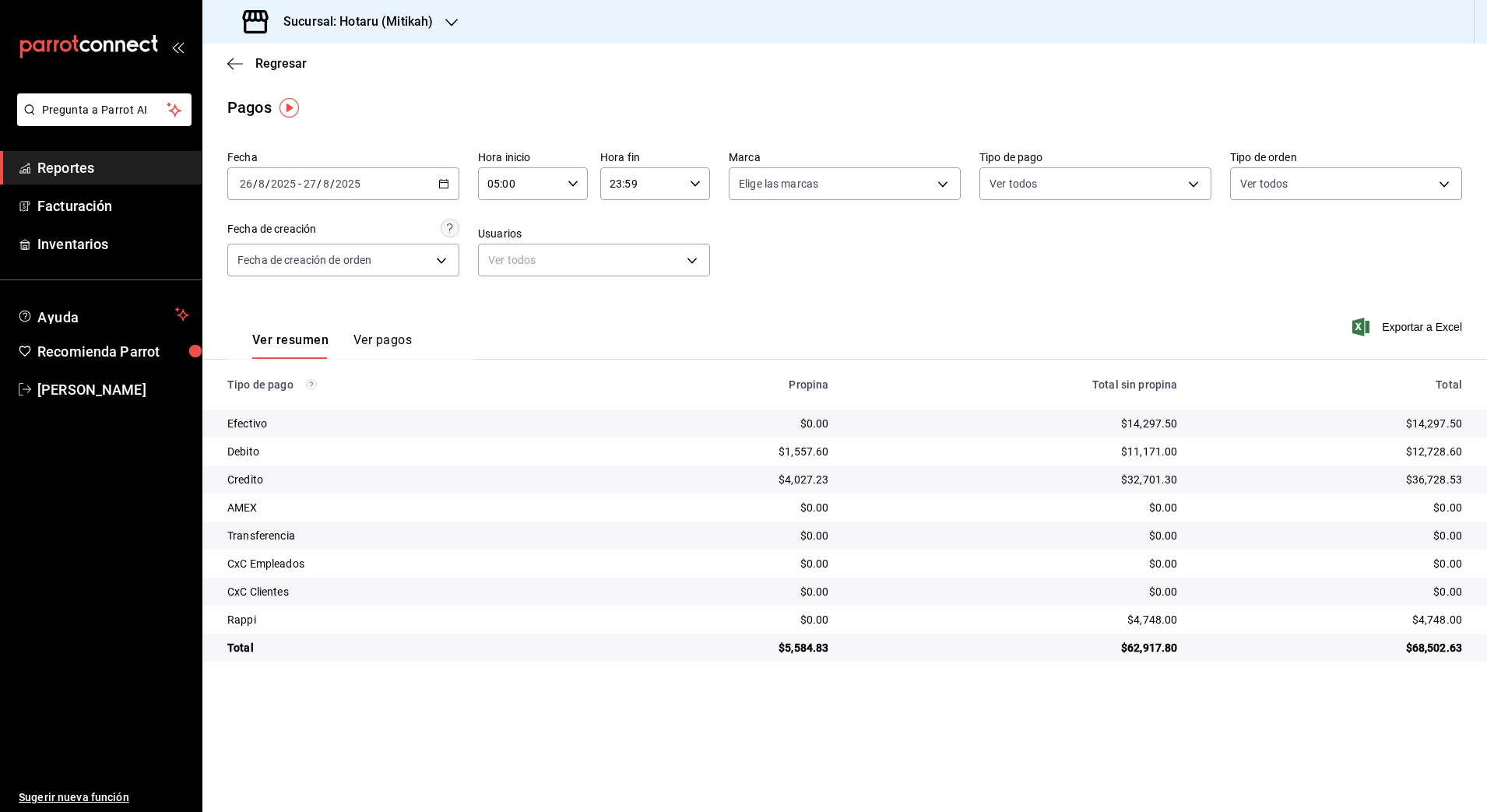
click at [697, 186] on icon "button" at bounding box center [695, 184] width 11 height 11
click at [633, 281] on span "04" at bounding box center [628, 281] width 31 height 12
type input "04:59"
click at [829, 273] on div at bounding box center [744, 406] width 1487 height 812
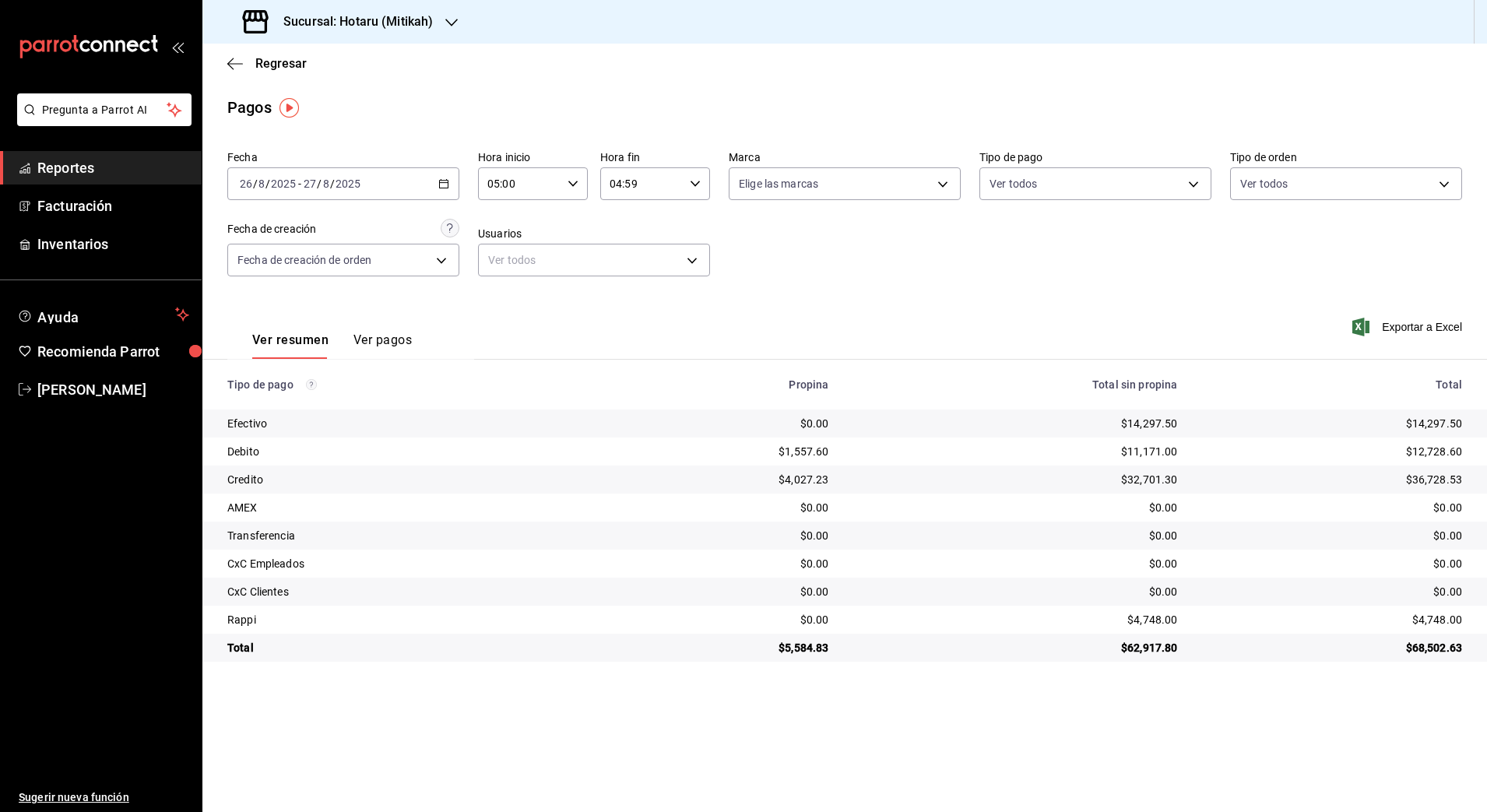
click at [445, 22] on icon "button" at bounding box center [451, 22] width 12 height 12
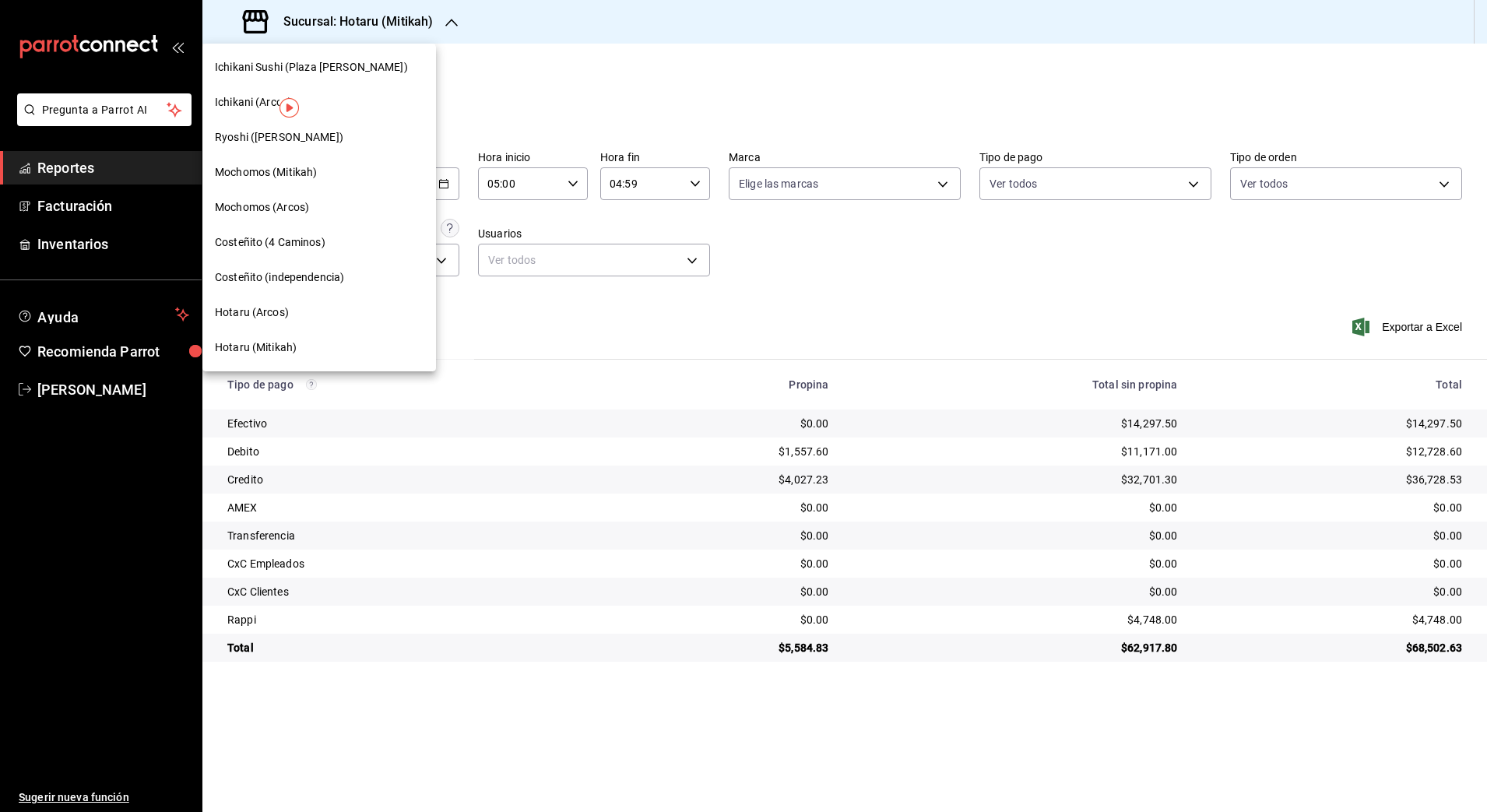
click at [348, 184] on div "Mochomos (Mitikah)" at bounding box center [319, 172] width 234 height 35
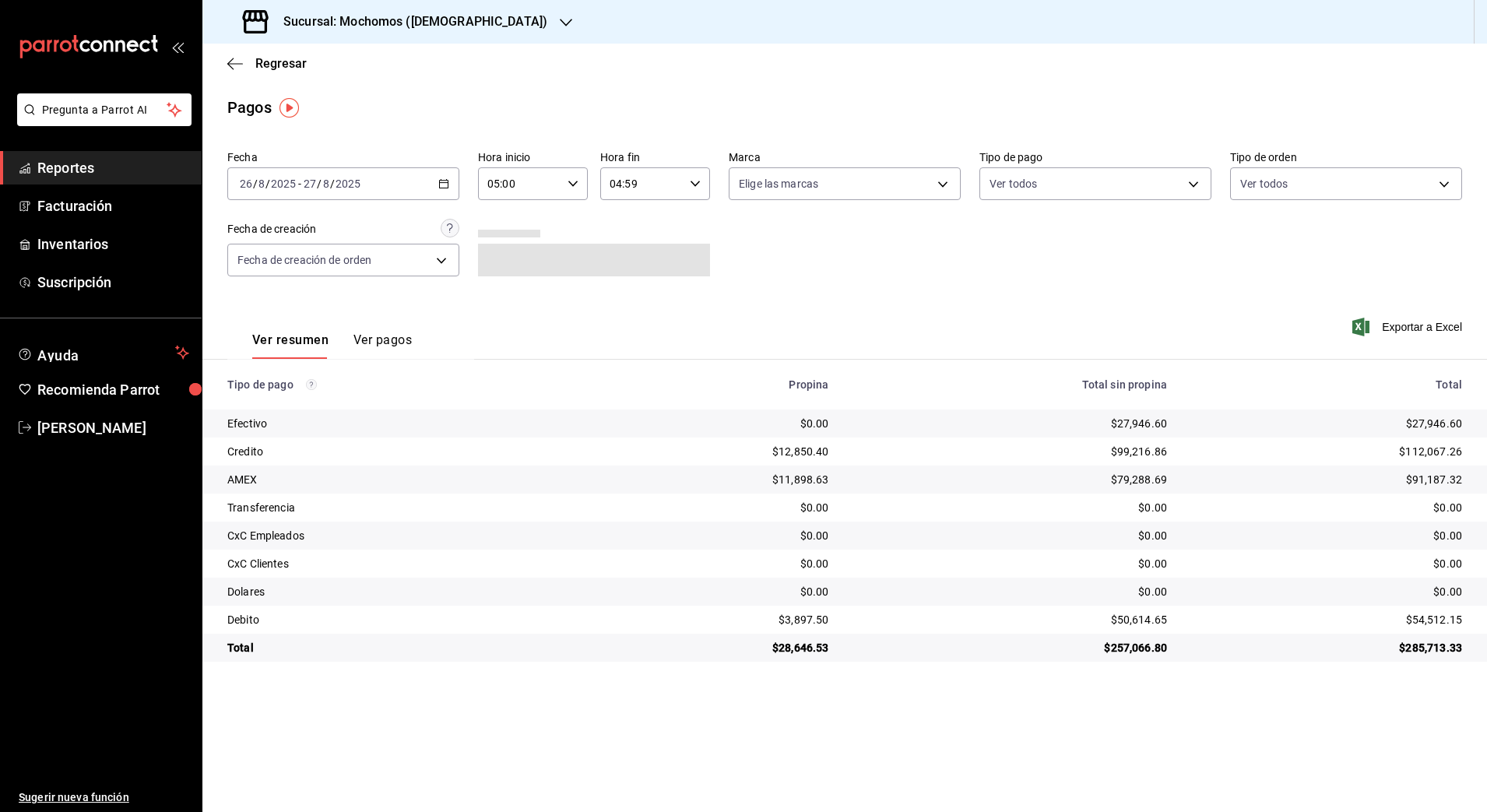
click at [443, 183] on icon "button" at bounding box center [444, 184] width 11 height 11
click at [289, 404] on span "Rango de fechas" at bounding box center [301, 406] width 121 height 17
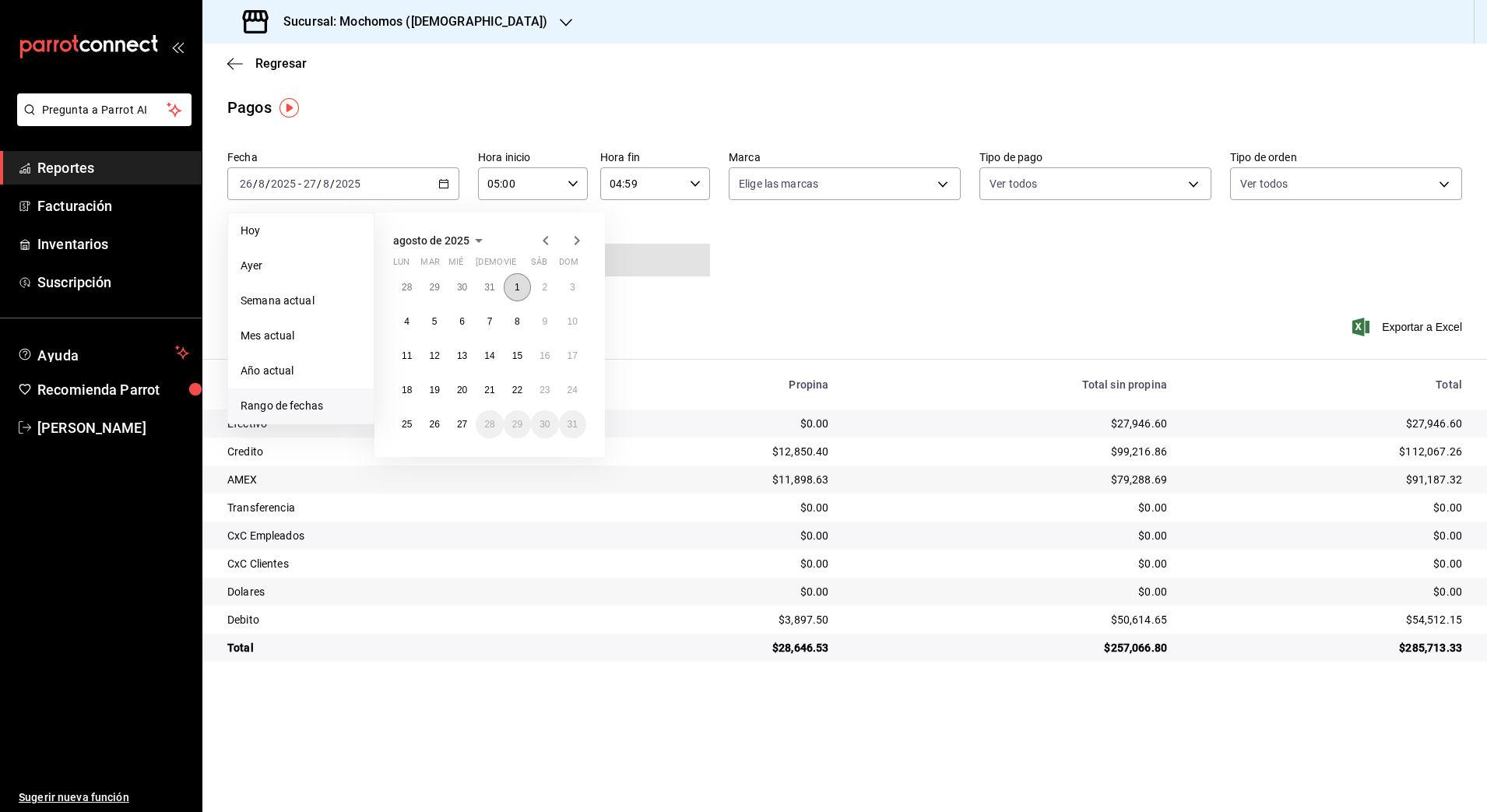
click at [518, 292] on abbr "1" at bounding box center [517, 287] width 6 height 11
click at [460, 421] on abbr "27" at bounding box center [462, 425] width 10 height 11
type input "00:00"
type input "23:59"
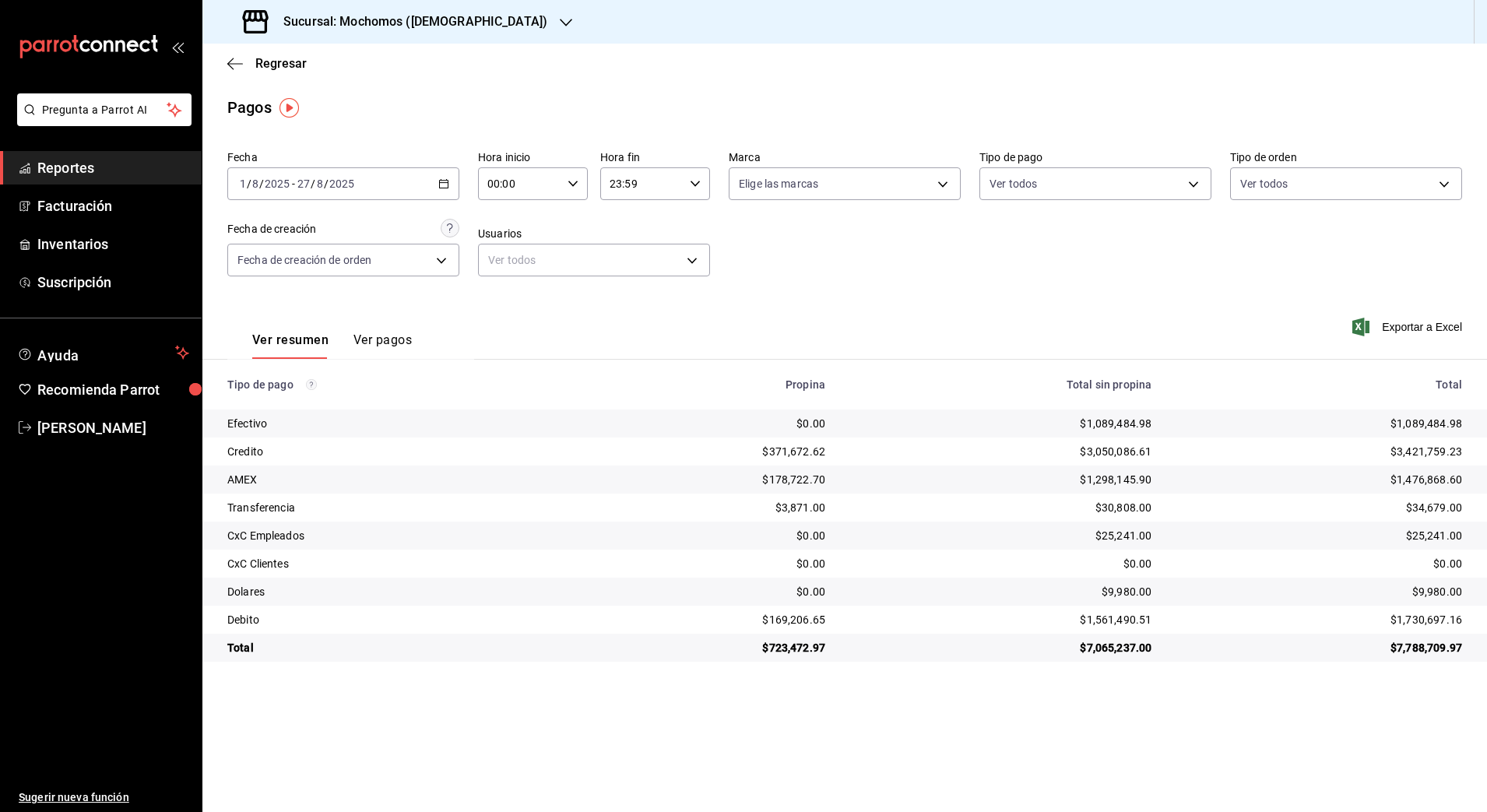
click at [569, 183] on icon "button" at bounding box center [573, 184] width 11 height 11
click at [503, 263] on span "01" at bounding box center [505, 260] width 31 height 12
type input "01:00"
click at [503, 263] on button "05" at bounding box center [505, 255] width 49 height 32
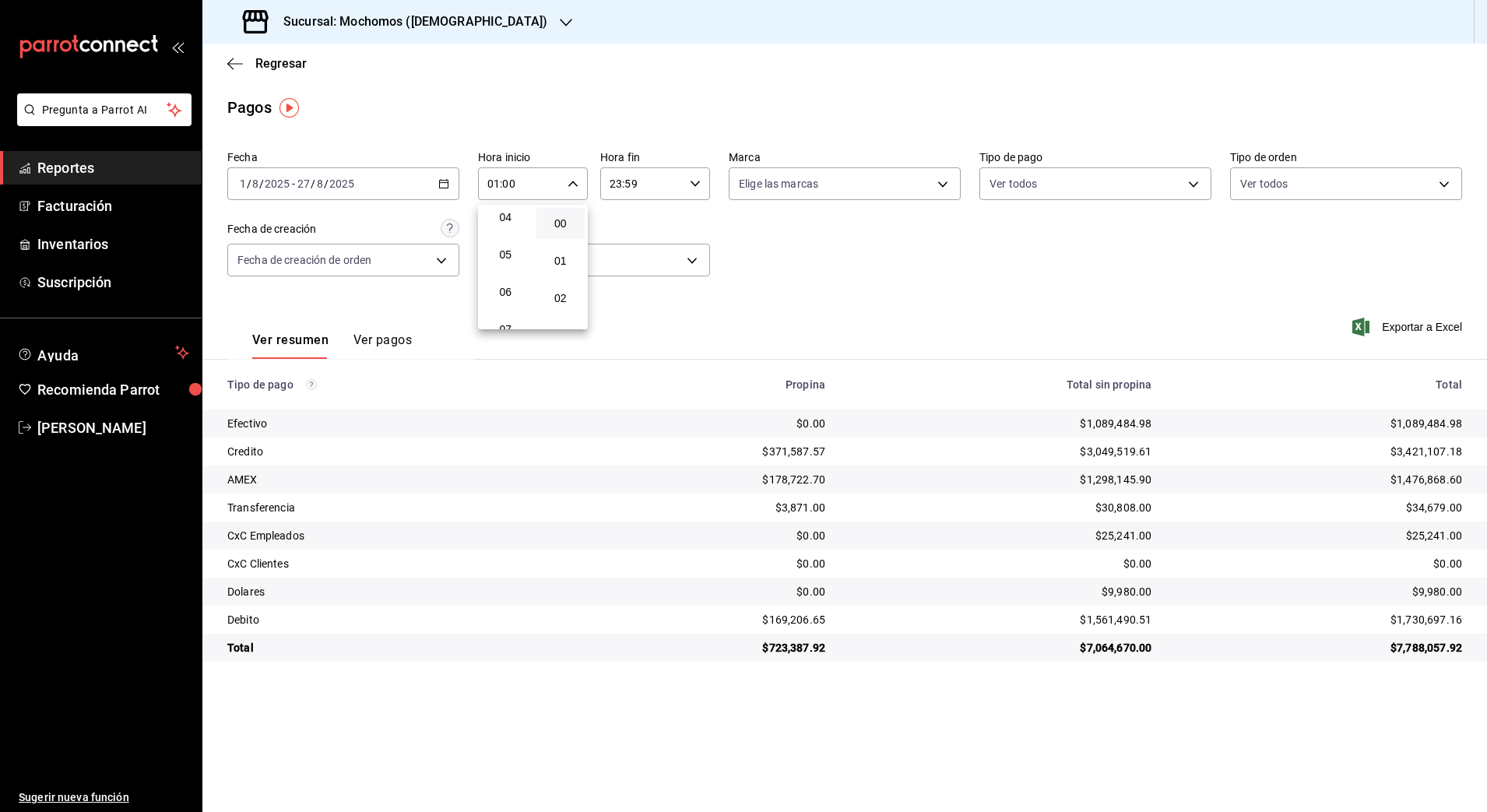
type input "05:00"
click at [560, 226] on span "00" at bounding box center [561, 222] width 31 height 12
click at [697, 184] on div at bounding box center [744, 406] width 1487 height 812
click at [697, 184] on icon "button" at bounding box center [695, 184] width 11 height 11
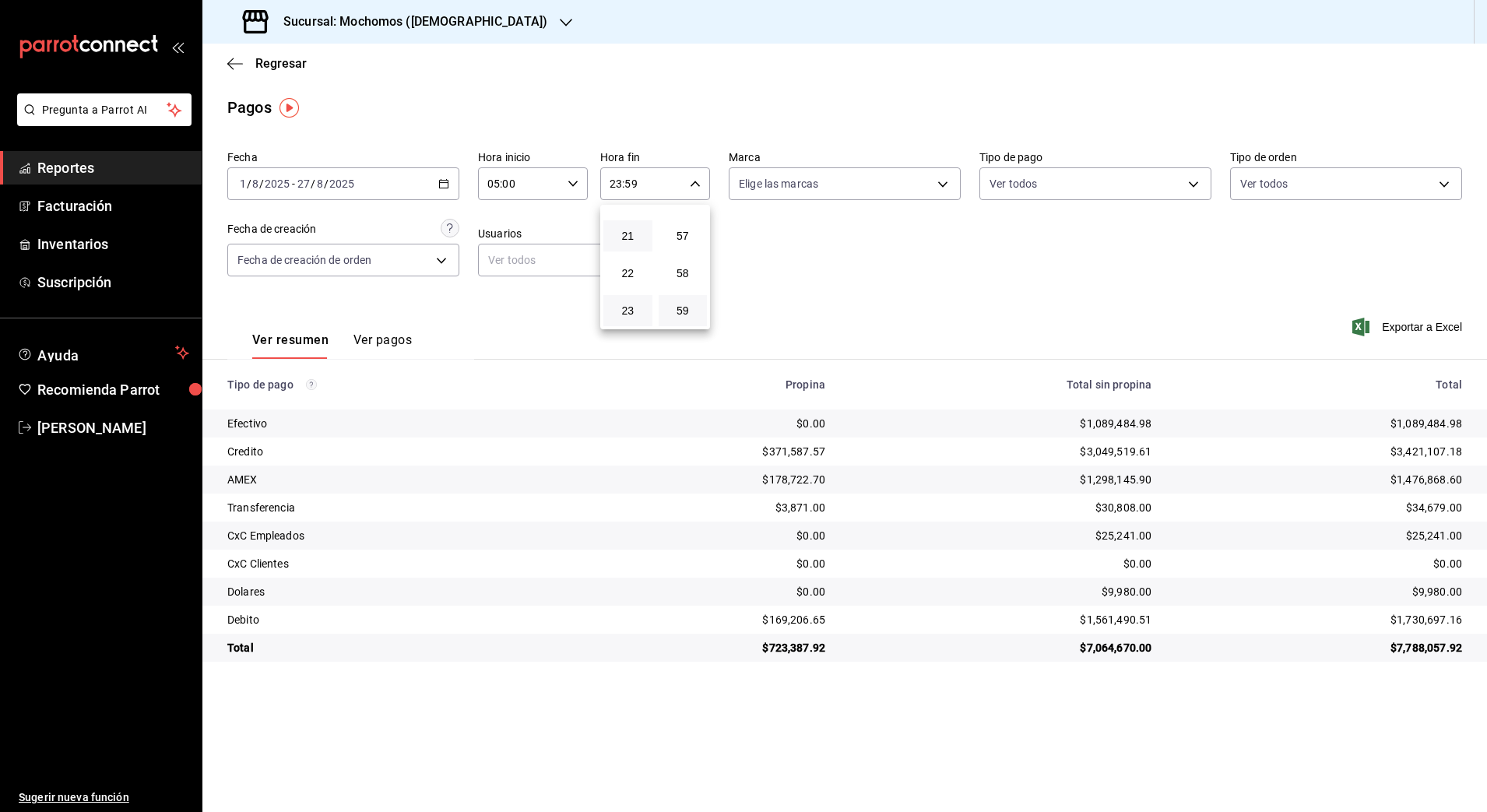
click at [620, 249] on button "21" at bounding box center [628, 236] width 49 height 32
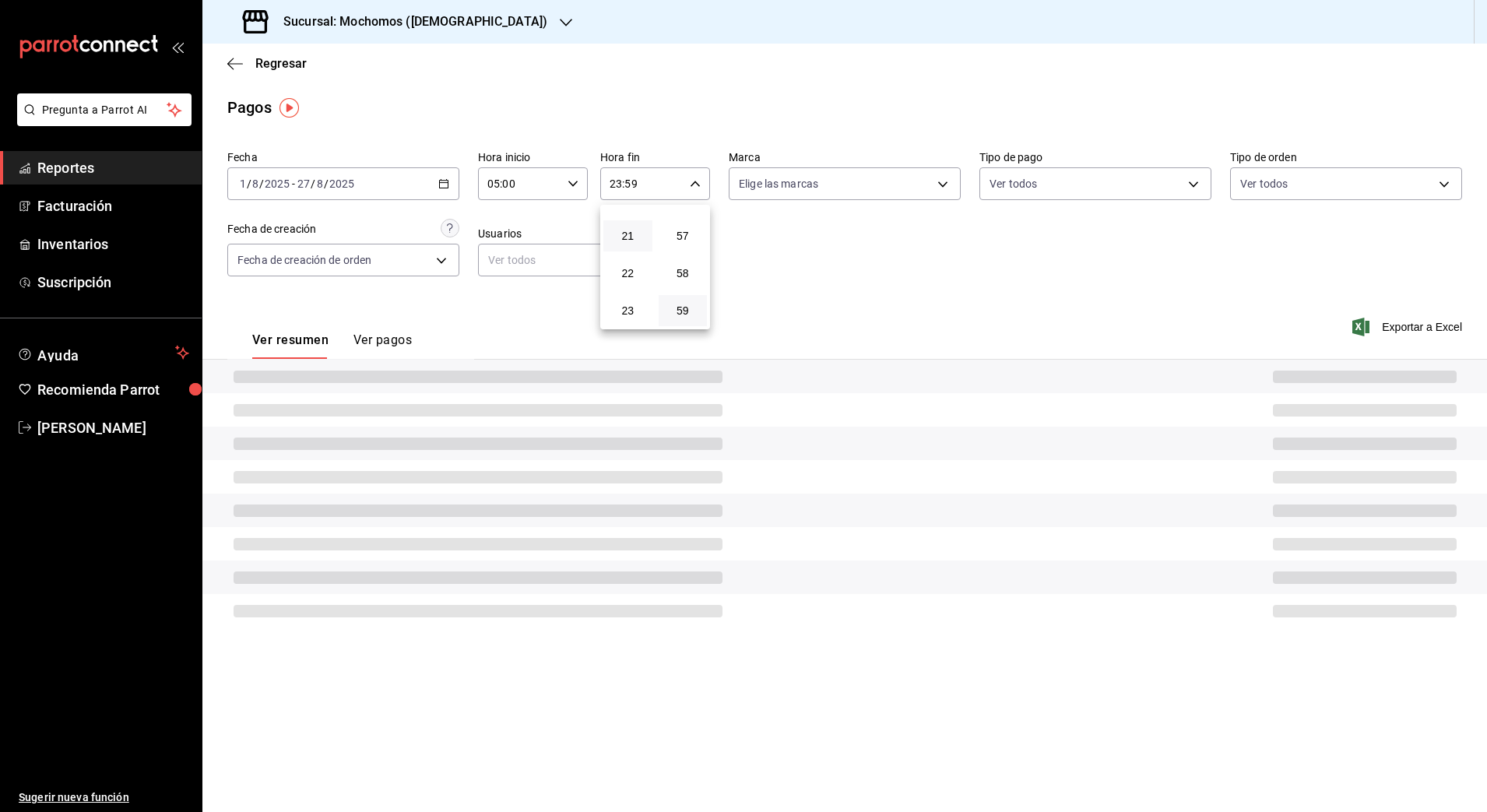
type input "21:59"
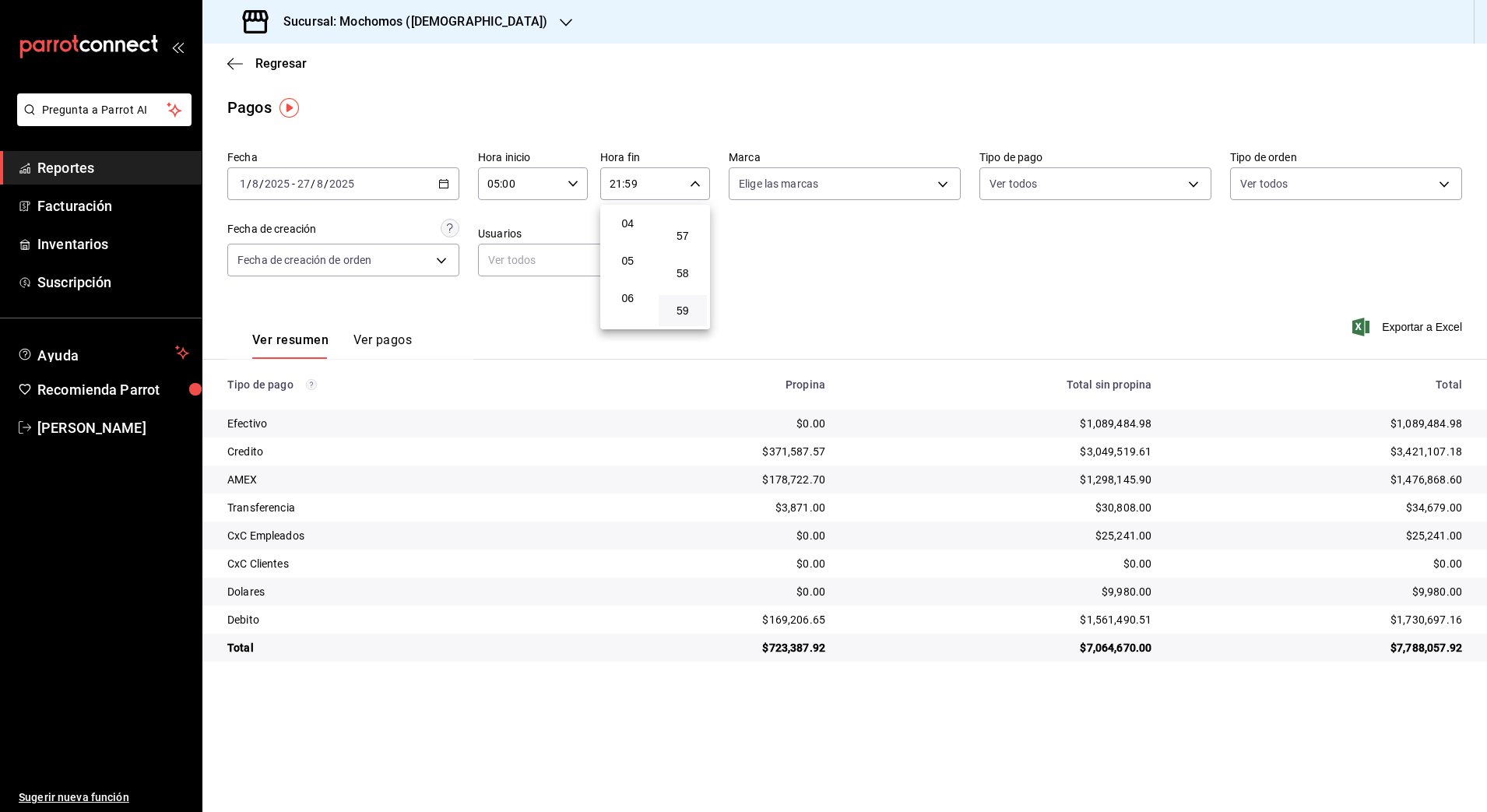
scroll to position [110, 0]
click at [687, 311] on span "59" at bounding box center [683, 310] width 31 height 12
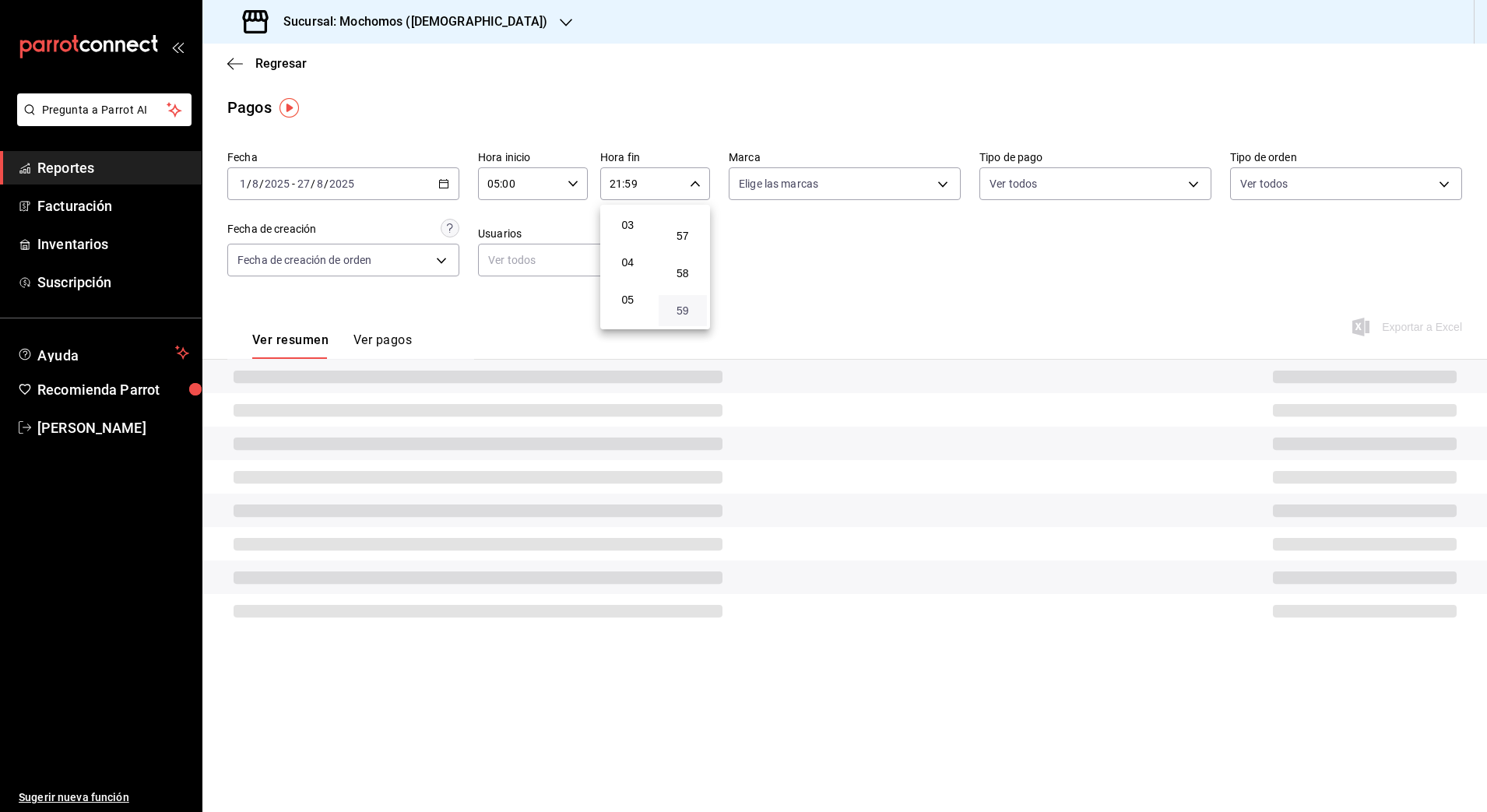
click at [687, 311] on span "59" at bounding box center [683, 310] width 31 height 12
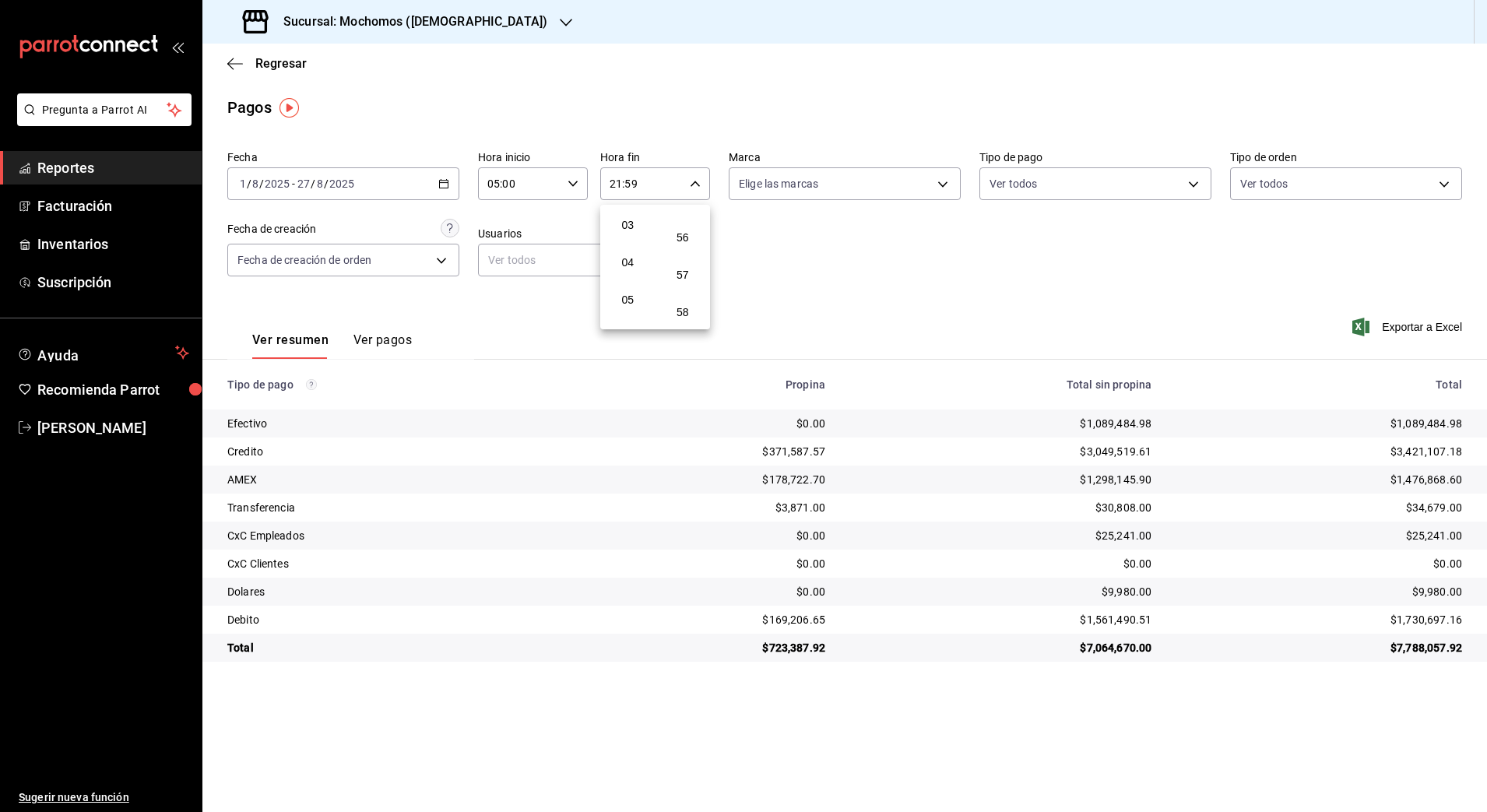
scroll to position [2117, 0]
click at [635, 301] on span "05" at bounding box center [628, 299] width 31 height 12
type input "05:59"
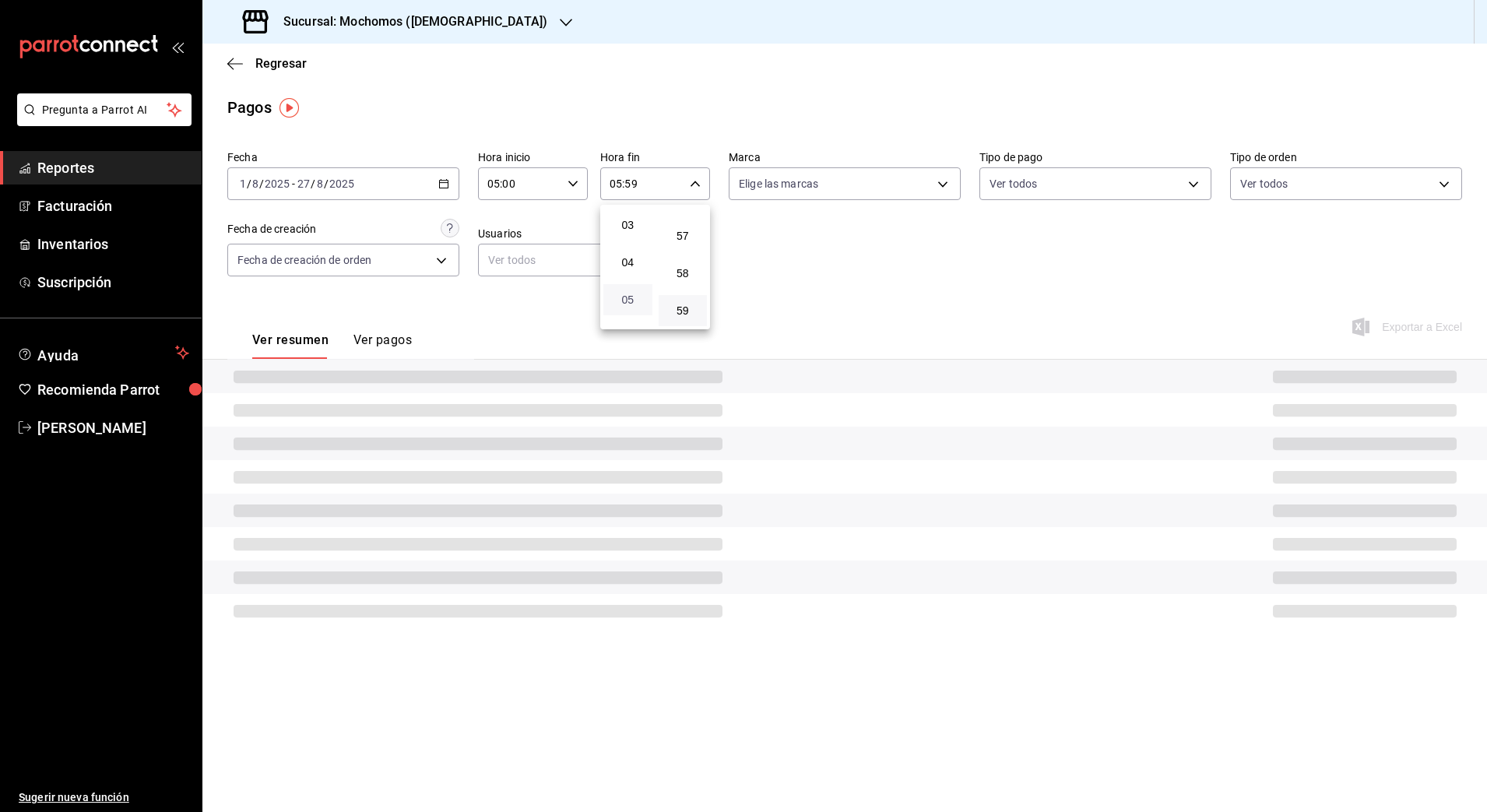
scroll to position [71, 0]
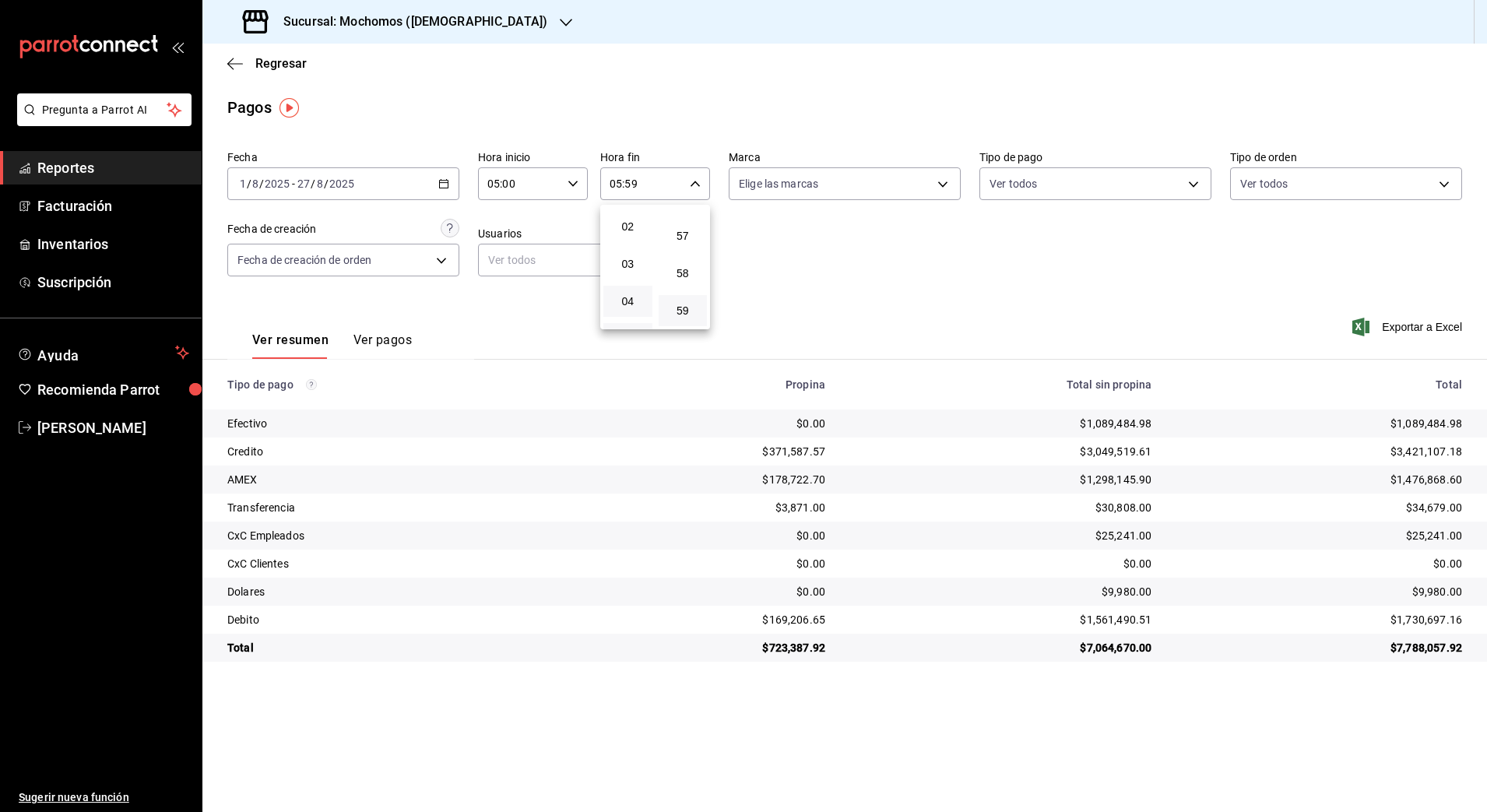
click at [642, 313] on button "04" at bounding box center [628, 301] width 49 height 32
type input "04:59"
click at [668, 313] on span "59" at bounding box center [683, 310] width 31 height 12
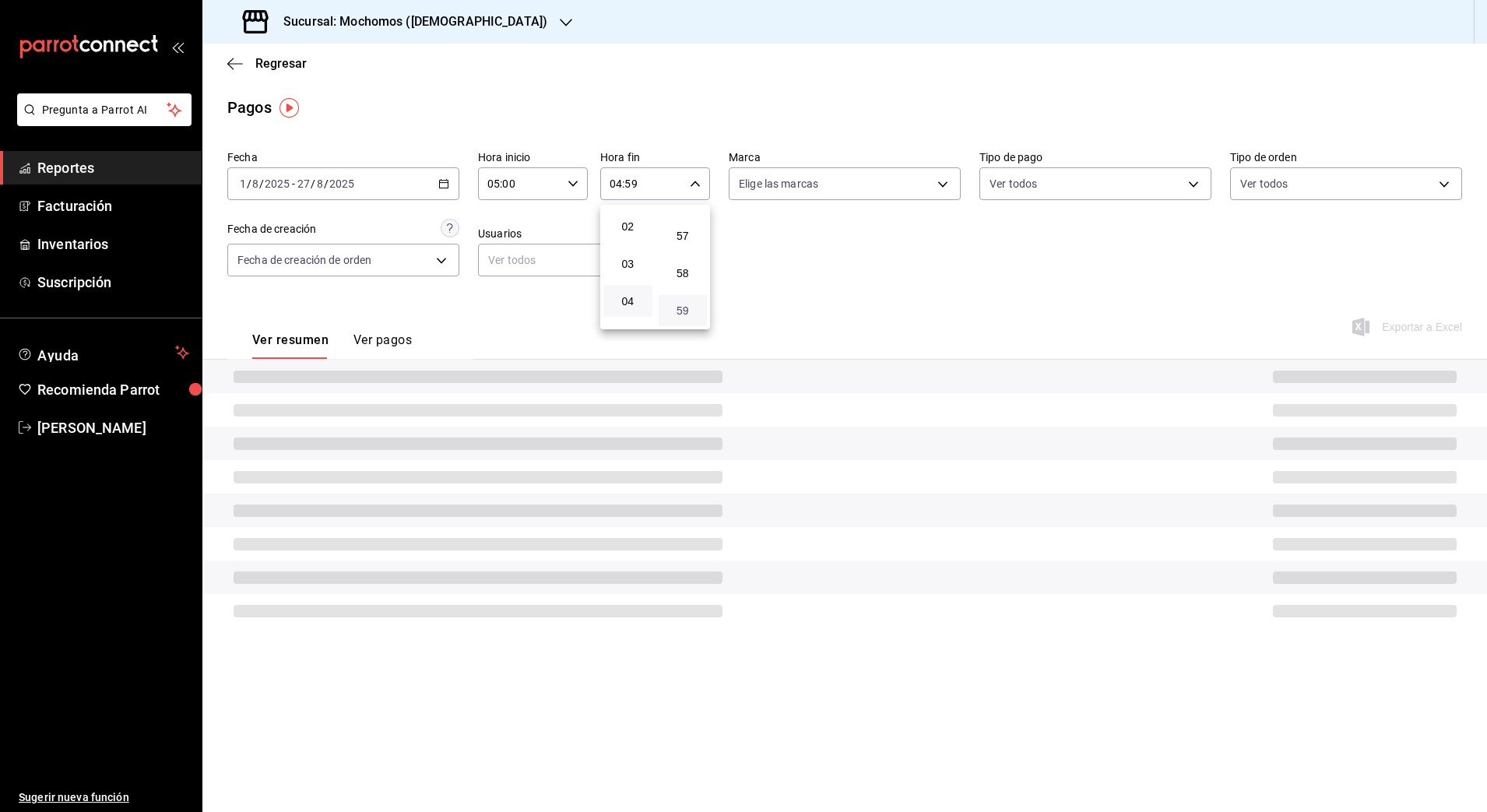
click at [658, 295] on button "59" at bounding box center [682, 311] width 49 height 32
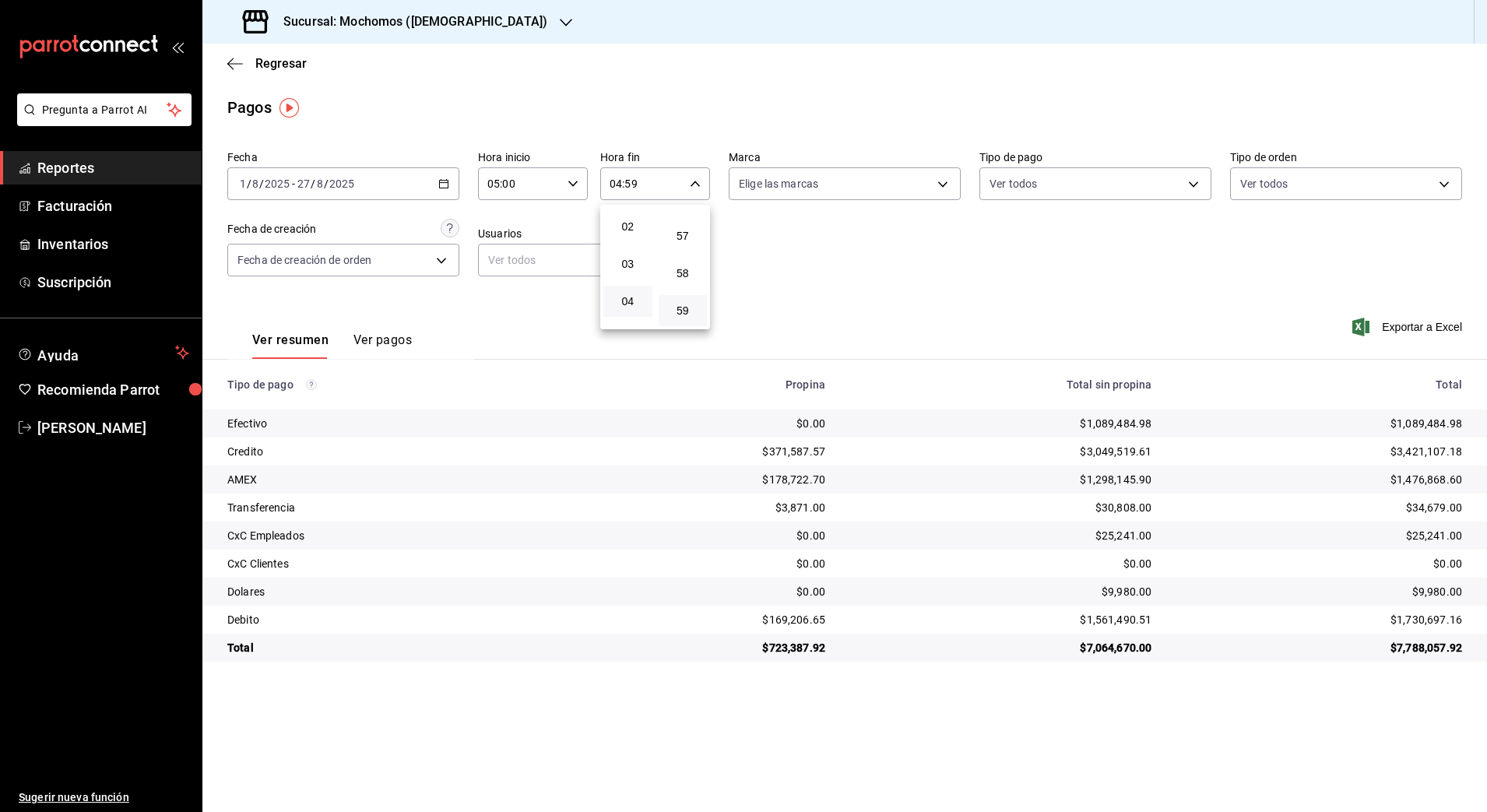
click at [820, 295] on div at bounding box center [744, 406] width 1487 height 812
click at [599, 563] on div "$0.00" at bounding box center [708, 564] width 235 height 16
click at [88, 163] on span "Reportes" at bounding box center [113, 168] width 152 height 21
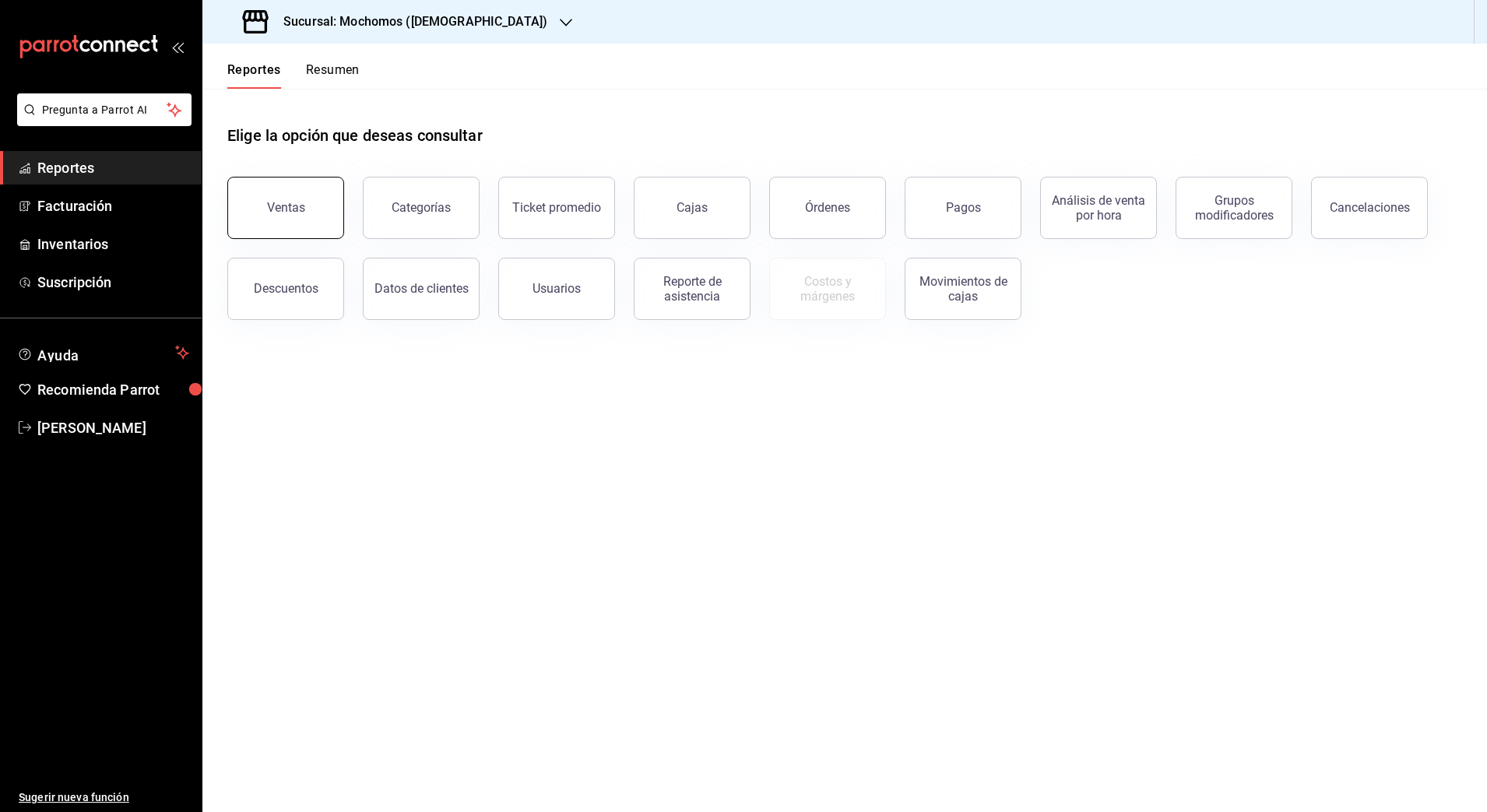
click at [270, 208] on div "Ventas" at bounding box center [286, 208] width 38 height 15
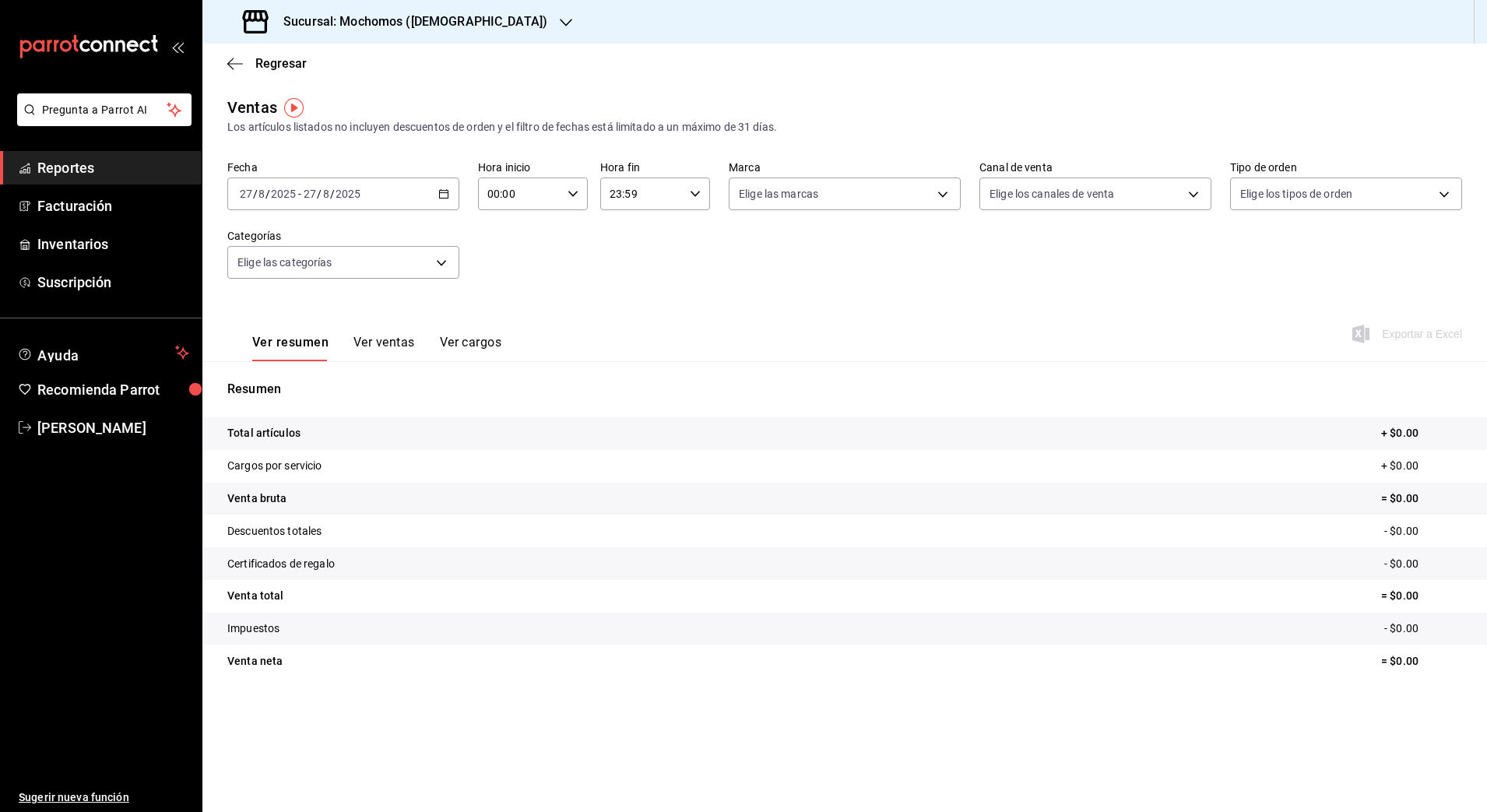
click at [348, 202] on div "2025-08-27 27 / 8 / 2025 - 2025-08-27 27 / 8 / 2025" at bounding box center [343, 193] width 232 height 32
click at [318, 374] on span "Rango de fechas" at bounding box center [301, 381] width 121 height 17
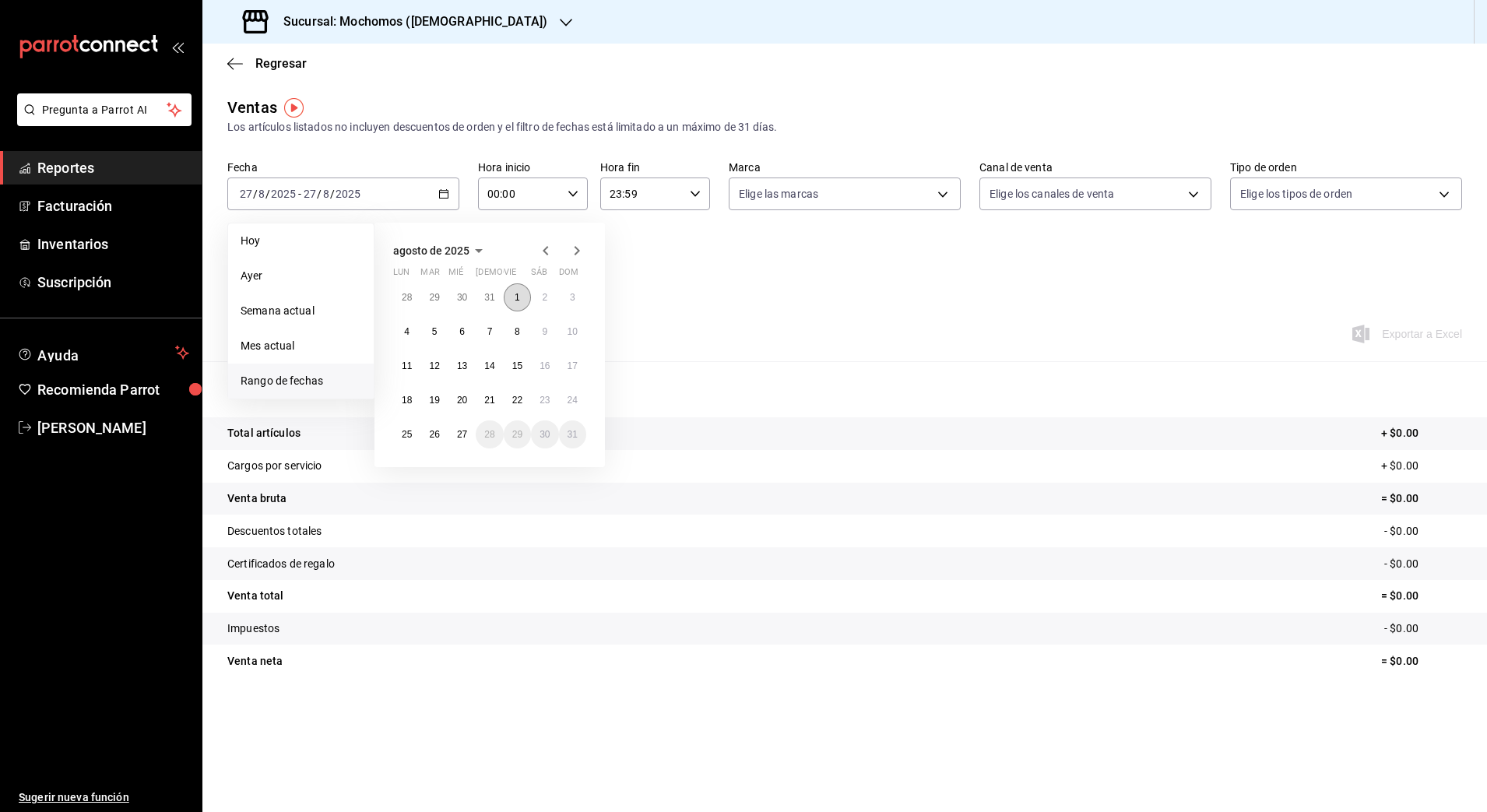
click at [526, 297] on button "1" at bounding box center [516, 298] width 27 height 28
click at [436, 438] on abbr "26" at bounding box center [434, 435] width 10 height 11
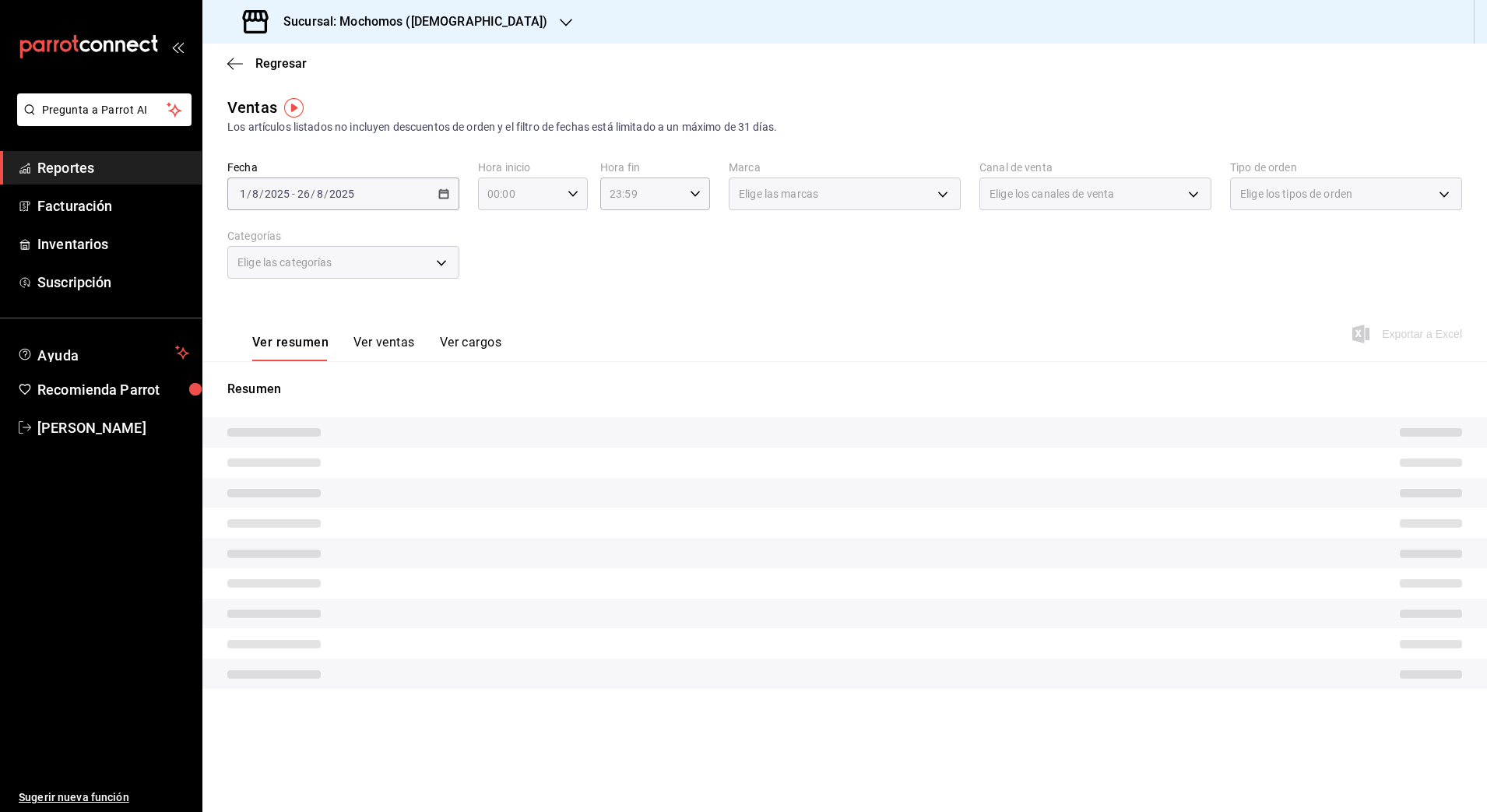
click at [567, 185] on div "00:00 Hora inicio" at bounding box center [533, 193] width 109 height 32
click at [498, 289] on div "02" at bounding box center [506, 308] width 56 height 37
click at [511, 227] on span "00" at bounding box center [505, 233] width 31 height 12
click at [567, 239] on span "00" at bounding box center [561, 233] width 31 height 12
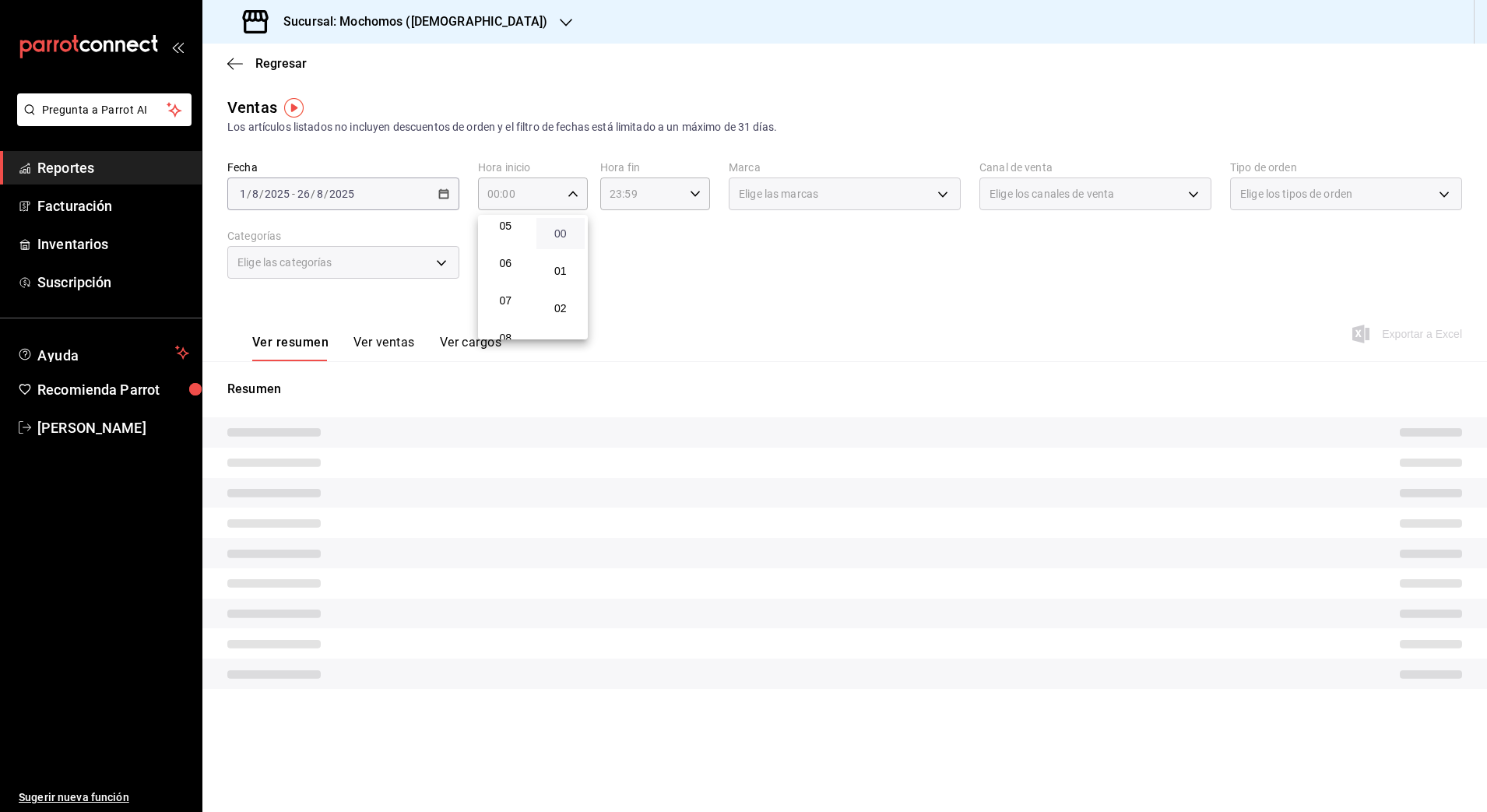
click at [567, 239] on span "00" at bounding box center [561, 233] width 31 height 12
click at [537, 218] on button "00" at bounding box center [561, 234] width 49 height 32
click at [521, 225] on button "05" at bounding box center [505, 226] width 49 height 32
type input "05:00"
click at [683, 209] on div at bounding box center [744, 406] width 1487 height 812
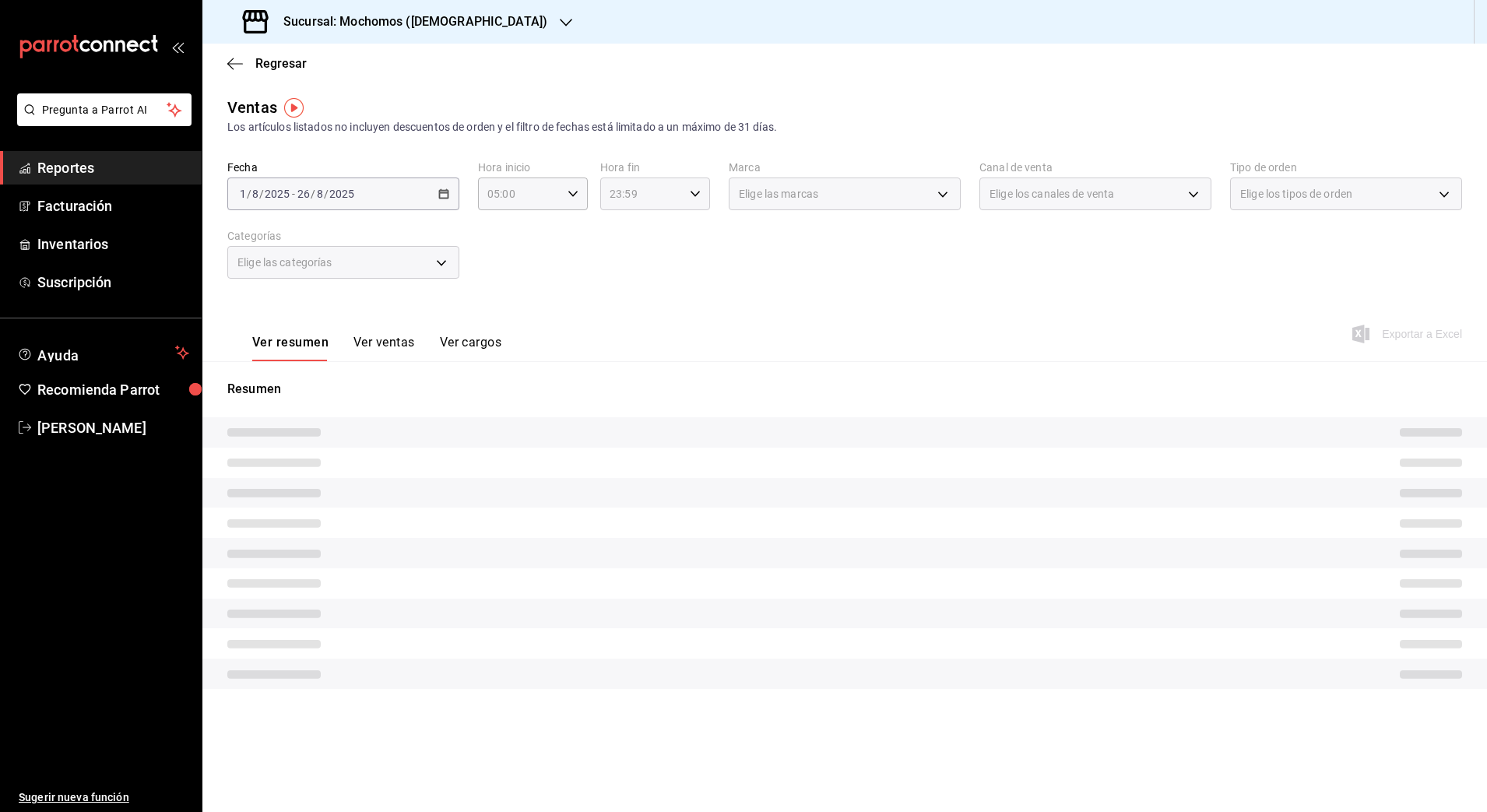
click at [683, 197] on div "23:59 Hora fin" at bounding box center [655, 193] width 109 height 32
click at [625, 258] on button "21" at bounding box center [628, 247] width 49 height 32
type input "21:59"
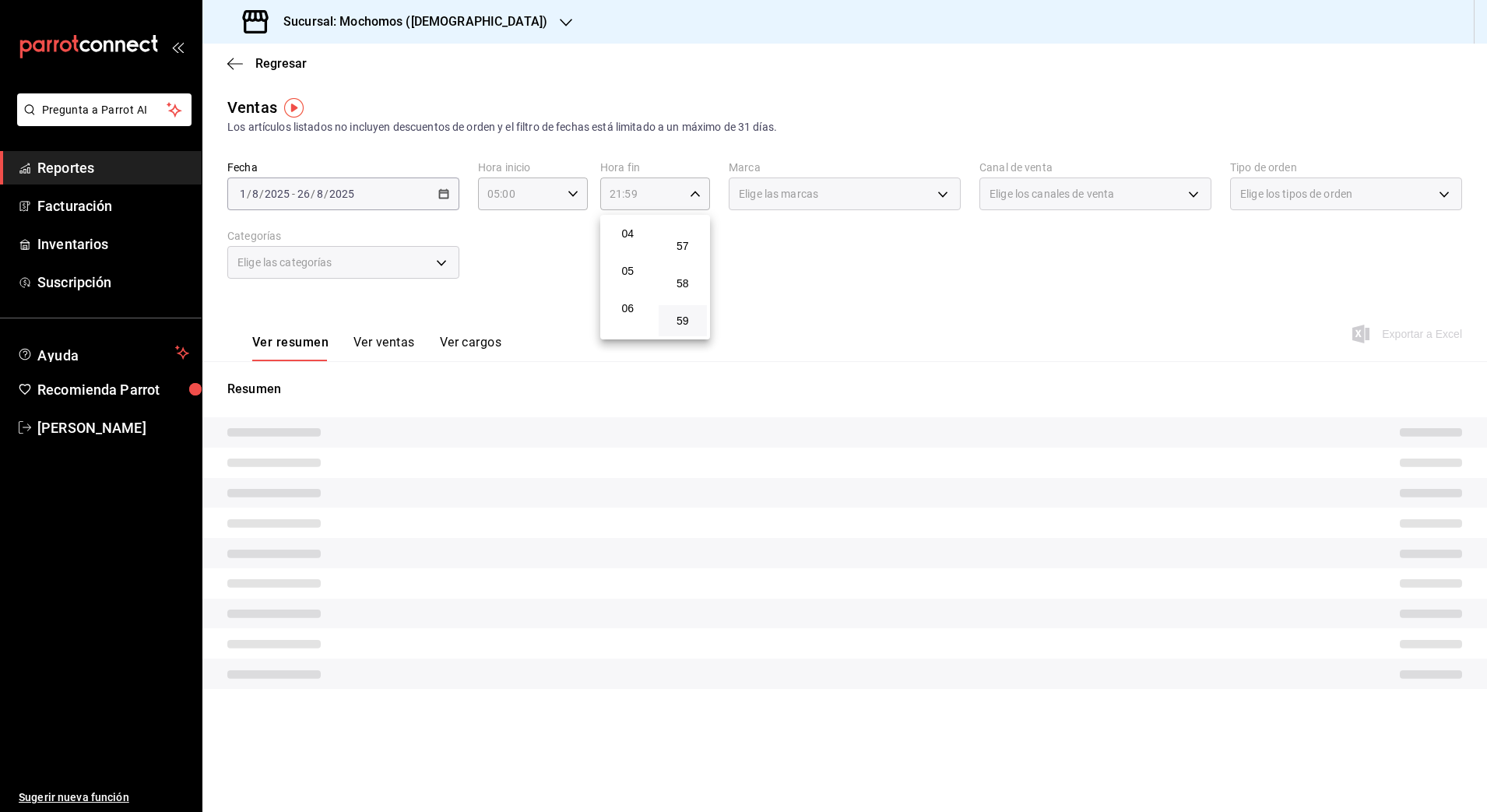
click at [683, 306] on button "59" at bounding box center [682, 321] width 49 height 32
click at [683, 241] on span "57" at bounding box center [683, 246] width 31 height 12
type input "21:57"
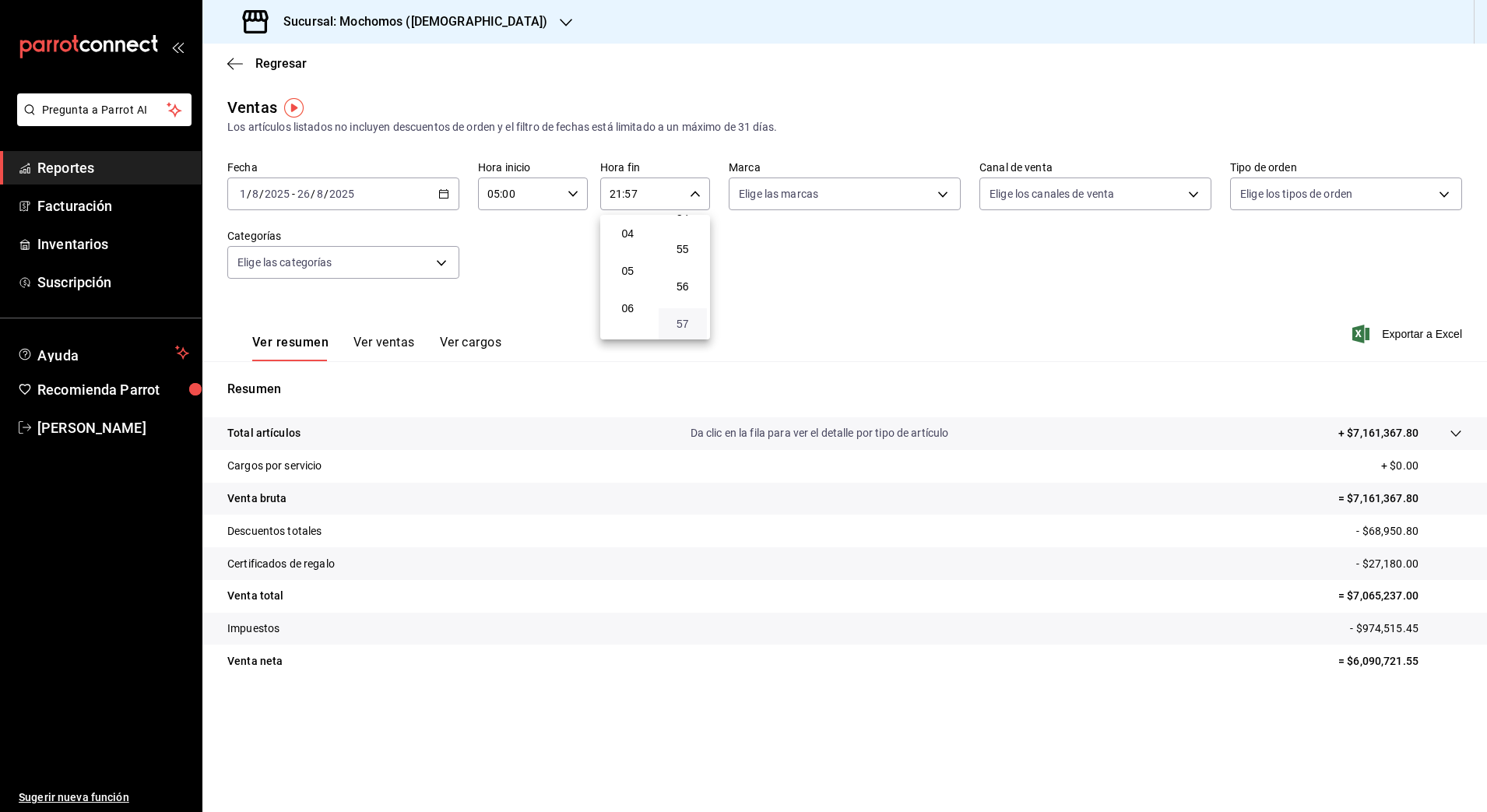
click at [678, 328] on span "57" at bounding box center [683, 324] width 31 height 12
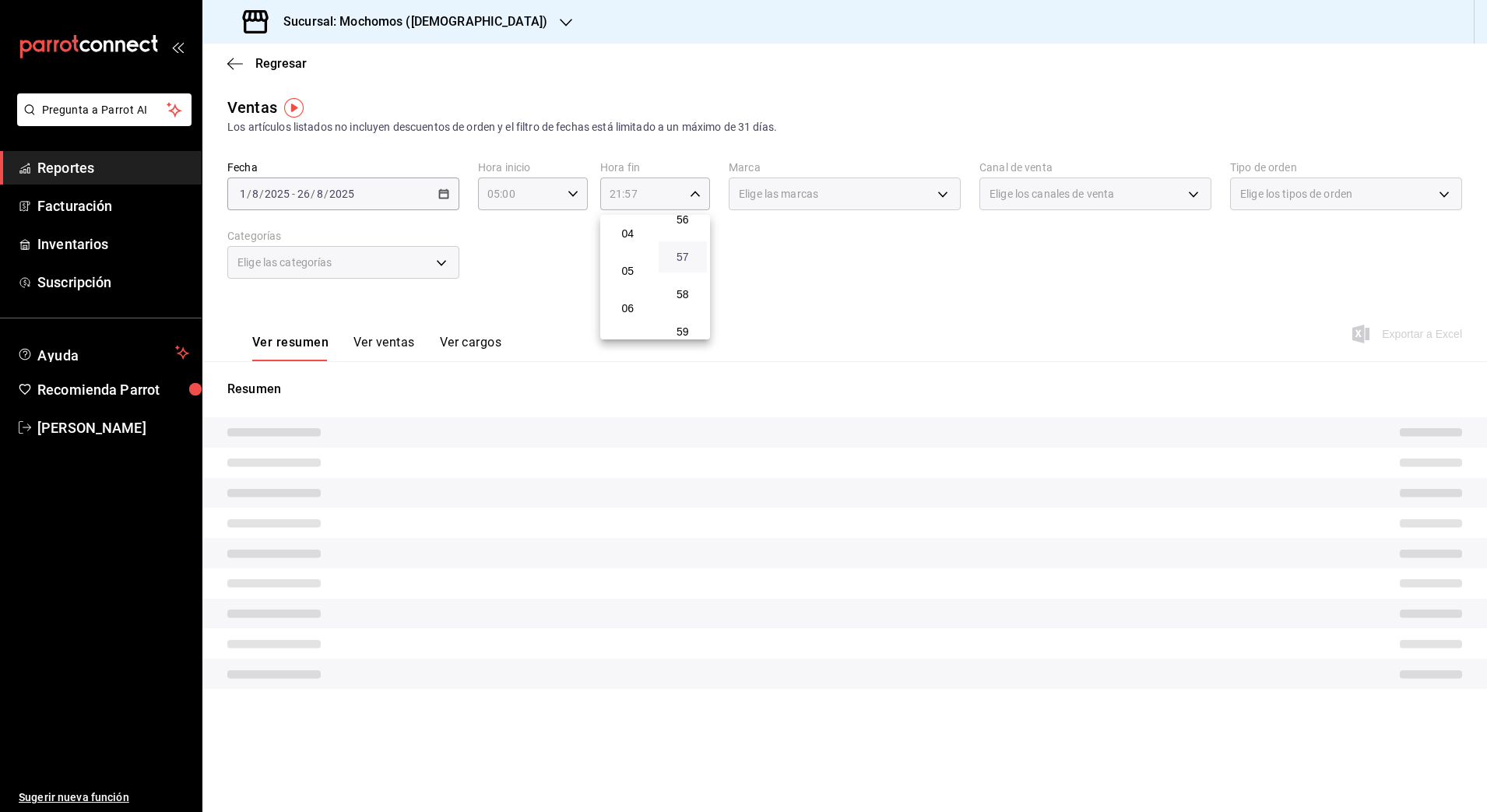
scroll to position [2117, 0]
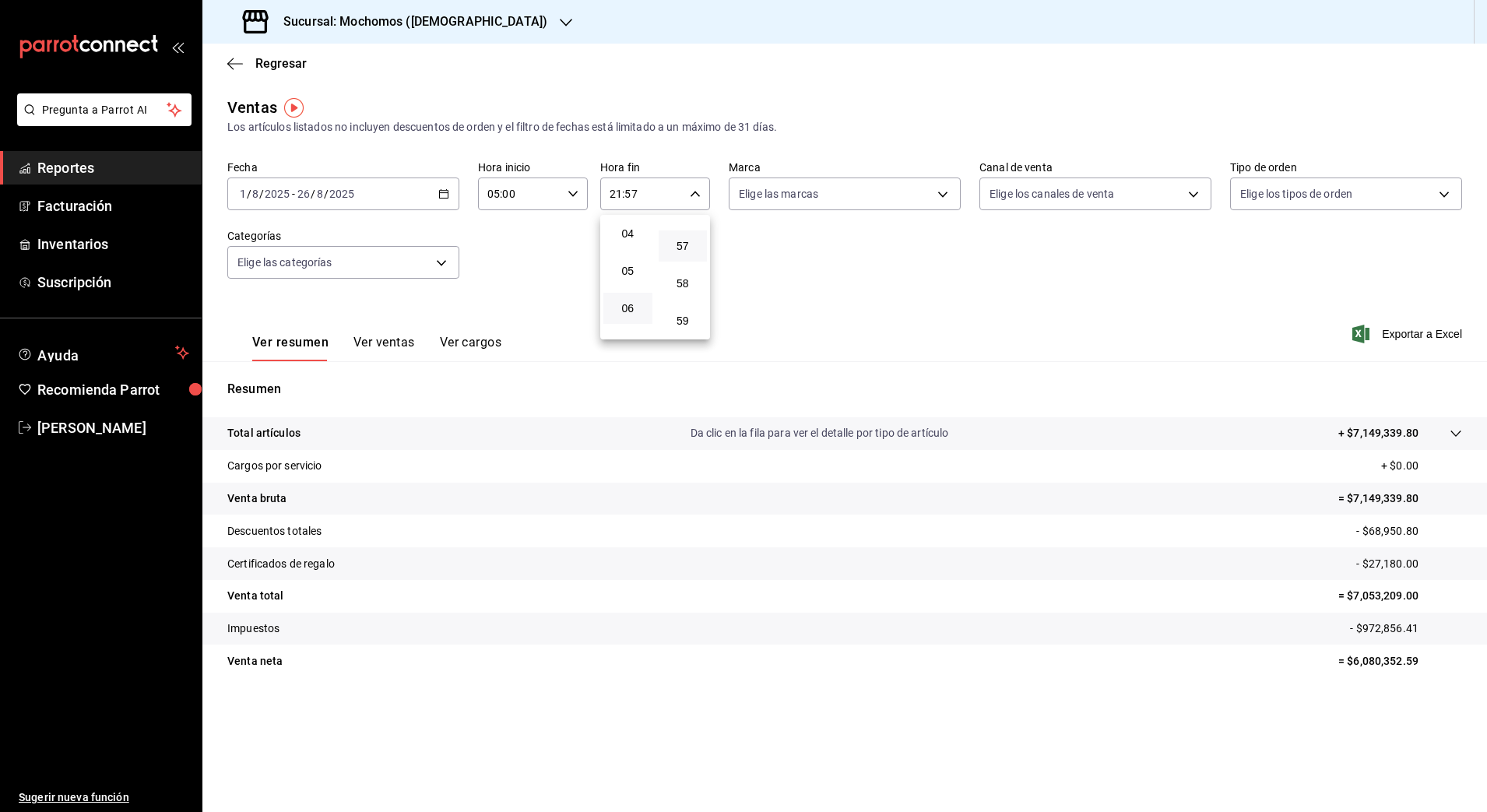
click at [641, 321] on button "06" at bounding box center [628, 309] width 49 height 32
type input "06:57"
click at [641, 321] on button "06" at bounding box center [628, 309] width 49 height 32
click at [641, 321] on button "04" at bounding box center [628, 311] width 49 height 32
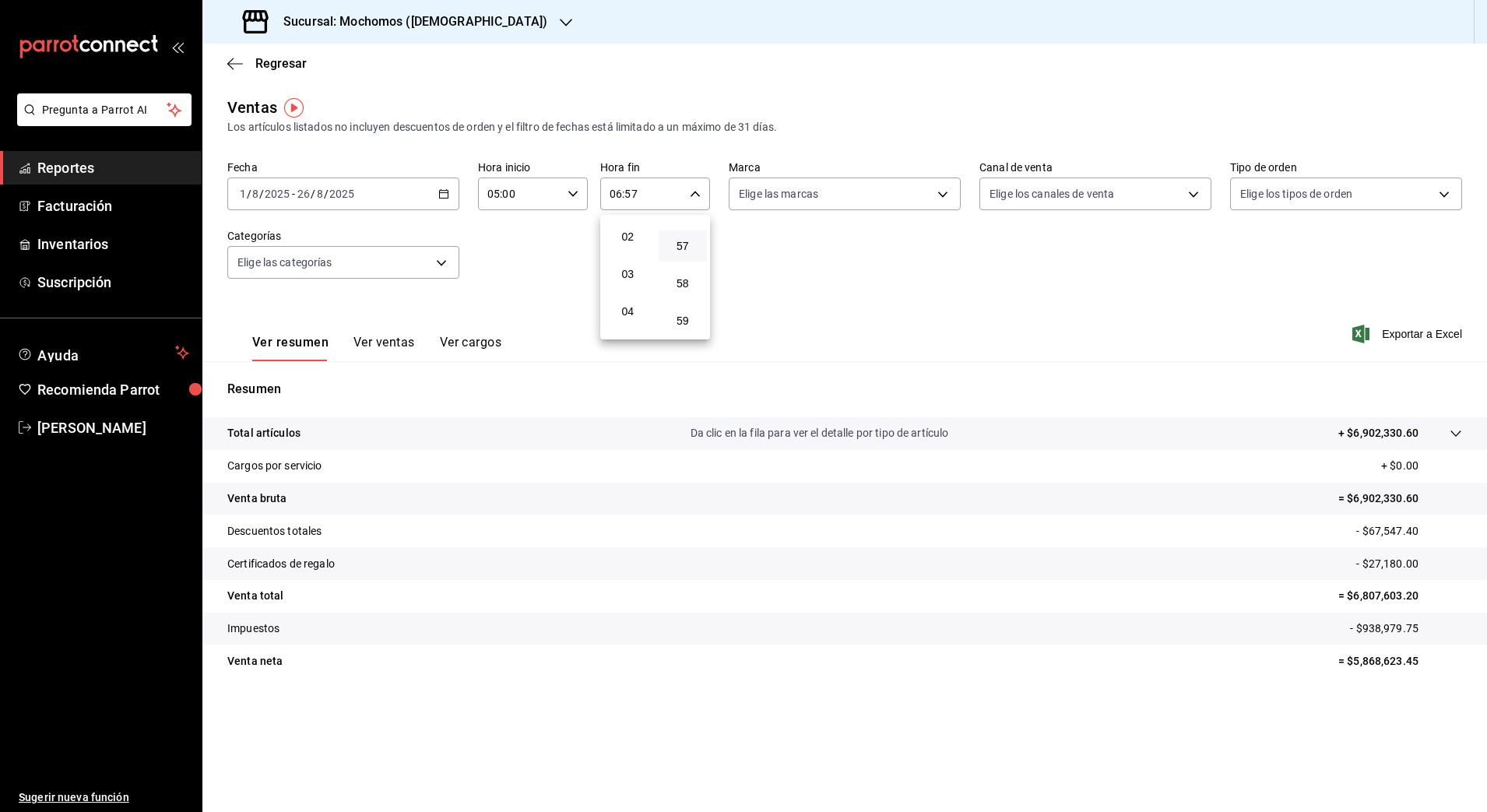
type input "04:57"
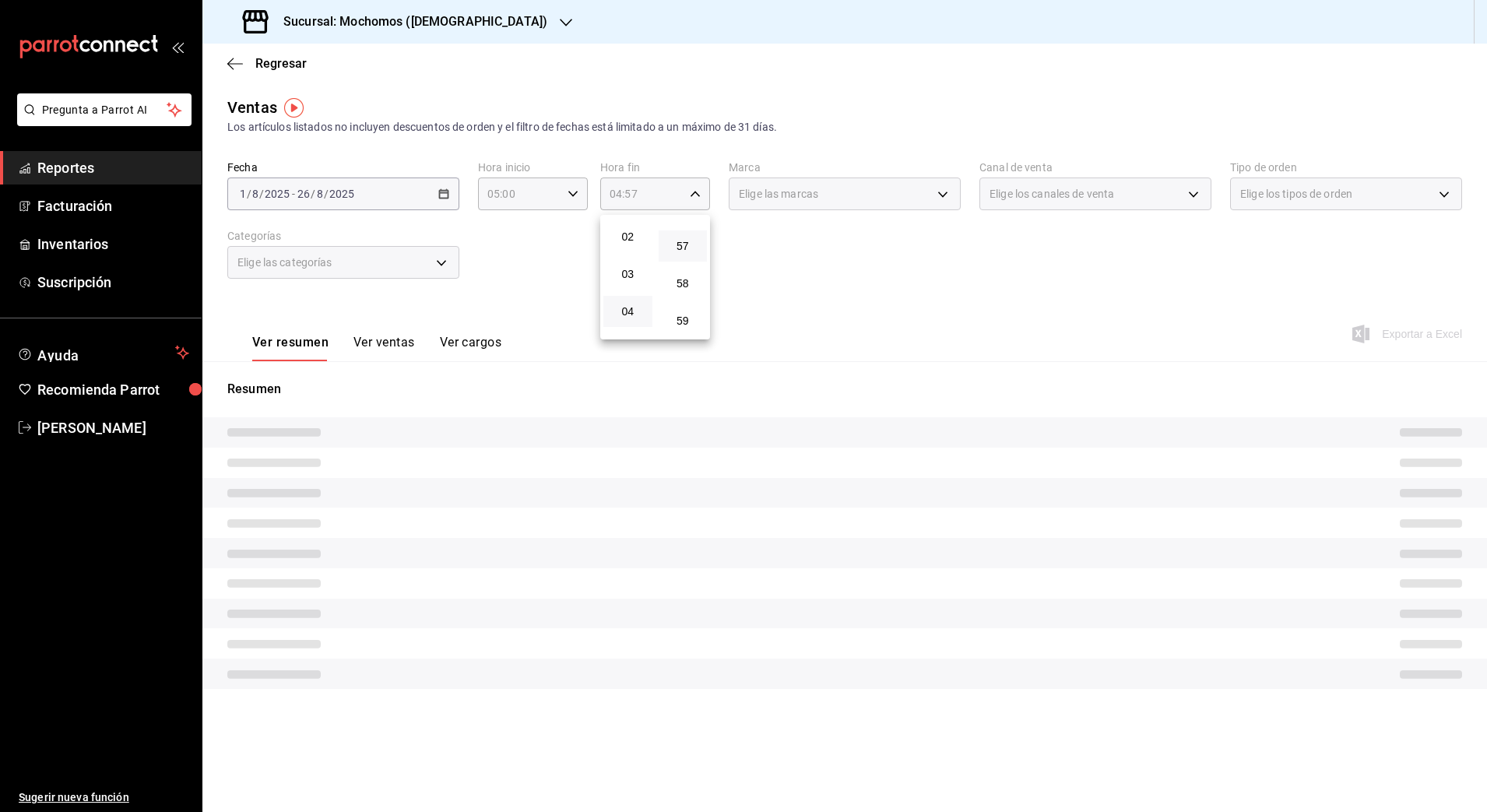
click at [604, 296] on button "04" at bounding box center [628, 311] width 49 height 32
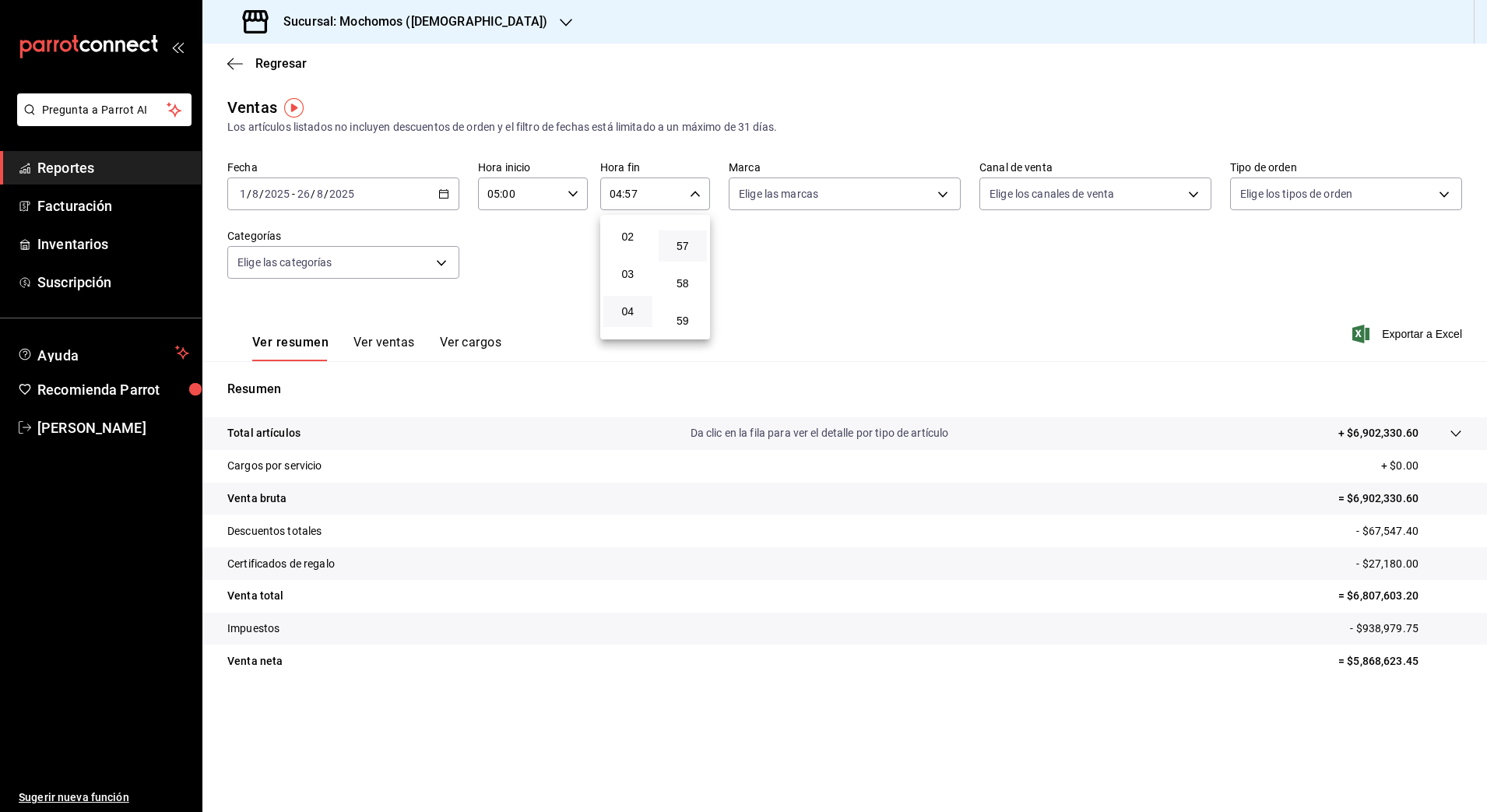
click at [791, 298] on div at bounding box center [744, 406] width 1487 height 812
click at [641, 193] on input "04:57" at bounding box center [642, 194] width 83 height 32
click at [696, 314] on span "59" at bounding box center [683, 320] width 31 height 12
type input "04:59"
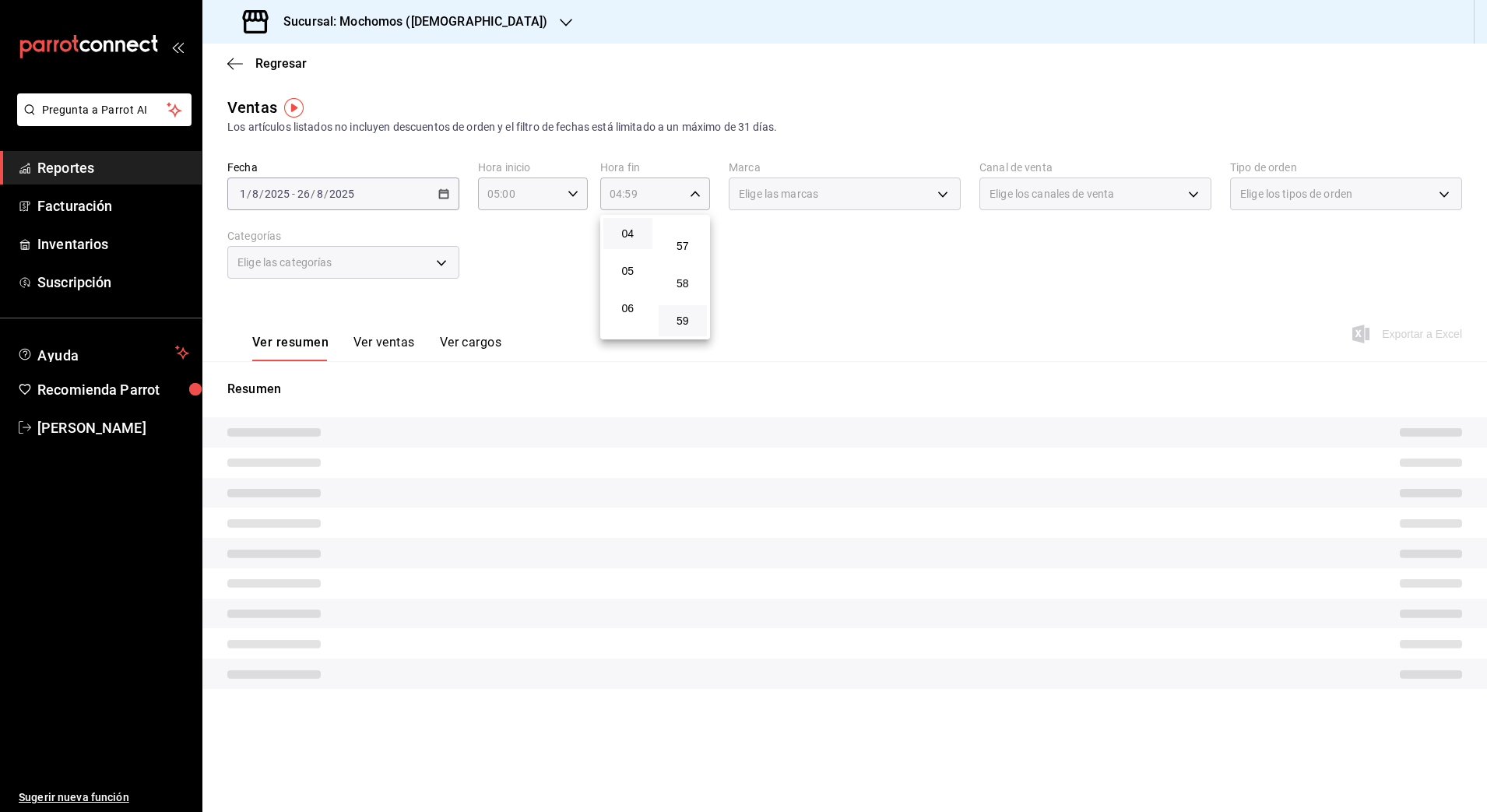
click at [797, 302] on div at bounding box center [744, 406] width 1487 height 812
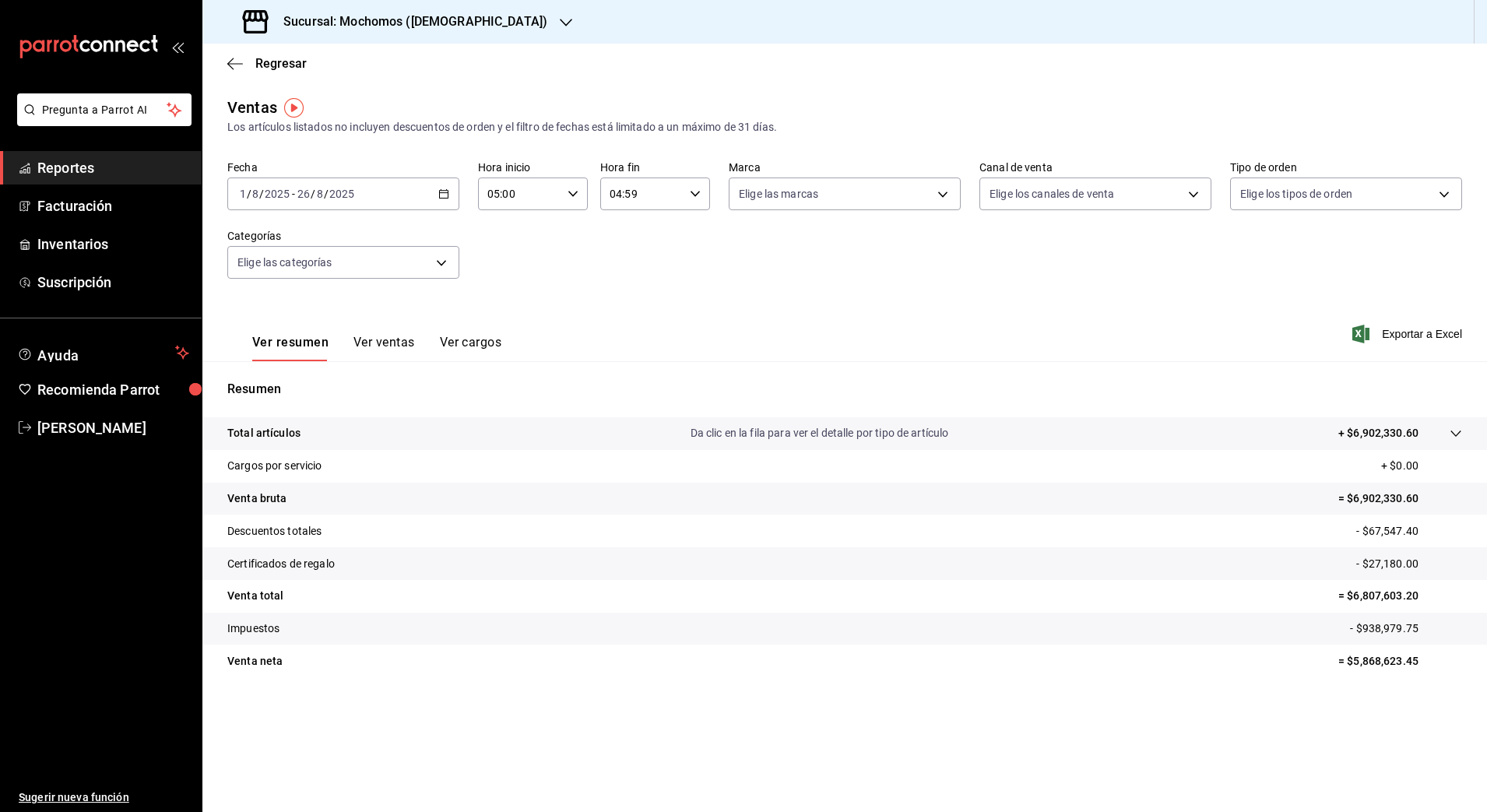
click at [1368, 630] on p "- $938,979.75" at bounding box center [1405, 628] width 112 height 17
click at [1369, 531] on p "- $67,547.40" at bounding box center [1409, 531] width 106 height 17
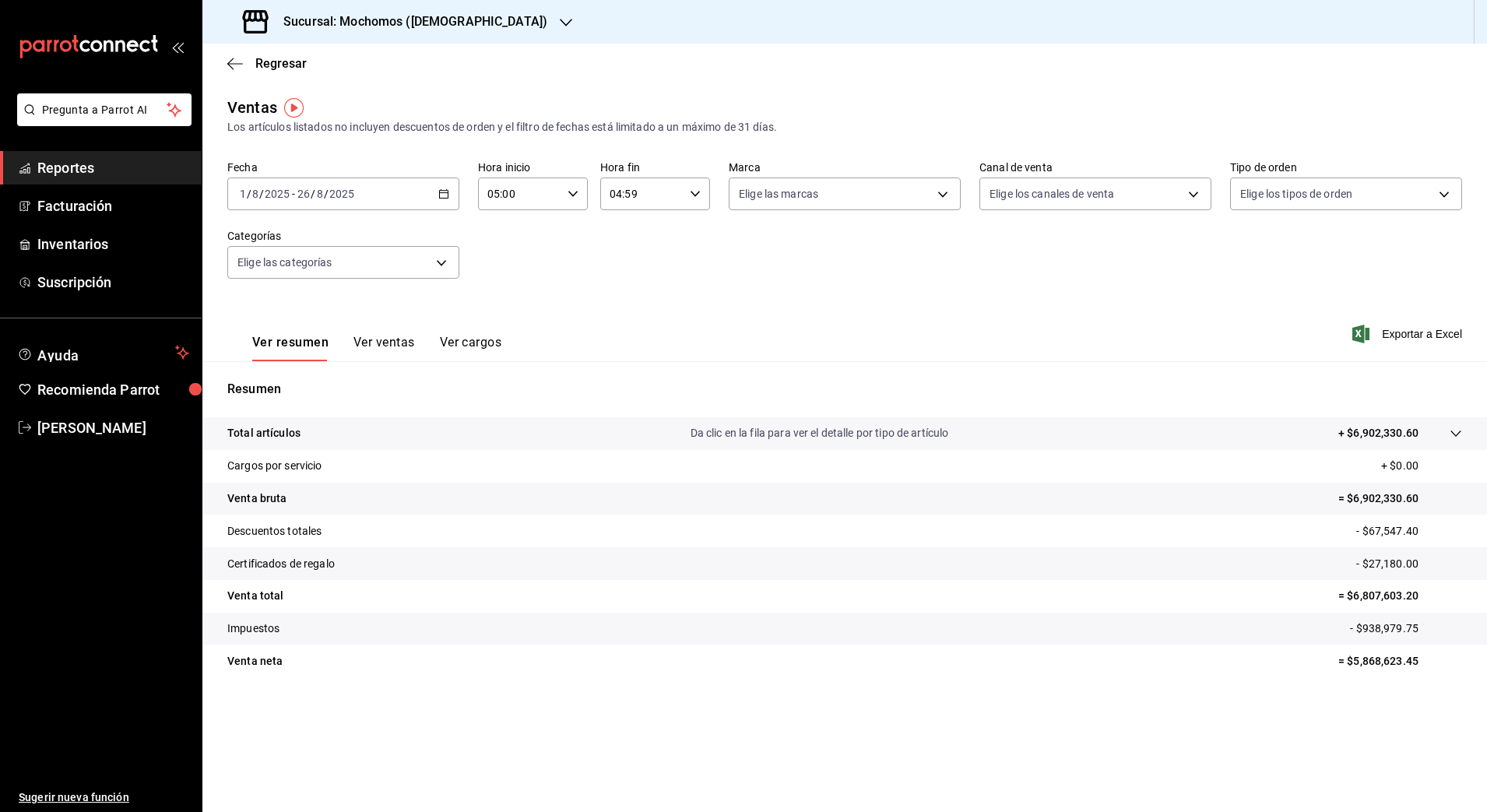
click at [1373, 562] on p "- $27,180.00" at bounding box center [1409, 565] width 106 height 17
click at [438, 199] on div "2025-08-01 1 / 8 / 2025 - 2025-08-26 26 / 8 / 2025" at bounding box center [343, 193] width 232 height 32
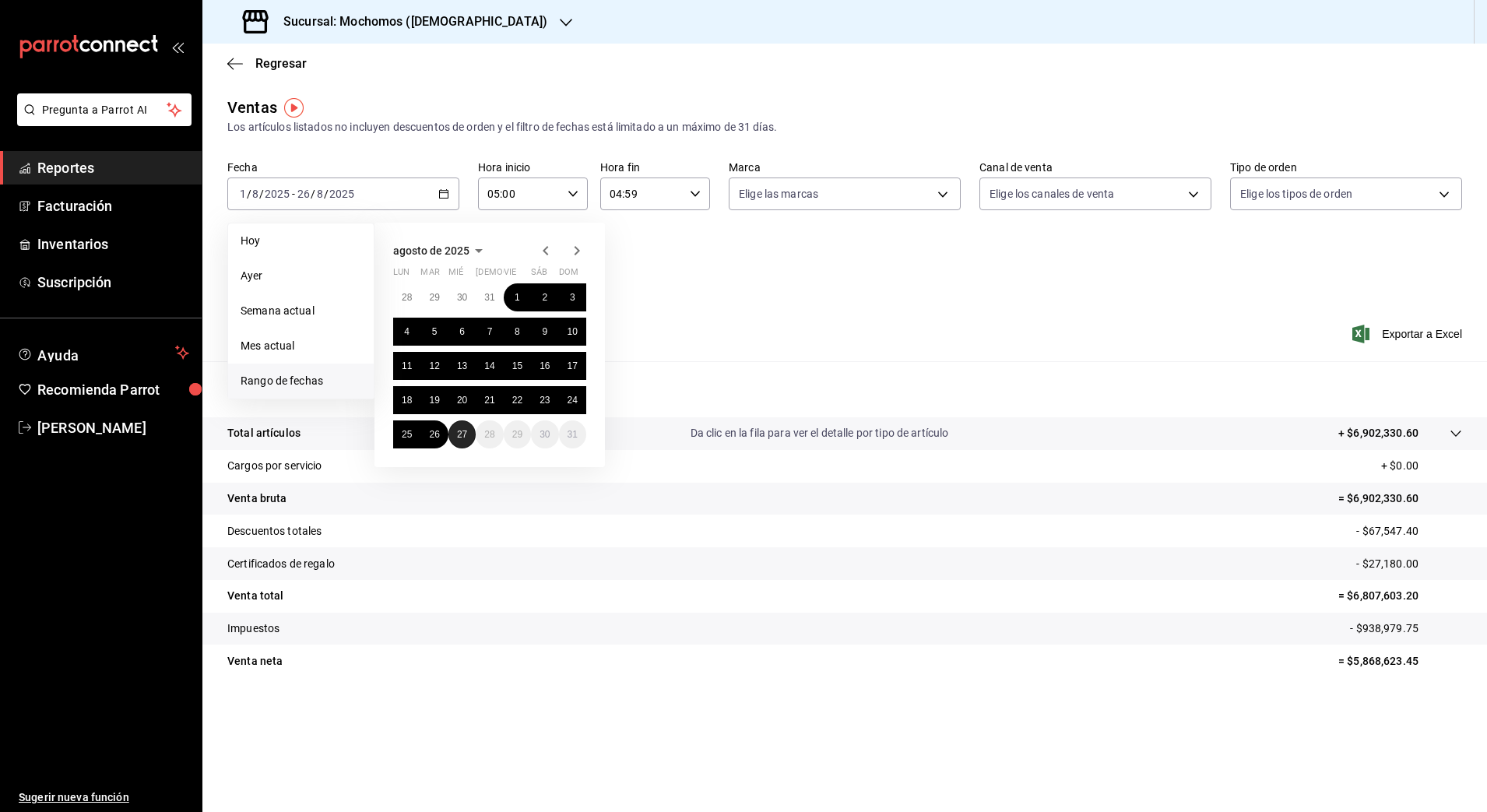
click at [462, 444] on button "27" at bounding box center [462, 435] width 27 height 28
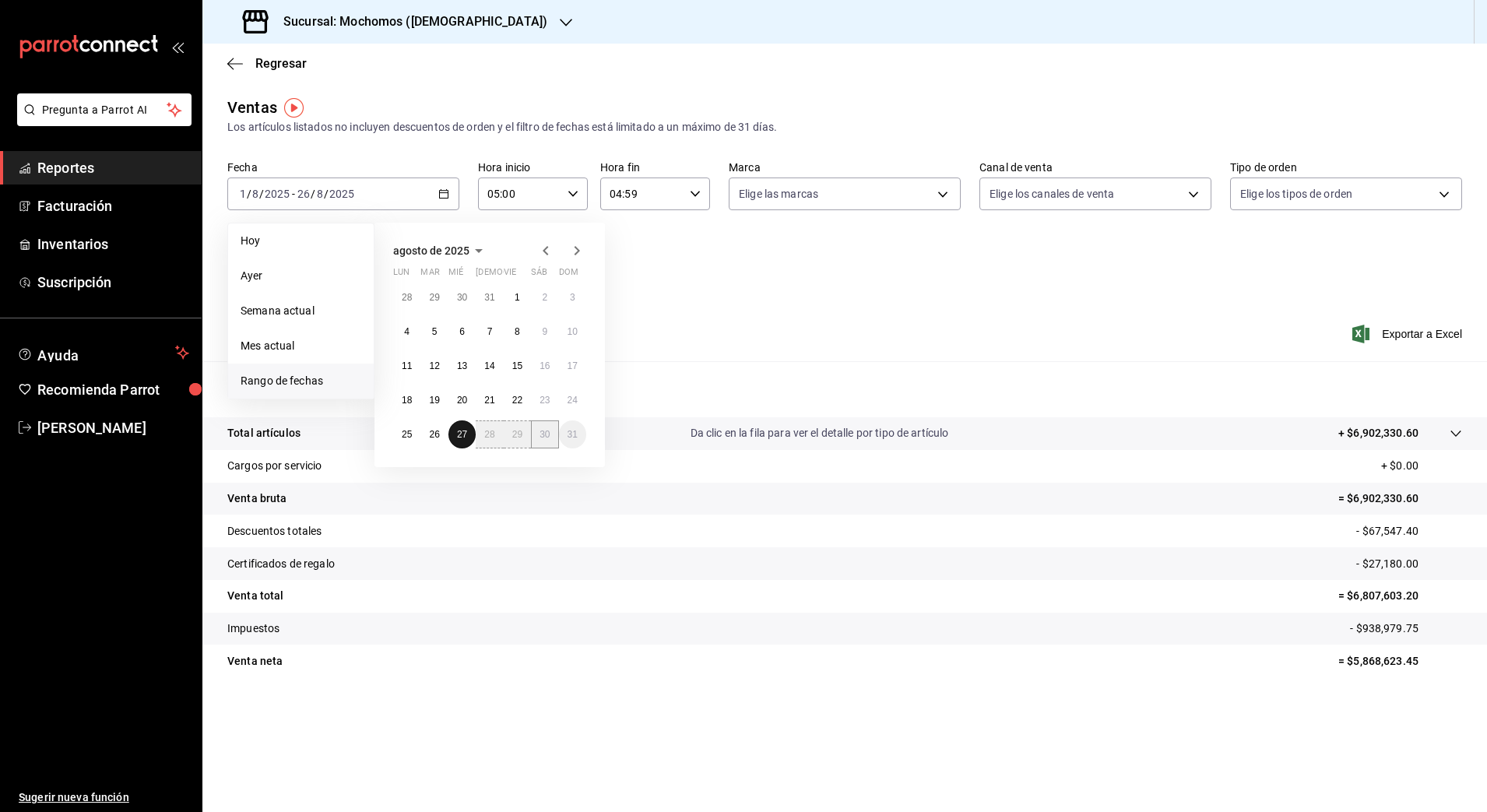
click button "27" at bounding box center [462, 435] width 27 height 28
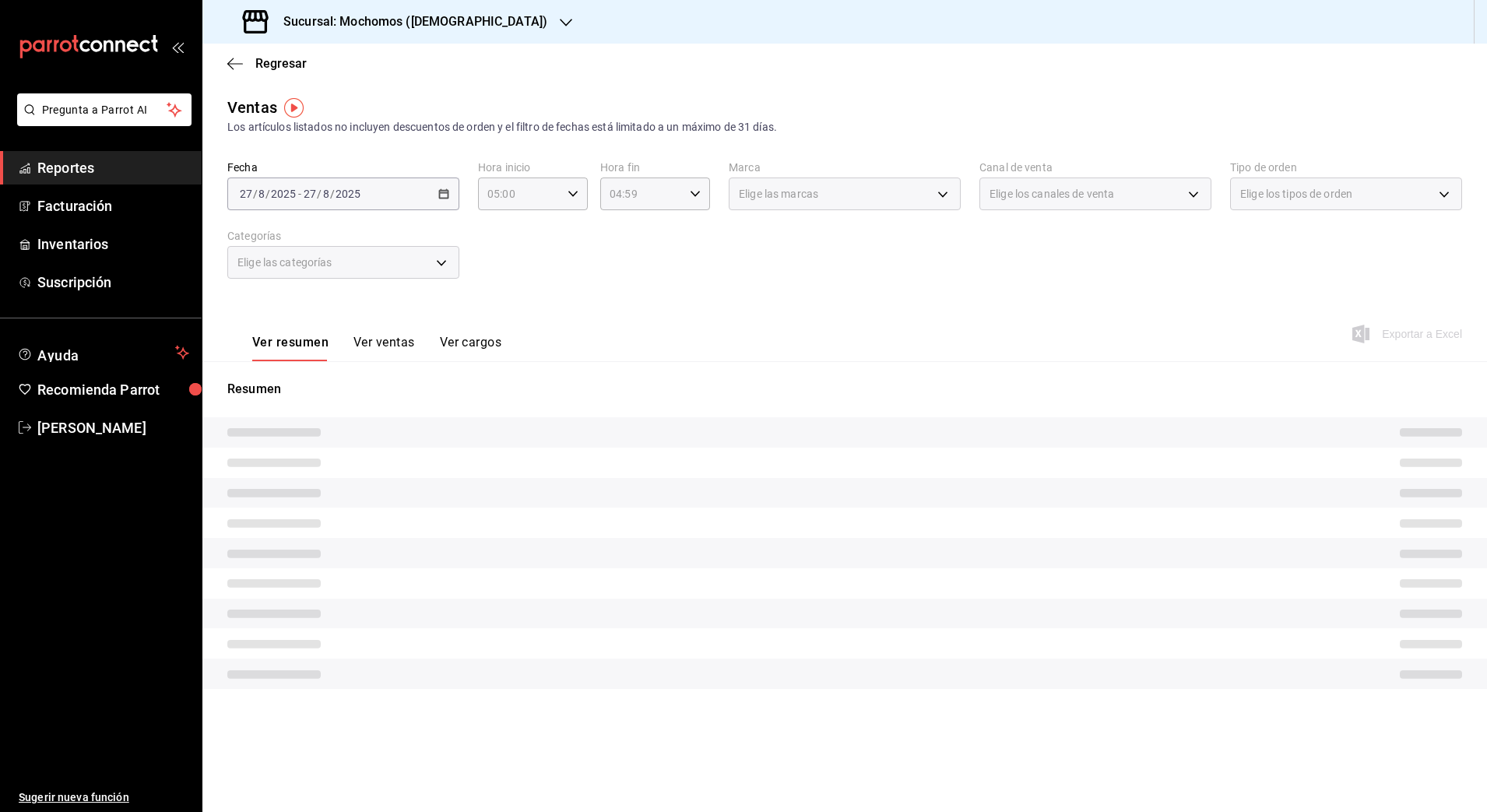
click at [451, 195] on div "2025-08-27 27 / 8 / 2025 - 2025-08-27 27 / 8 / 2025" at bounding box center [343, 193] width 232 height 32
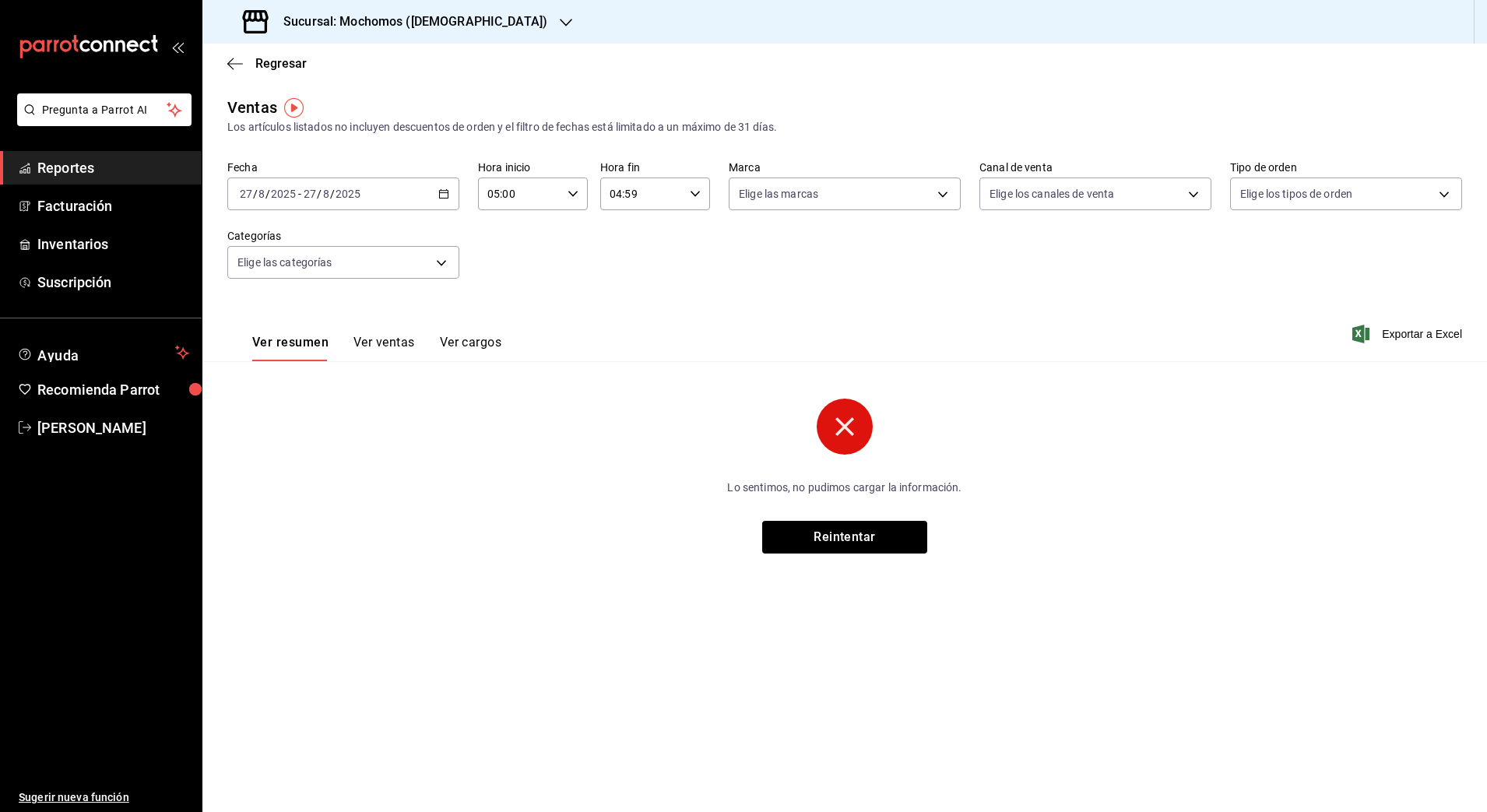
click at [447, 188] on icon "button" at bounding box center [444, 194] width 11 height 11
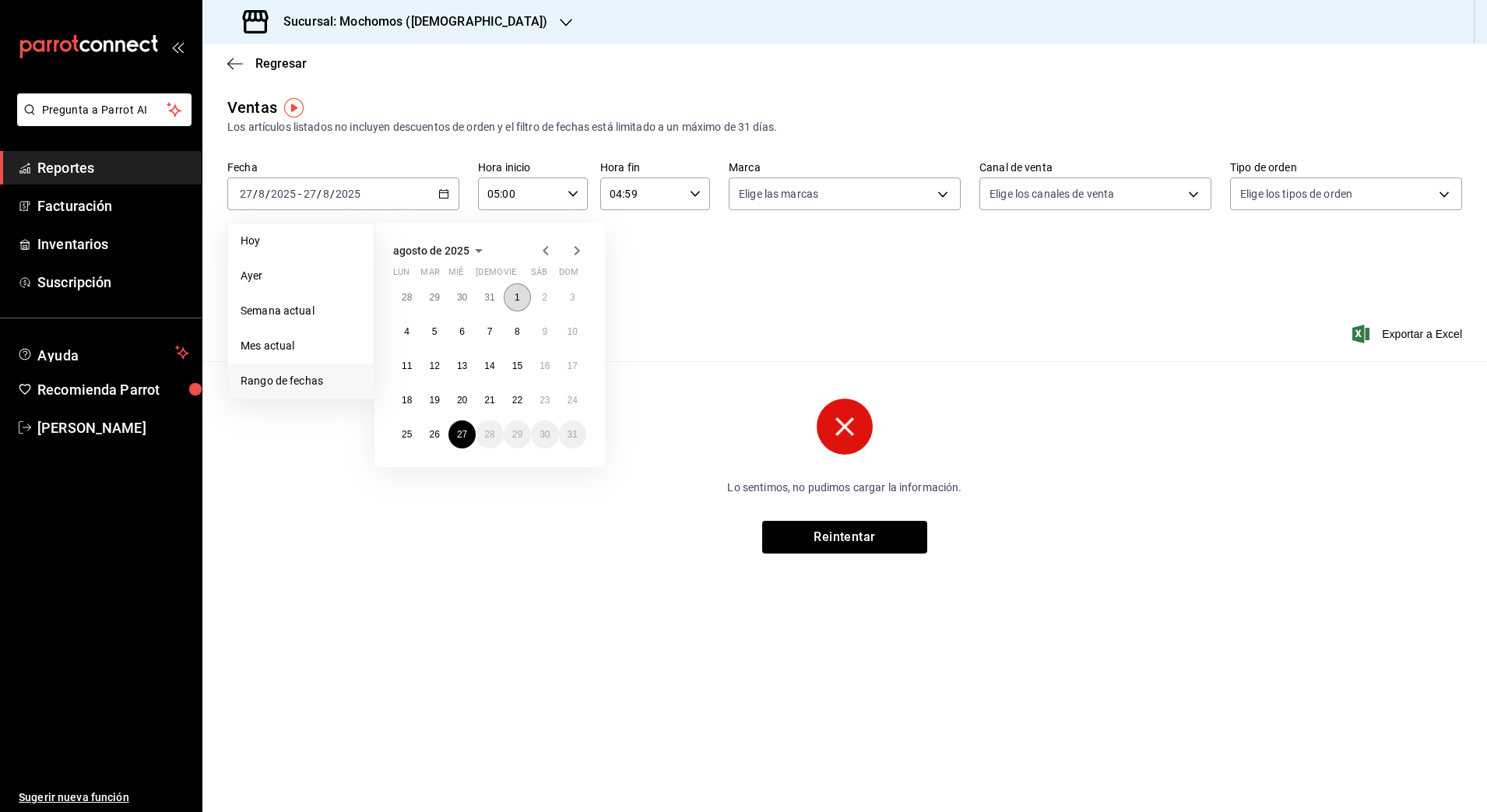
click at [521, 294] on button "1" at bounding box center [516, 298] width 27 height 28
click at [458, 437] on abbr "27" at bounding box center [462, 435] width 10 height 11
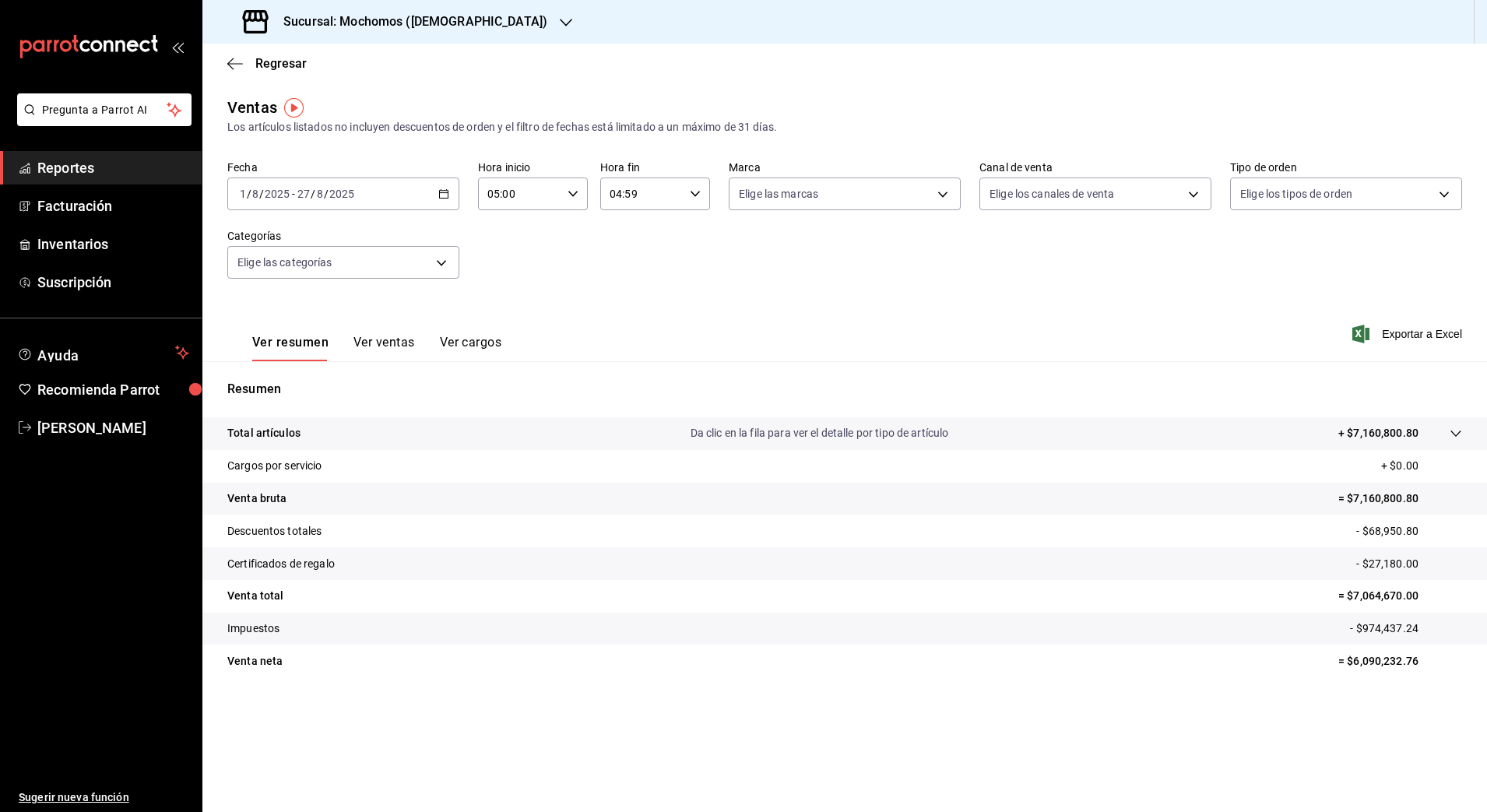
click at [1368, 625] on p "- $974,437.24" at bounding box center [1405, 628] width 112 height 17
click at [355, 531] on tr "Descuentos totales - $68,950.80" at bounding box center [845, 530] width 1285 height 32
click at [1378, 527] on p "- $68,950.80" at bounding box center [1409, 531] width 106 height 17
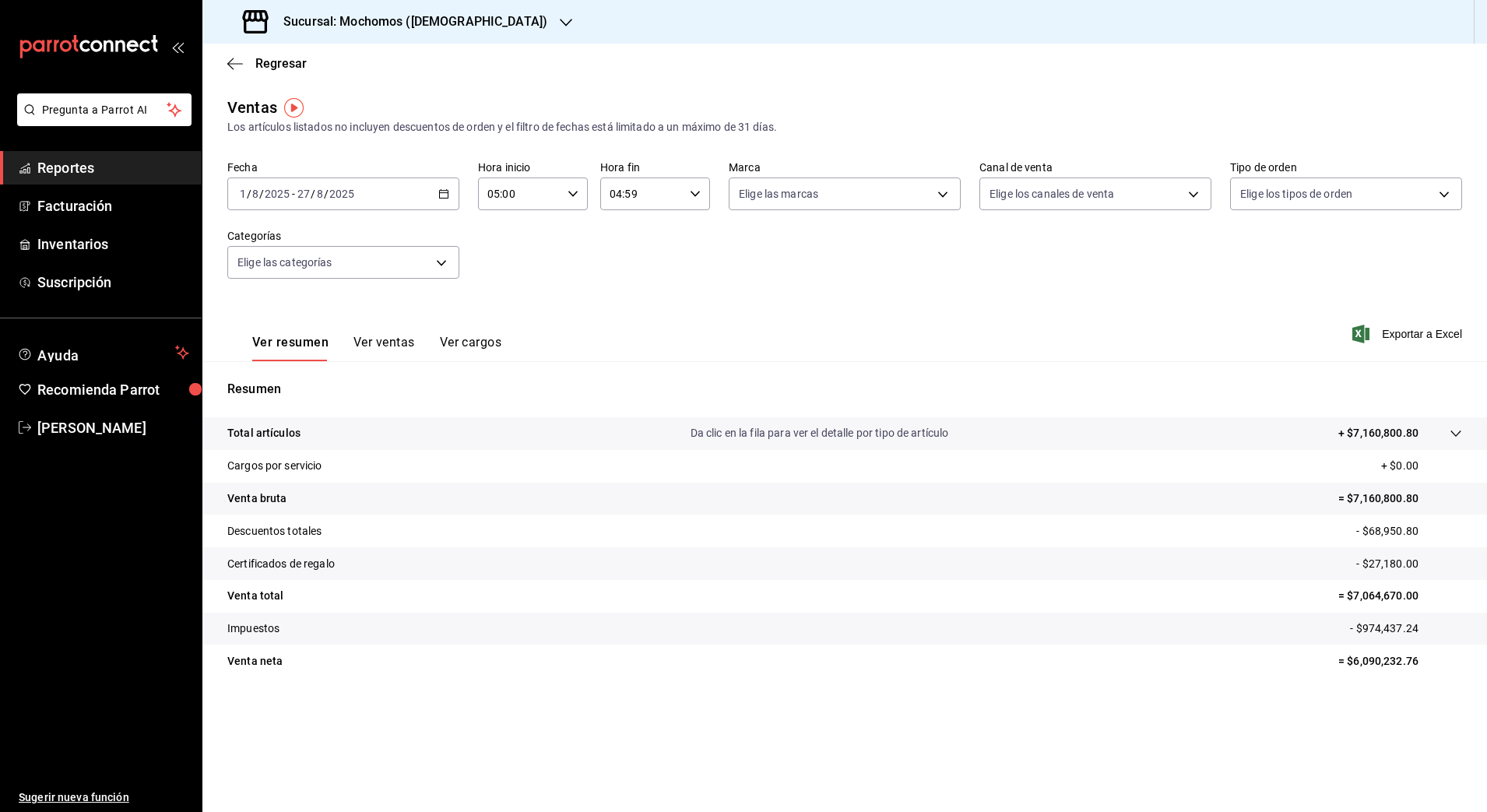
click at [1385, 565] on p "- $27,180.00" at bounding box center [1409, 565] width 106 height 17
click at [1396, 625] on p "- $974,437.24" at bounding box center [1405, 628] width 112 height 17
click at [1364, 594] on p "= $7,064,670.00" at bounding box center [1401, 596] width 124 height 17
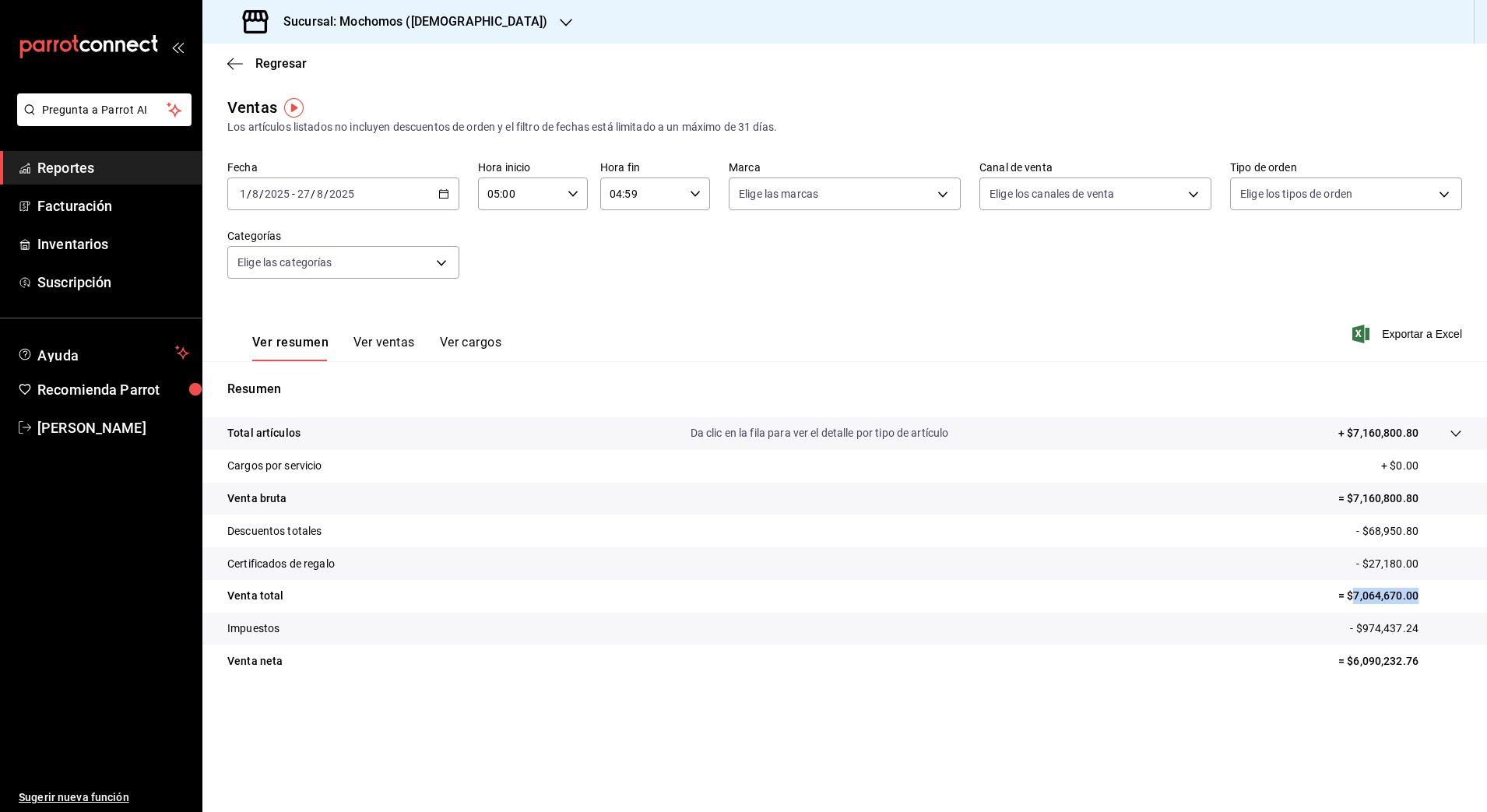
click at [1364, 594] on p "= $7,064,670.00" at bounding box center [1401, 596] width 124 height 17
click at [1379, 658] on p "= $6,090,232.76" at bounding box center [1401, 662] width 124 height 17
click at [560, 21] on icon "button" at bounding box center [566, 22] width 12 height 12
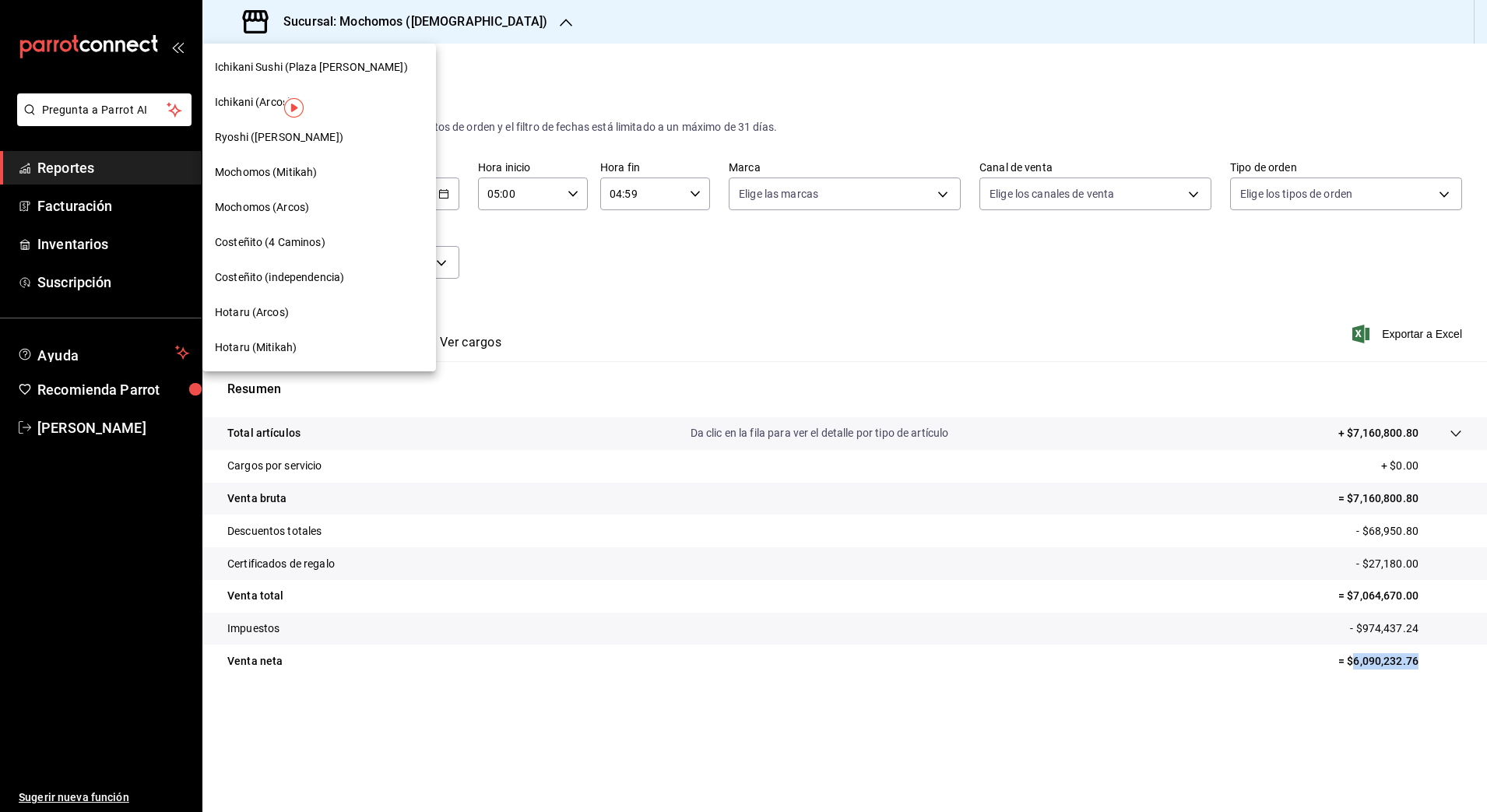
click at [257, 133] on span "Ryoshi (Polanco)" at bounding box center [279, 137] width 129 height 17
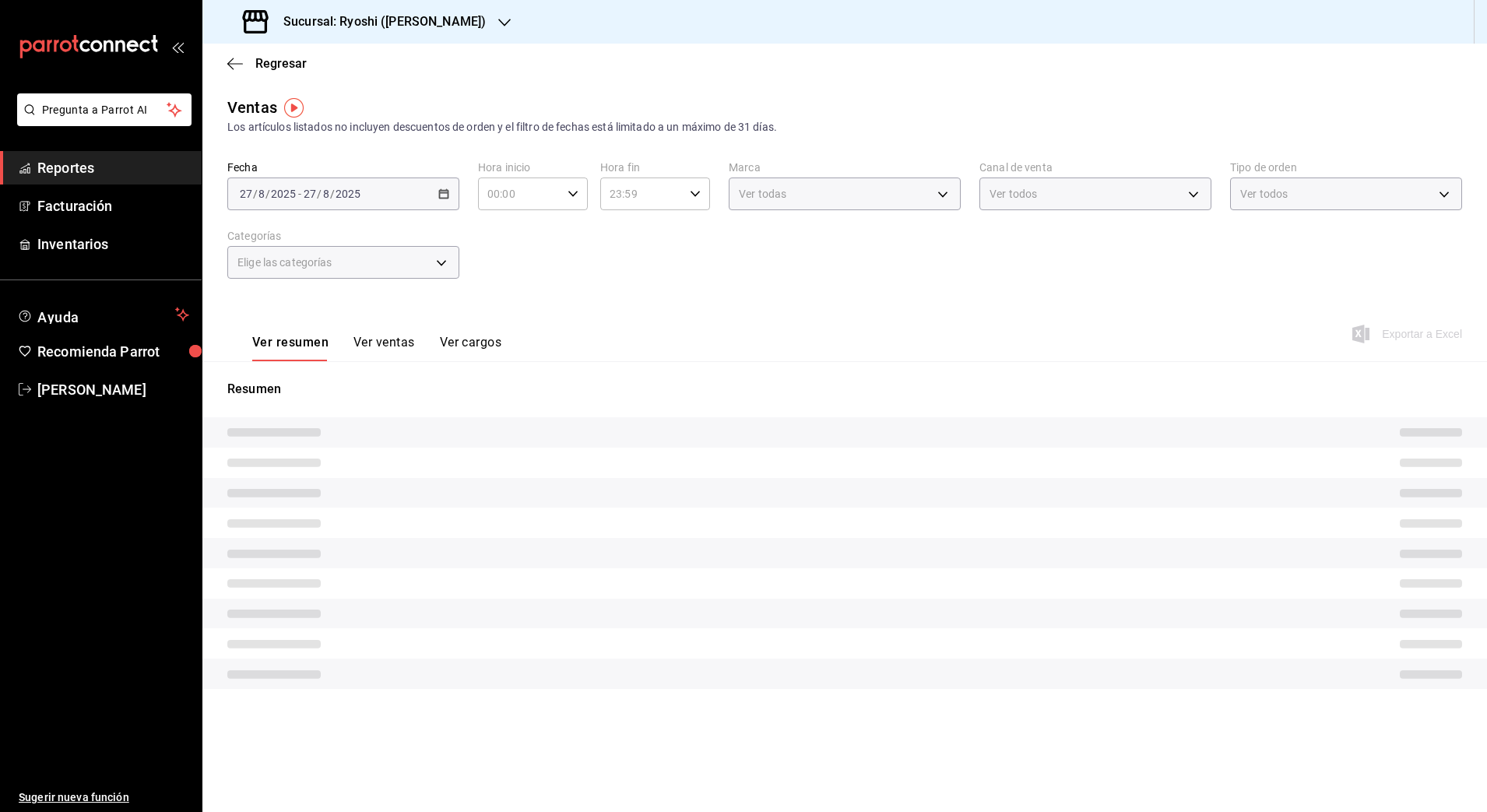
type input "05:00"
type input "04:59"
click at [470, 219] on div "Fecha 2025-08-01 1 / 8 / 2025 - 2025-08-27 27 / 8 / 2025 Hora inicio 05:00 Hora…" at bounding box center [845, 229] width 1235 height 137
click at [651, 310] on div "Ver resumen Ver ventas Ver cargos Exportar a Excel" at bounding box center [845, 329] width 1285 height 64
click at [418, 193] on div "2025-08-01 1 / 8 / 2025 - 2025-08-27 27 / 8 / 2025" at bounding box center [343, 193] width 232 height 32
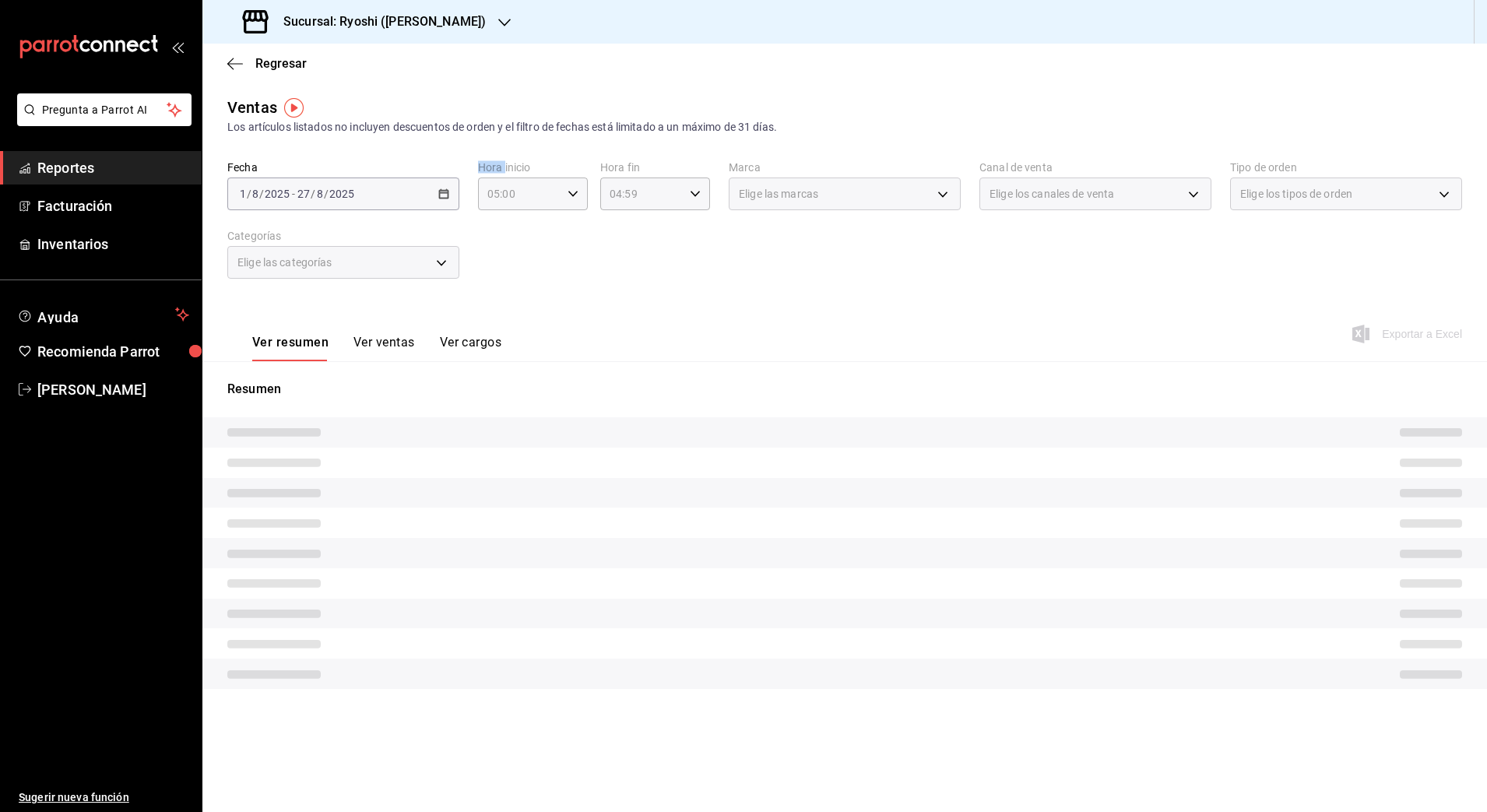
click at [418, 193] on div "2025-08-01 1 / 8 / 2025 - 2025-08-27 27 / 8 / 2025" at bounding box center [343, 193] width 232 height 32
drag, startPoint x: 418, startPoint y: 193, endPoint x: 406, endPoint y: 197, distance: 12.6
click at [406, 197] on div "2025-08-01 1 / 8 / 2025 - 2025-08-27 27 / 8 / 2025" at bounding box center [343, 193] width 232 height 32
click at [447, 192] on div "2025-08-01 1 / 8 / 2025 - 2025-08-27 27 / 8 / 2025" at bounding box center [343, 193] width 232 height 32
drag, startPoint x: 447, startPoint y: 192, endPoint x: 426, endPoint y: 195, distance: 21.2
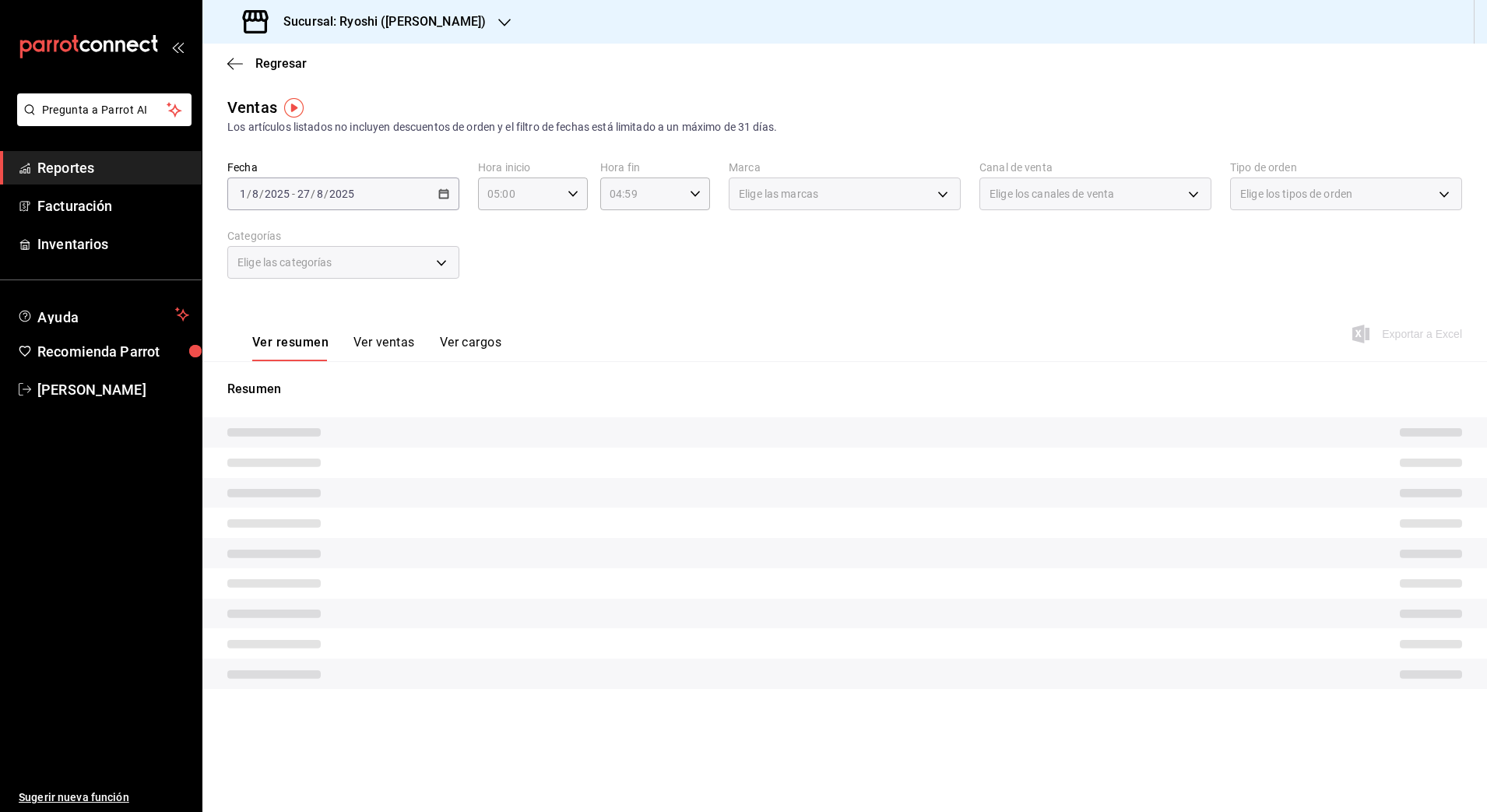
click at [426, 195] on div "2025-08-01 1 / 8 / 2025 - 2025-08-27 27 / 8 / 2025" at bounding box center [343, 193] width 232 height 32
click at [299, 198] on div "2025-08-01 1 / 8 / 2025 - 2025-08-27 27 / 8 / 2025" at bounding box center [343, 193] width 232 height 32
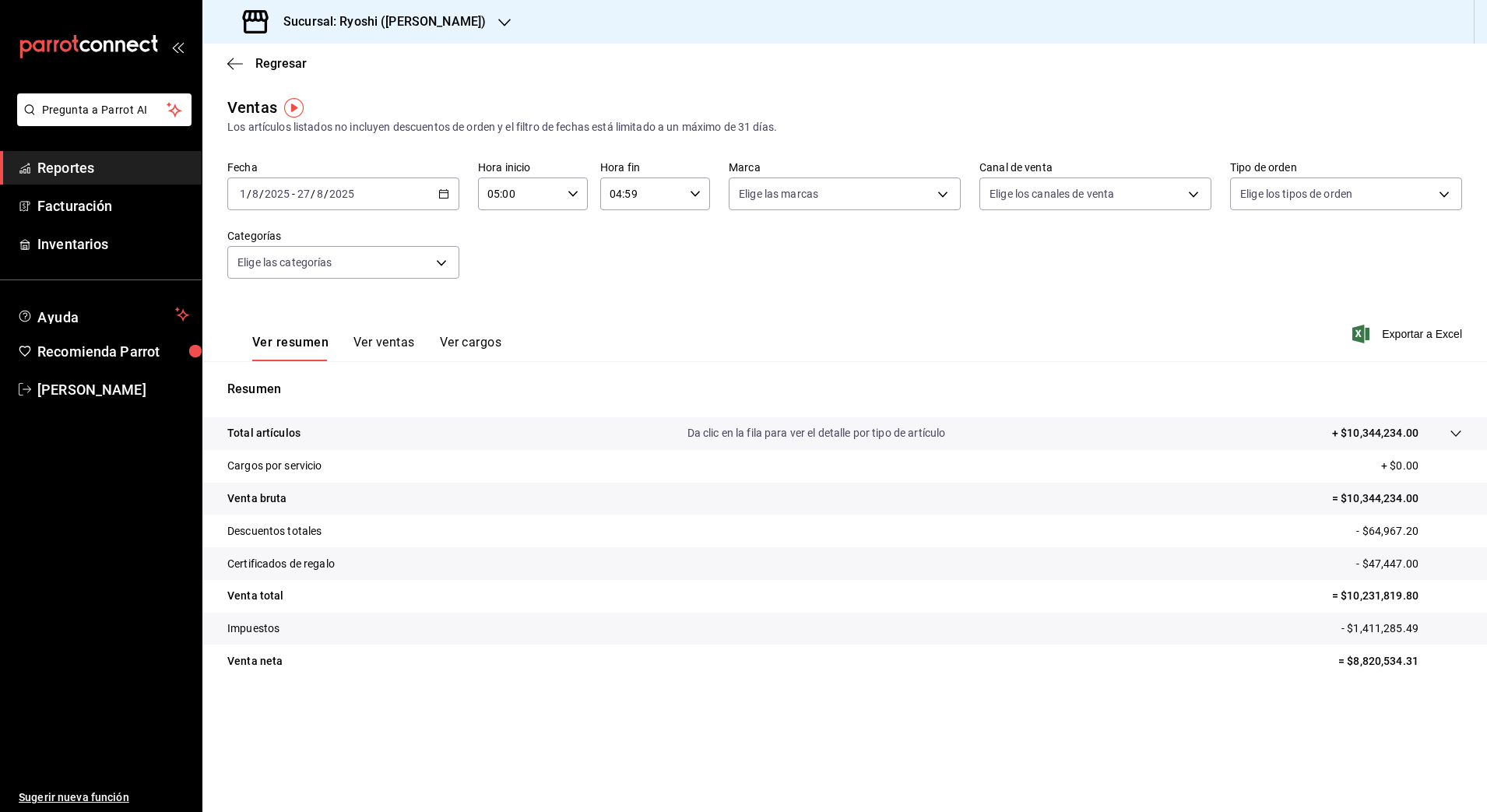
drag, startPoint x: 246, startPoint y: 197, endPoint x: 442, endPoint y: 192, distance: 196.1
click at [442, 192] on icon "button" at bounding box center [444, 194] width 11 height 11
click at [442, 192] on \(Stroke\) "button" at bounding box center [444, 192] width 8 height 1
click at [313, 374] on span "Rango de fechas" at bounding box center [301, 381] width 121 height 17
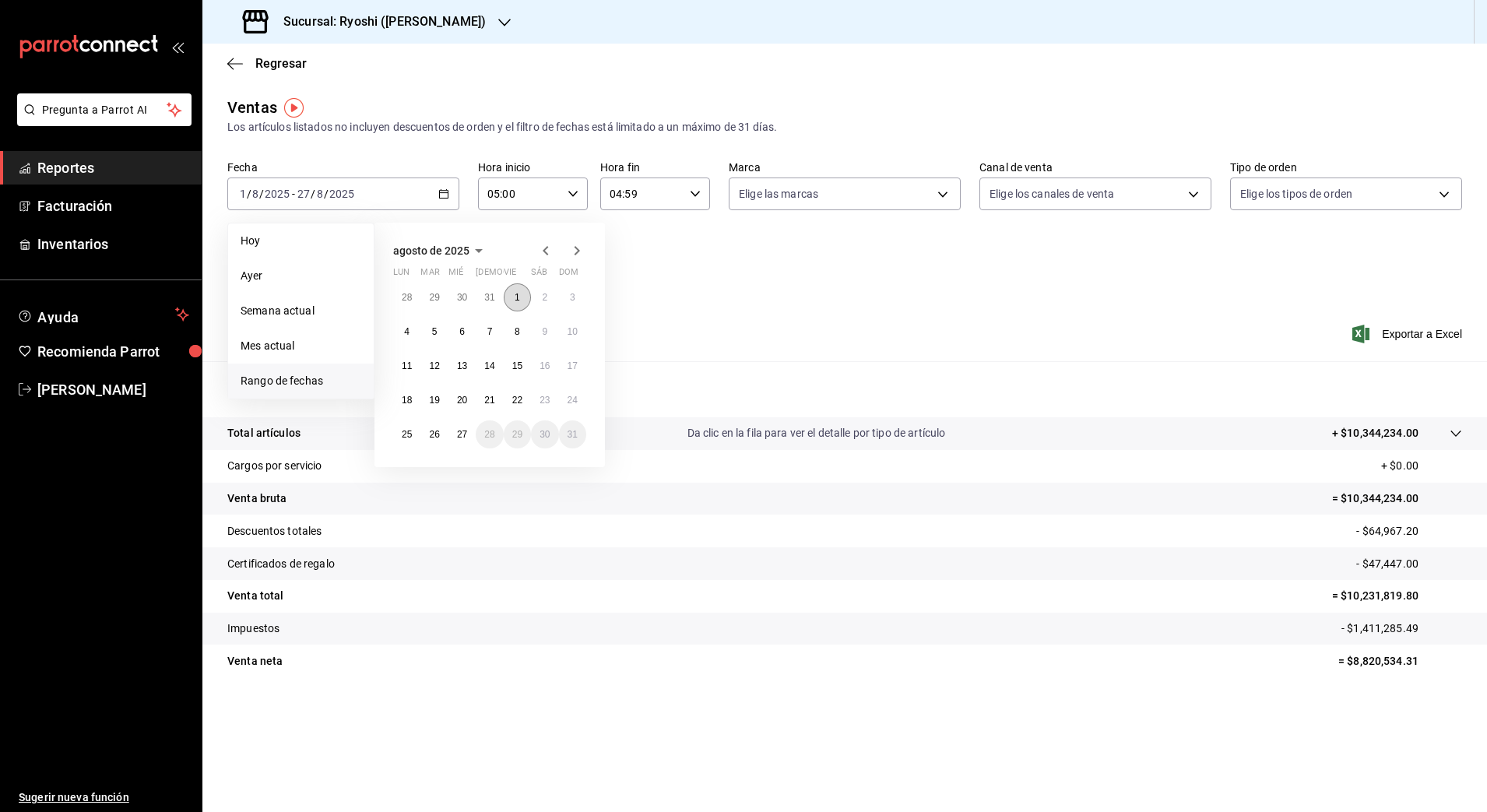
click at [515, 297] on abbr "1" at bounding box center [517, 298] width 6 height 11
click at [453, 431] on button "27" at bounding box center [462, 435] width 27 height 28
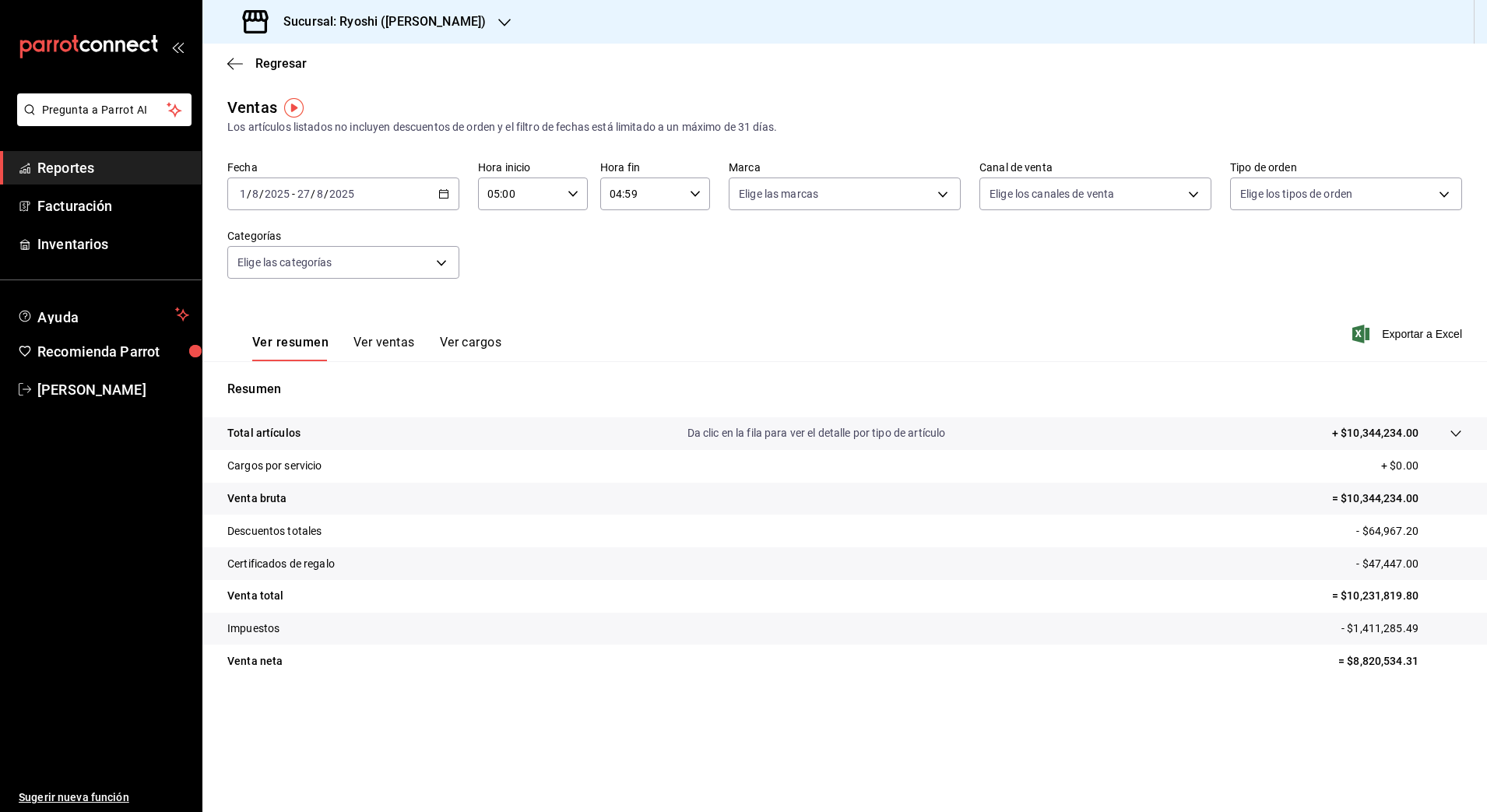
click at [1374, 625] on p "- $1,411,285.49" at bounding box center [1402, 628] width 121 height 17
click at [1389, 530] on p "- $64,967.20" at bounding box center [1409, 531] width 106 height 17
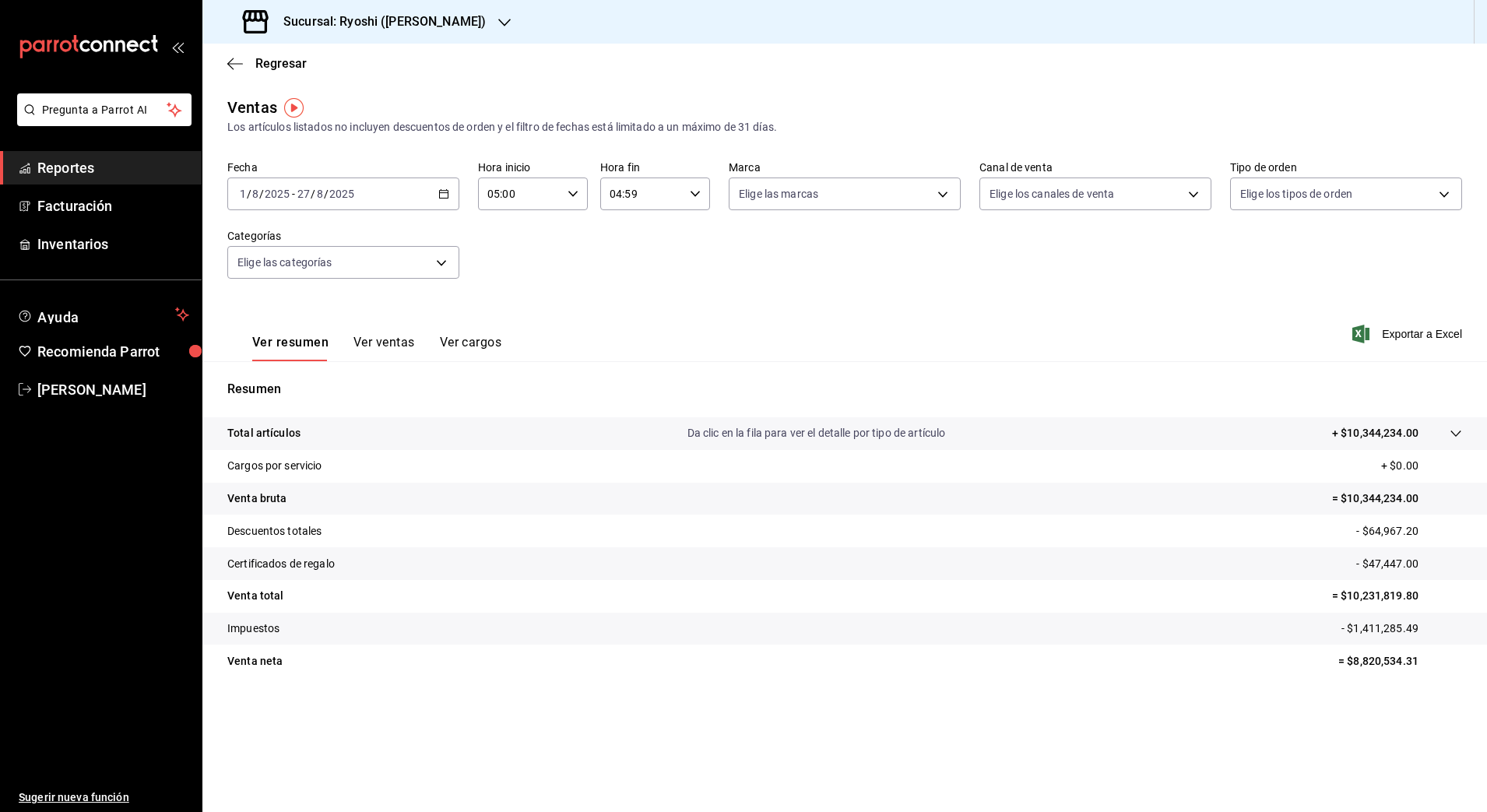
click at [1398, 561] on p "- $47,447.00" at bounding box center [1409, 565] width 106 height 17
click at [1376, 625] on p "- $1,411,285.49" at bounding box center [1402, 628] width 121 height 17
click at [1385, 527] on p "- $64,967.20" at bounding box center [1409, 531] width 106 height 17
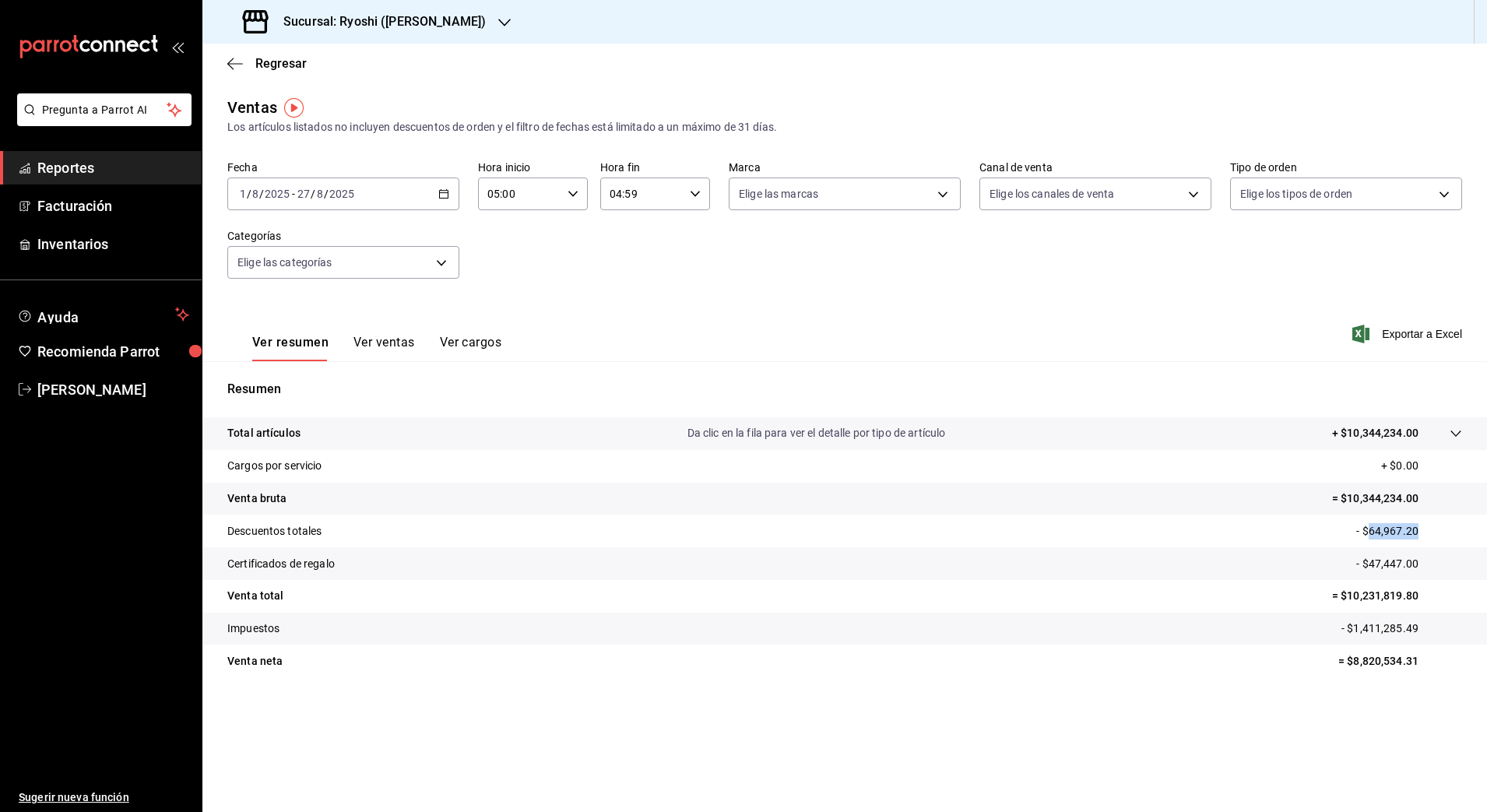
click at [1385, 527] on p "- $64,967.20" at bounding box center [1409, 531] width 106 height 17
click at [1388, 562] on p "- $47,447.00" at bounding box center [1409, 565] width 106 height 17
click at [1358, 595] on p "= $10,231,819.80" at bounding box center [1397, 596] width 130 height 17
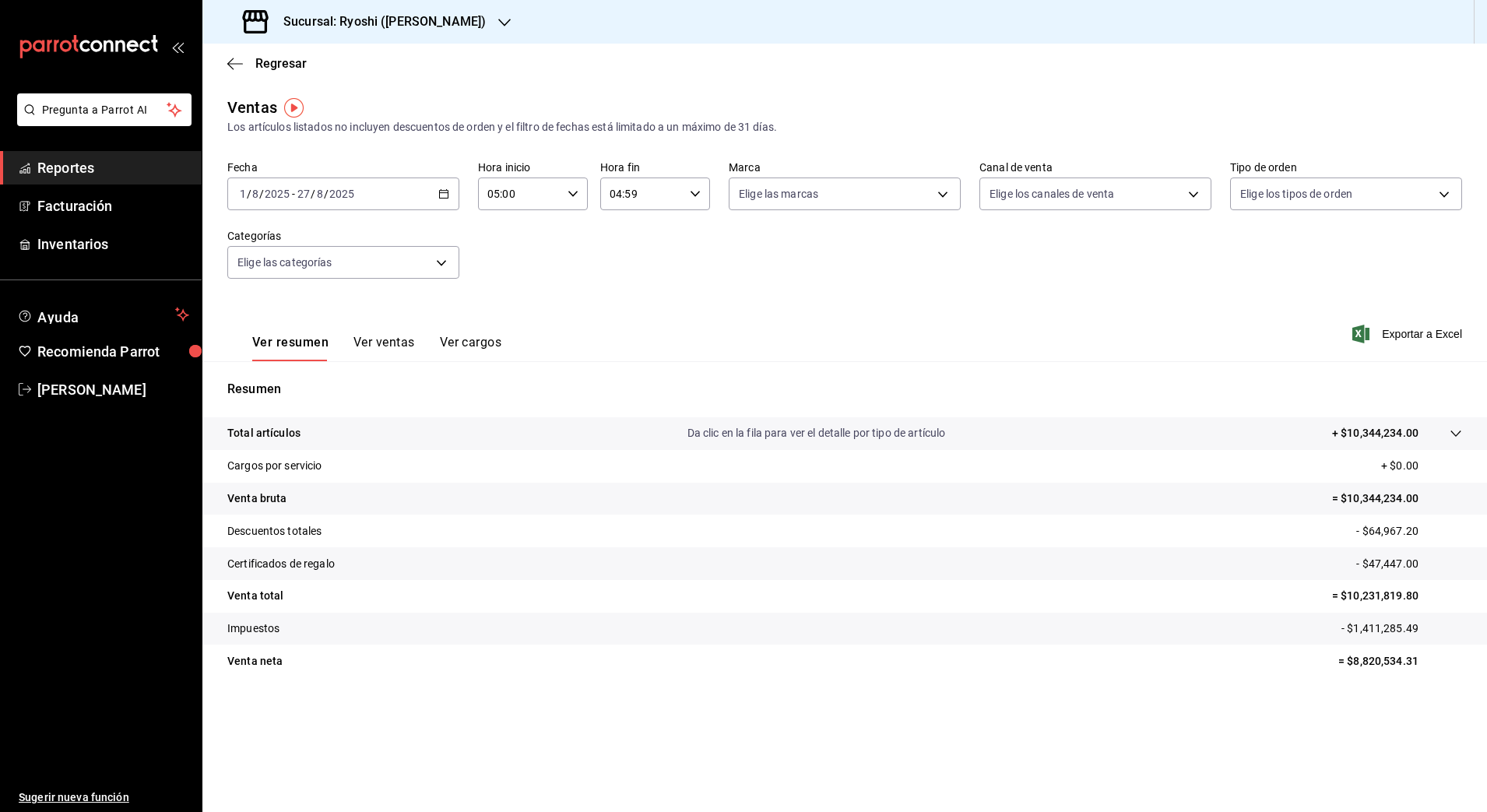
click at [1379, 666] on p "= $8,820,534.31" at bounding box center [1401, 662] width 124 height 17
